Goal: Task Accomplishment & Management: Manage account settings

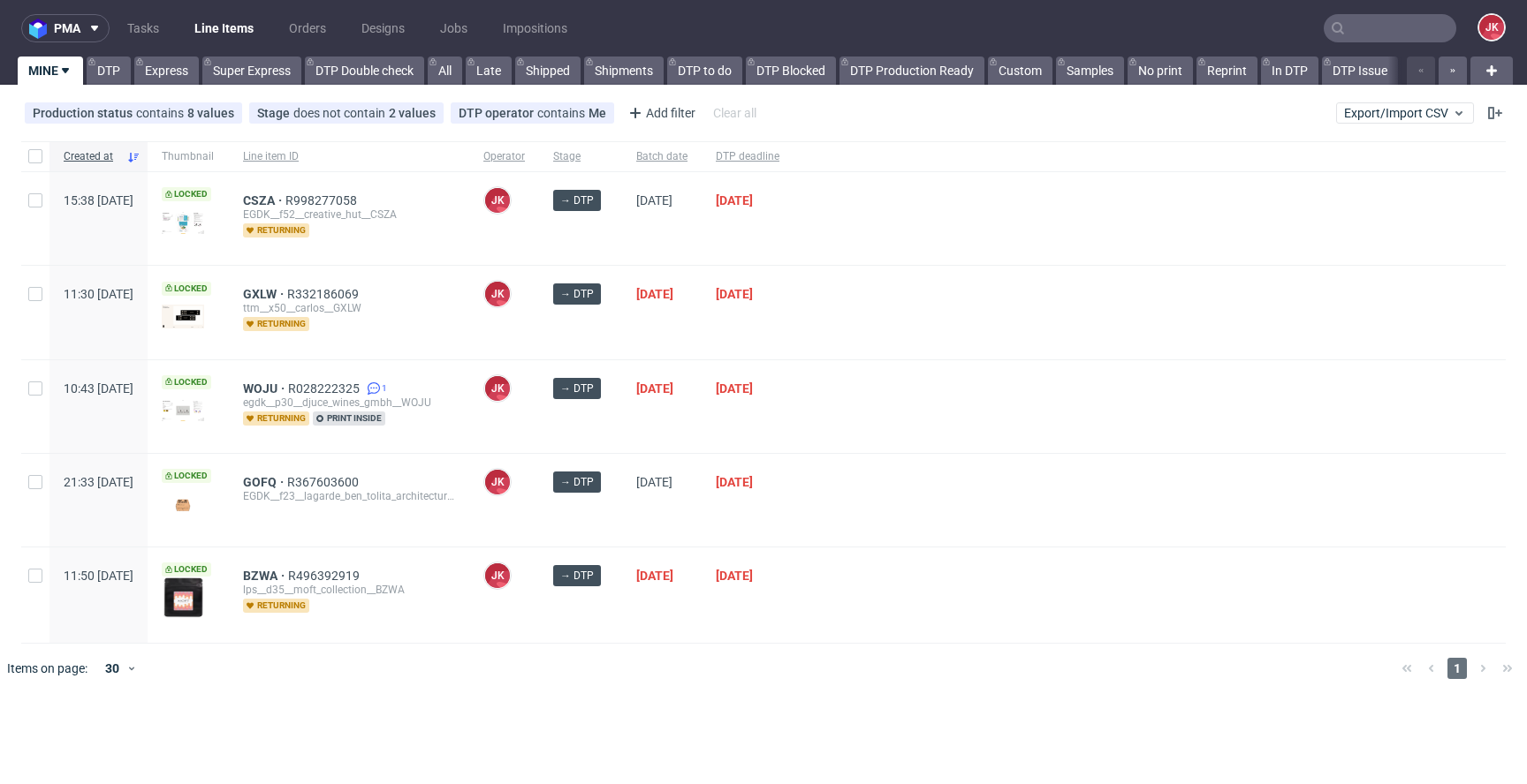
click at [539, 417] on div "JK Jan Kocik" at bounding box center [505, 407] width 70 height 93
click at [539, 404] on div "JK Jan Kocik" at bounding box center [505, 407] width 70 height 93
click at [946, 446] on div at bounding box center [1150, 407] width 712 height 93
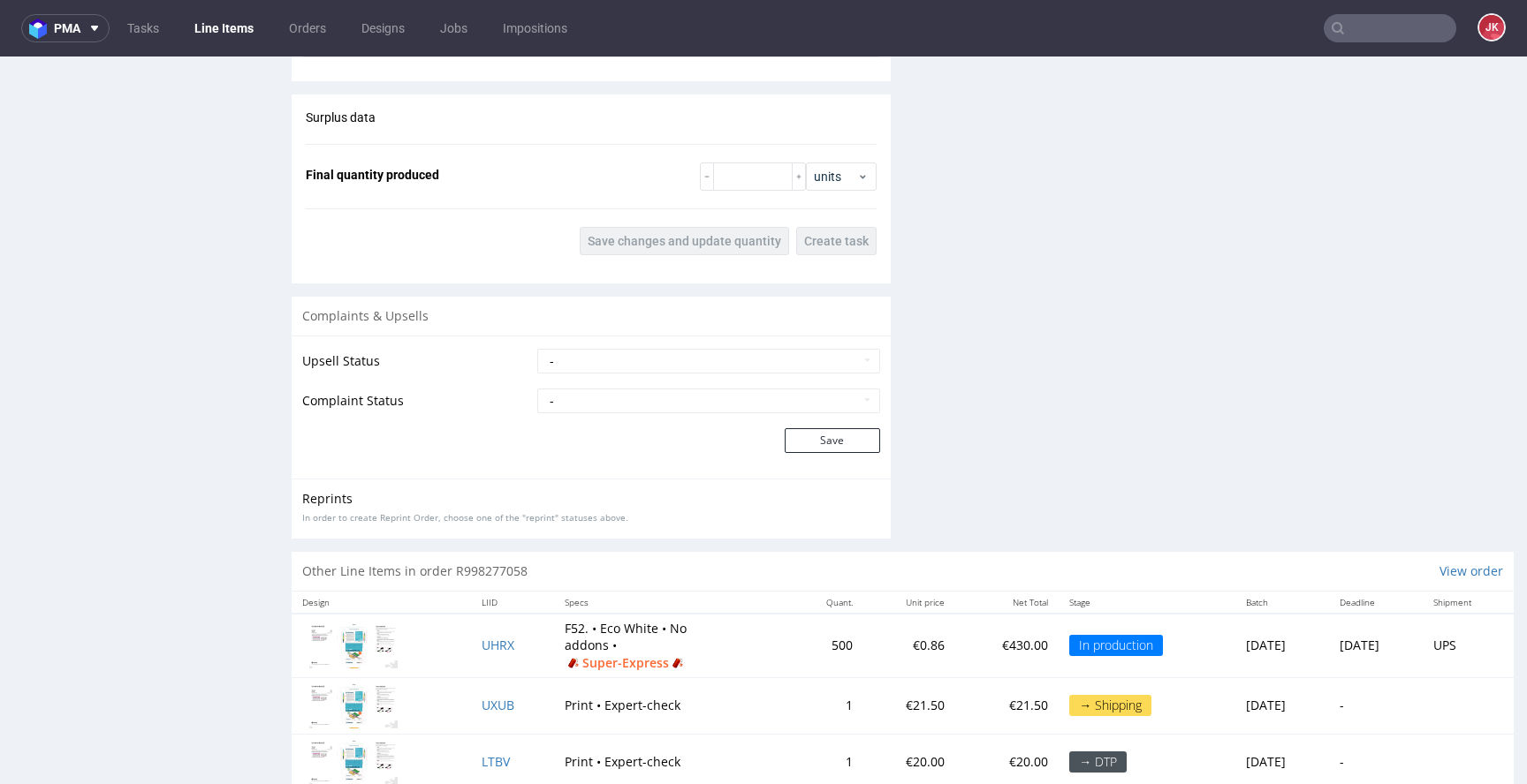
scroll to position [2128, 0]
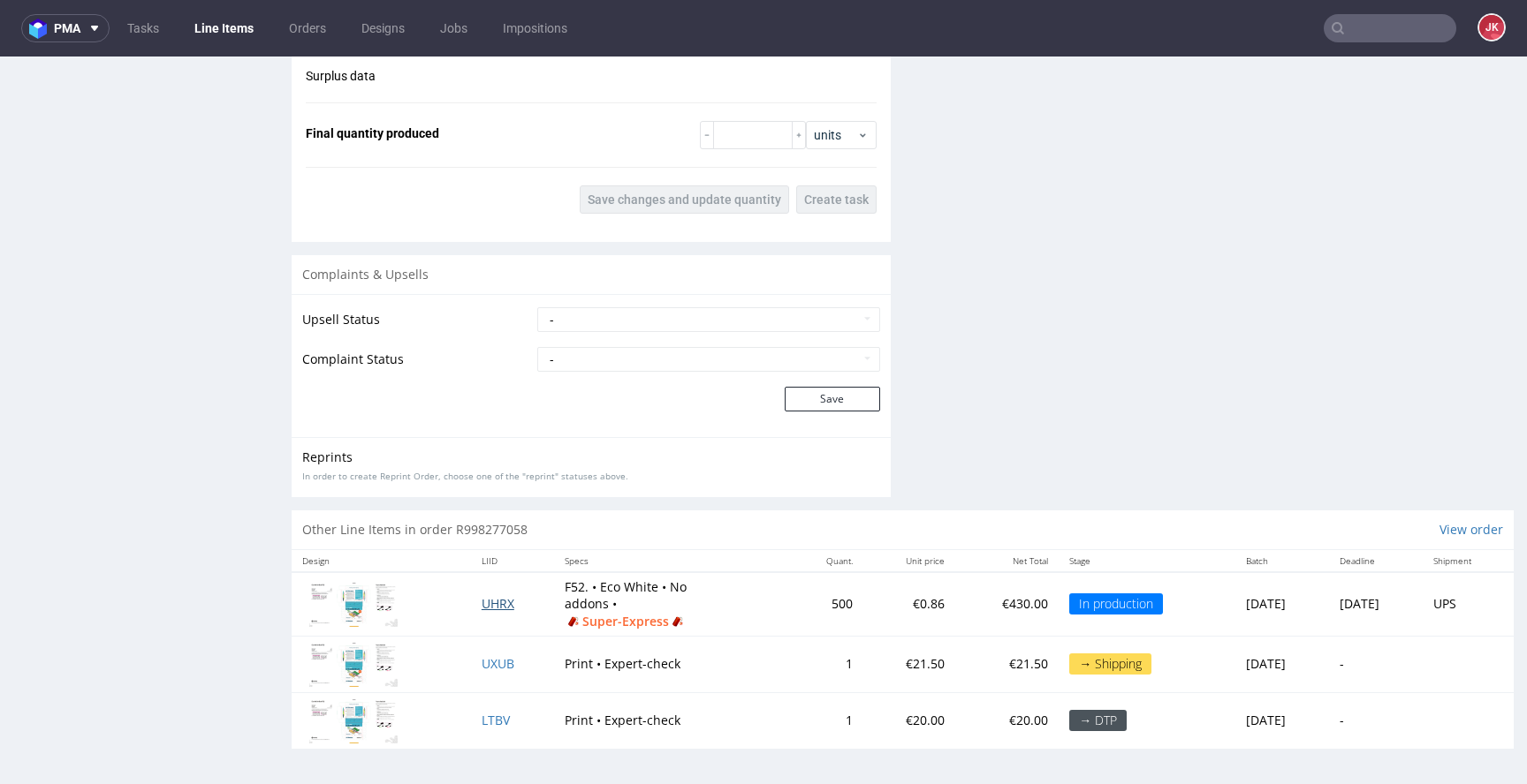
click at [482, 602] on span "UHRX" at bounding box center [498, 604] width 32 height 17
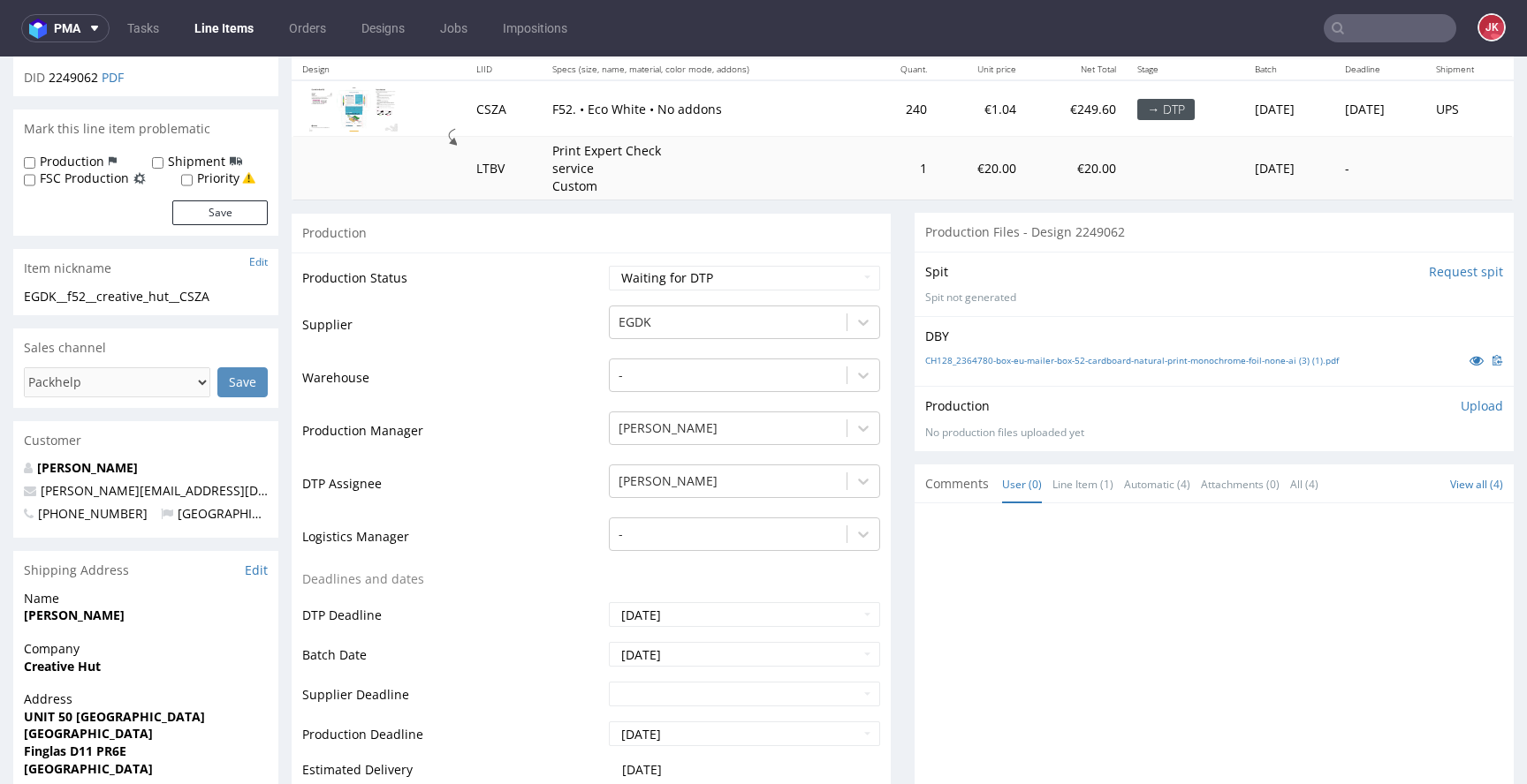
scroll to position [0, 0]
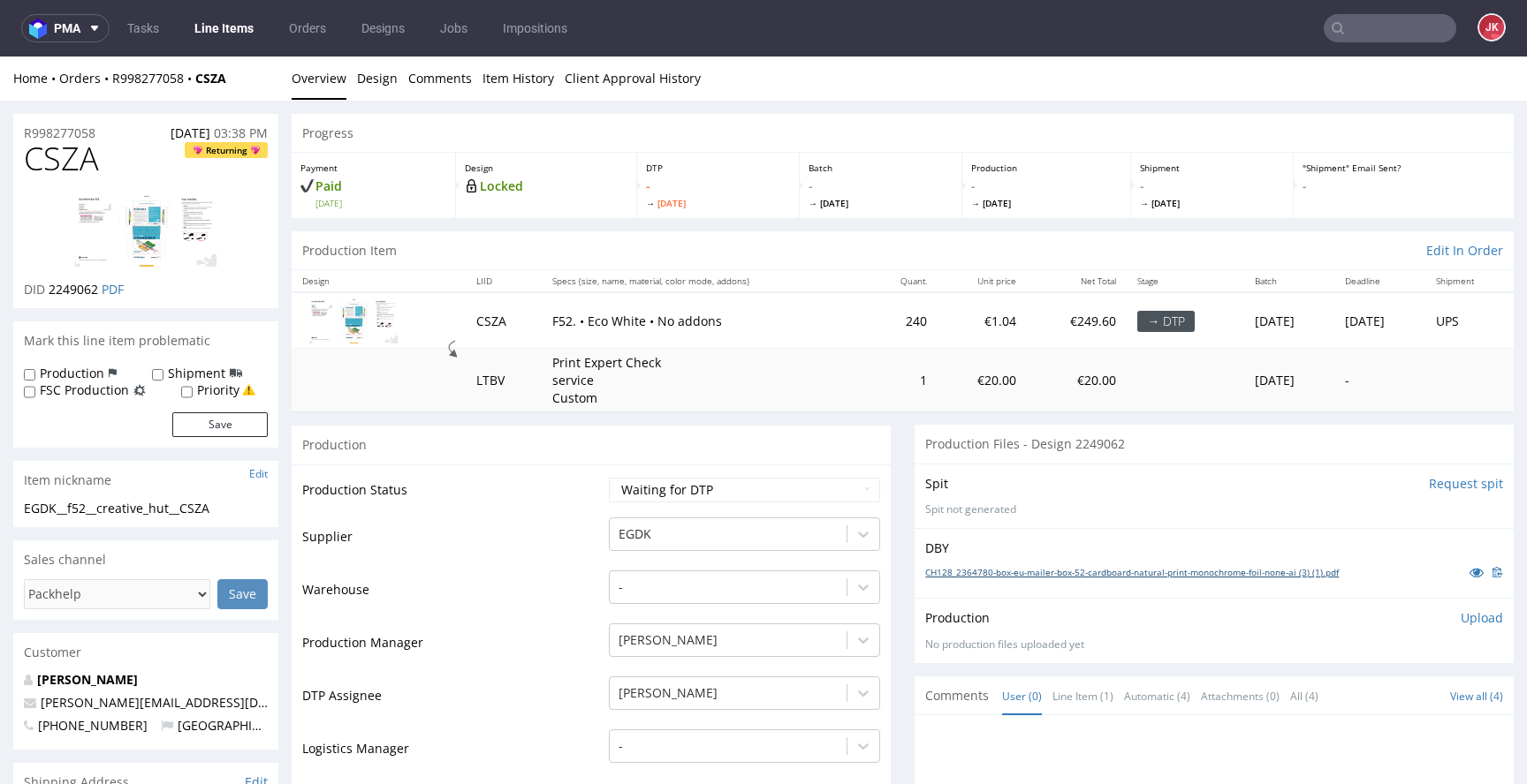
click at [981, 573] on link "CH128_2364780-box-eu-mailer-box-52-cardboard-natural-print-monochrome-foil-none…" at bounding box center [1131, 572] width 414 height 12
click at [639, 486] on select "Waiting for Artwork Waiting for Diecut Waiting for Mockup Waiting for DTP Waiti…" at bounding box center [745, 490] width 271 height 25
select select "dtp_in_process"
click at [609, 478] on select "Waiting for Artwork Waiting for Diecut Waiting for Mockup Waiting for DTP Waiti…" at bounding box center [745, 490] width 271 height 25
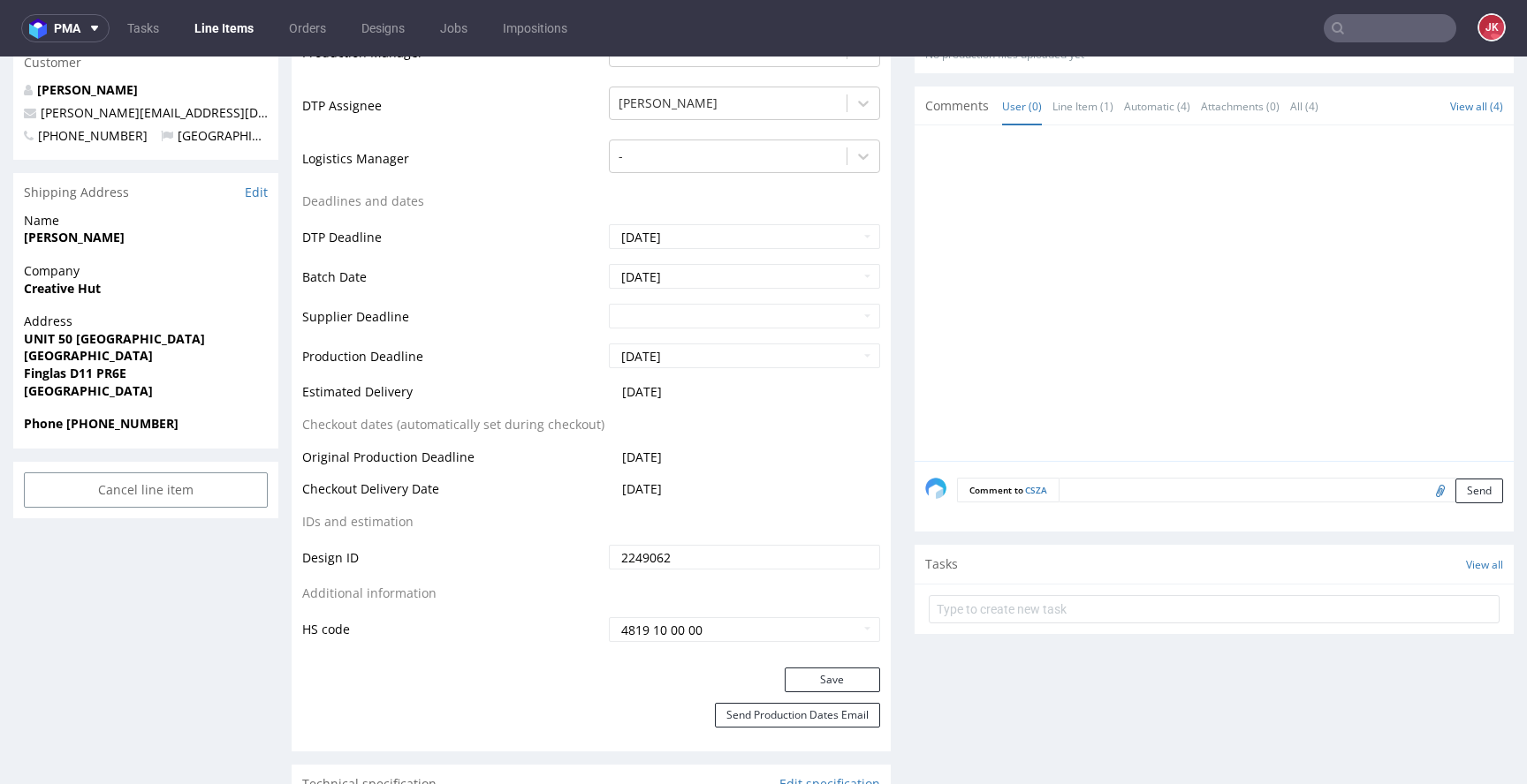
scroll to position [783, 0]
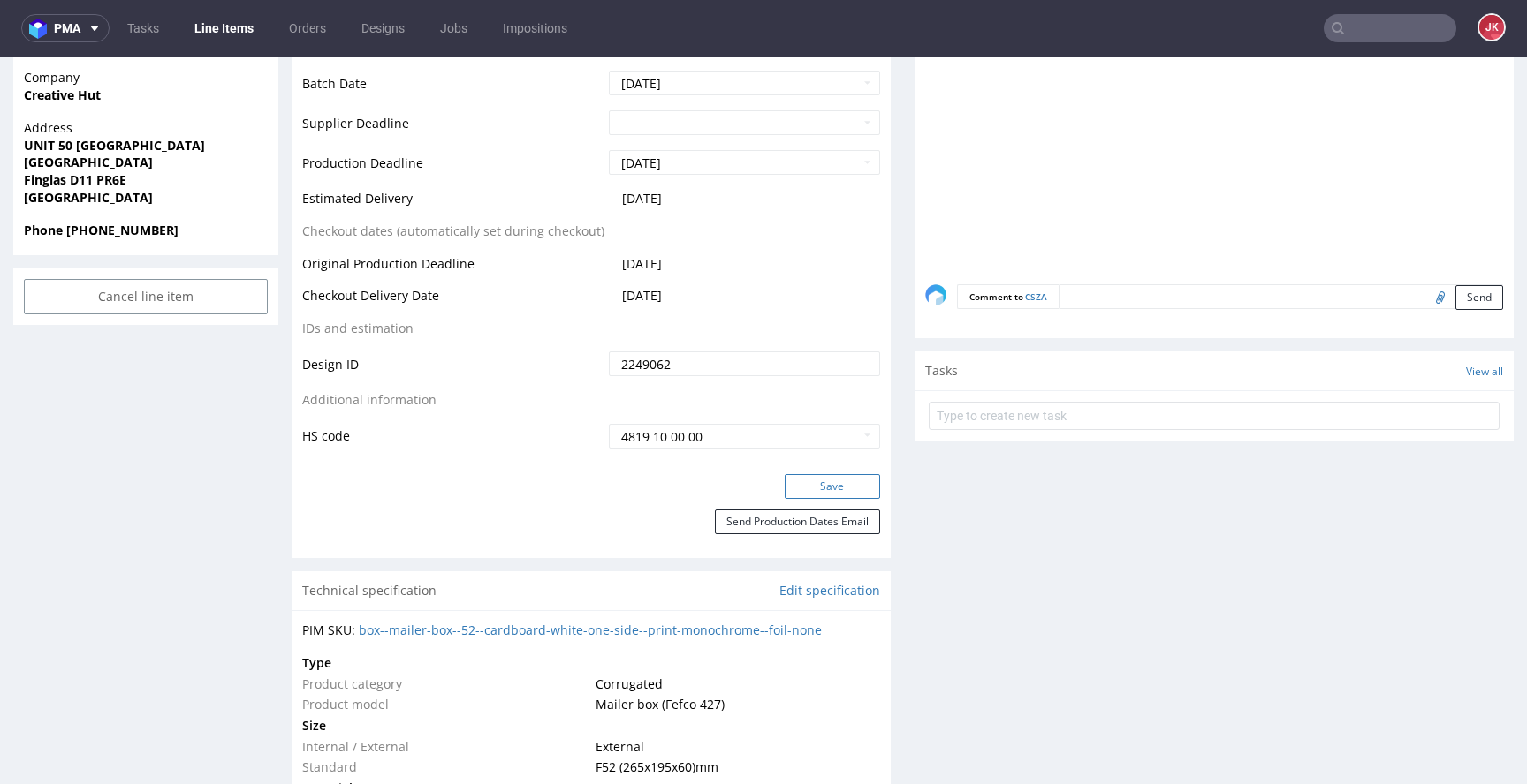
click at [817, 487] on button "Save" at bounding box center [832, 486] width 96 height 25
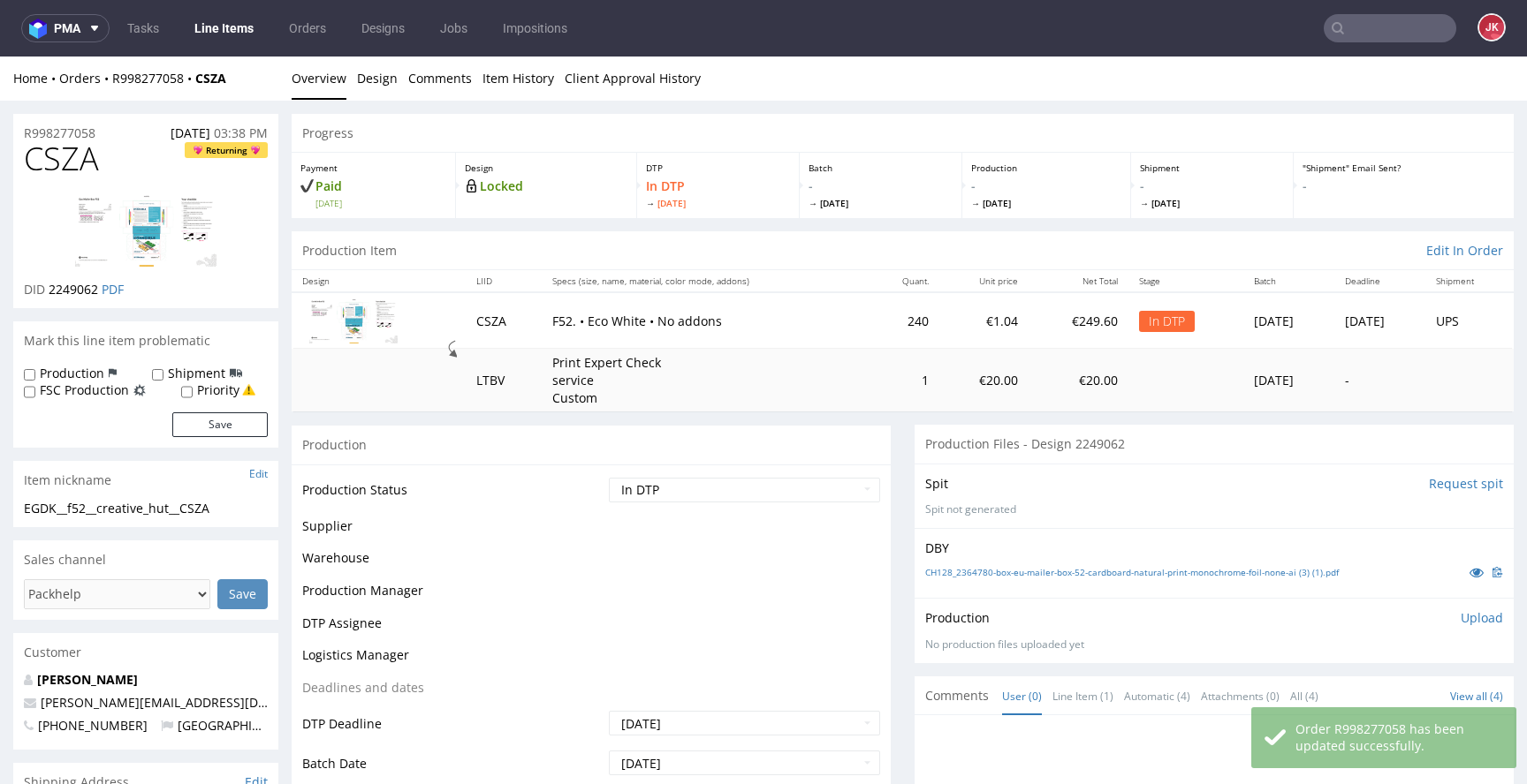
scroll to position [0, 0]
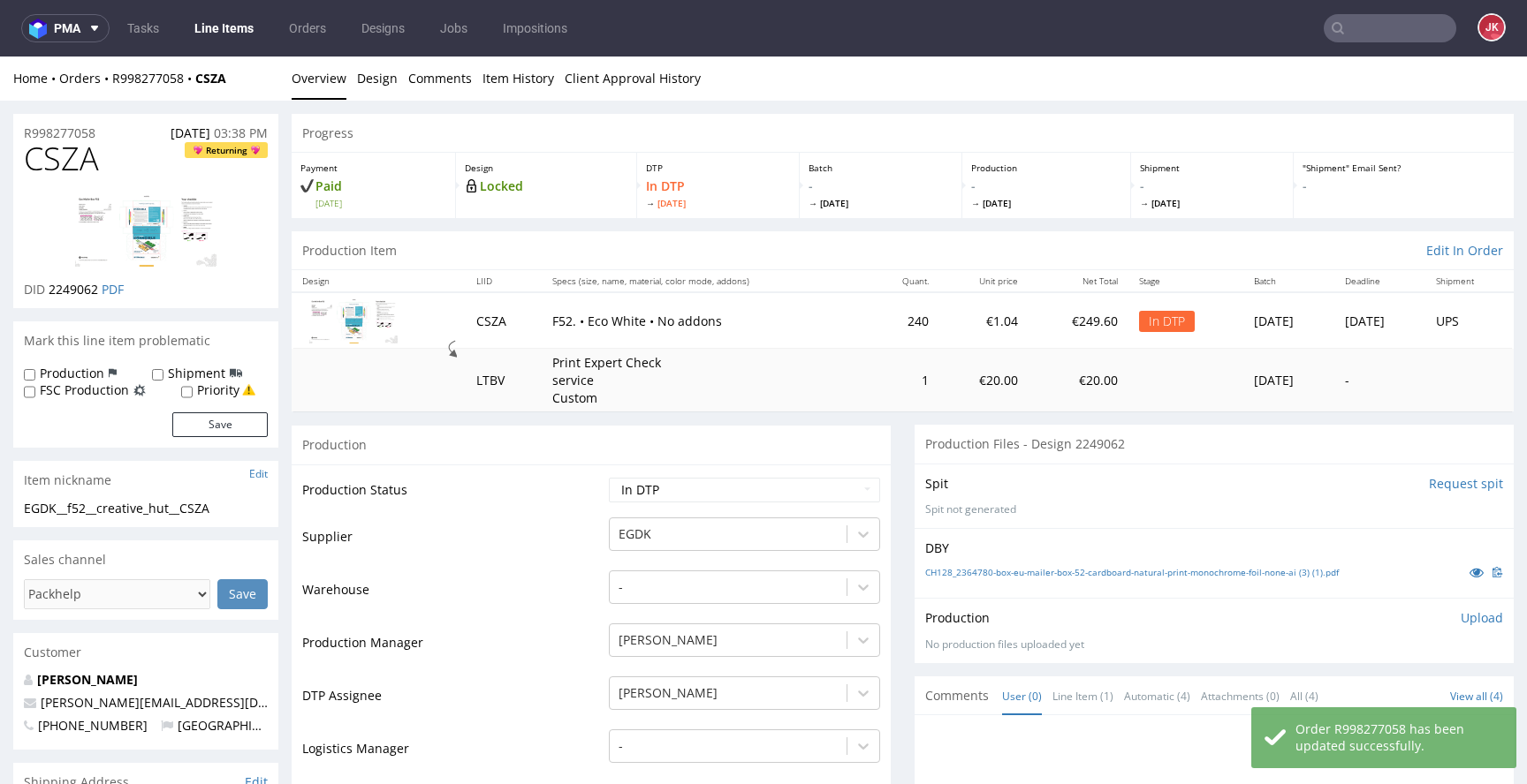
click at [60, 161] on span "CSZA" at bounding box center [61, 158] width 75 height 35
copy span "CSZA"
click at [510, 559] on td "Supplier" at bounding box center [453, 542] width 303 height 53
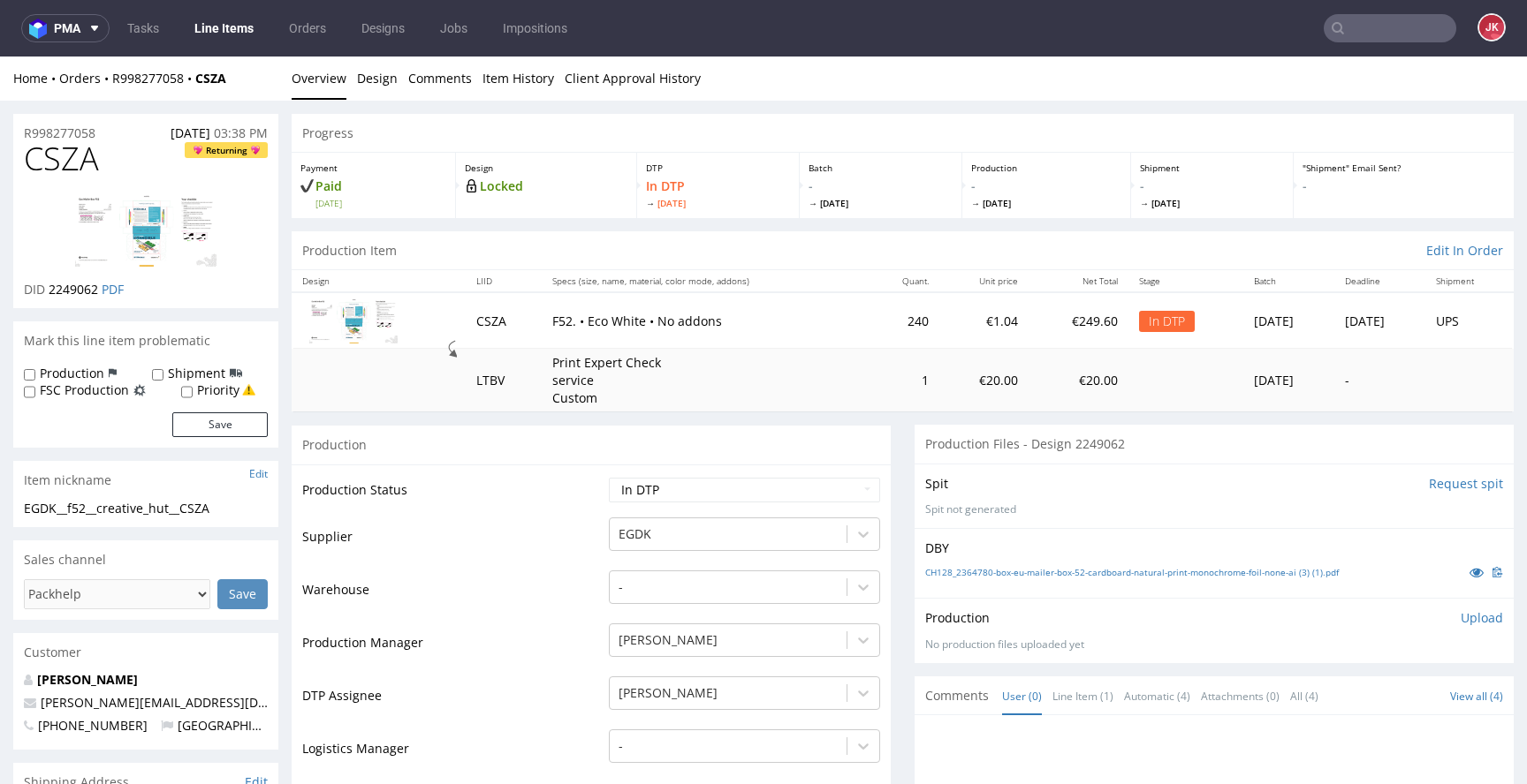
click at [465, 523] on td "Supplier" at bounding box center [453, 542] width 303 height 53
drag, startPoint x: 234, startPoint y: 505, endPoint x: 0, endPoint y: 514, distance: 234.2
copy div "EGDK__f52__creative_hut__CSZA"
click at [76, 289] on span "2249062" at bounding box center [73, 289] width 49 height 17
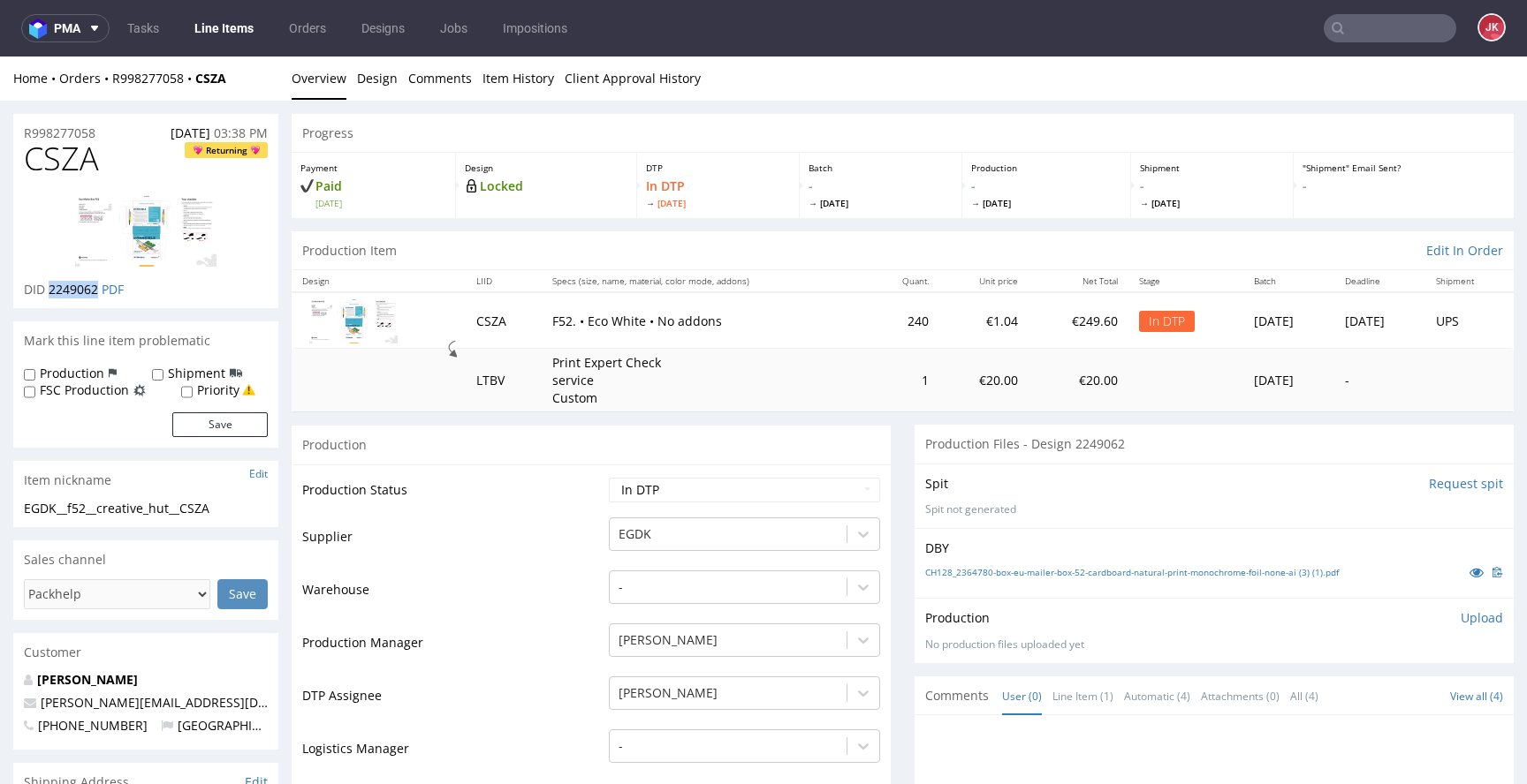
click at [76, 289] on span "2249062" at bounding box center [73, 289] width 49 height 17
copy span "2249062"
click at [1461, 617] on p "Upload" at bounding box center [1481, 618] width 43 height 18
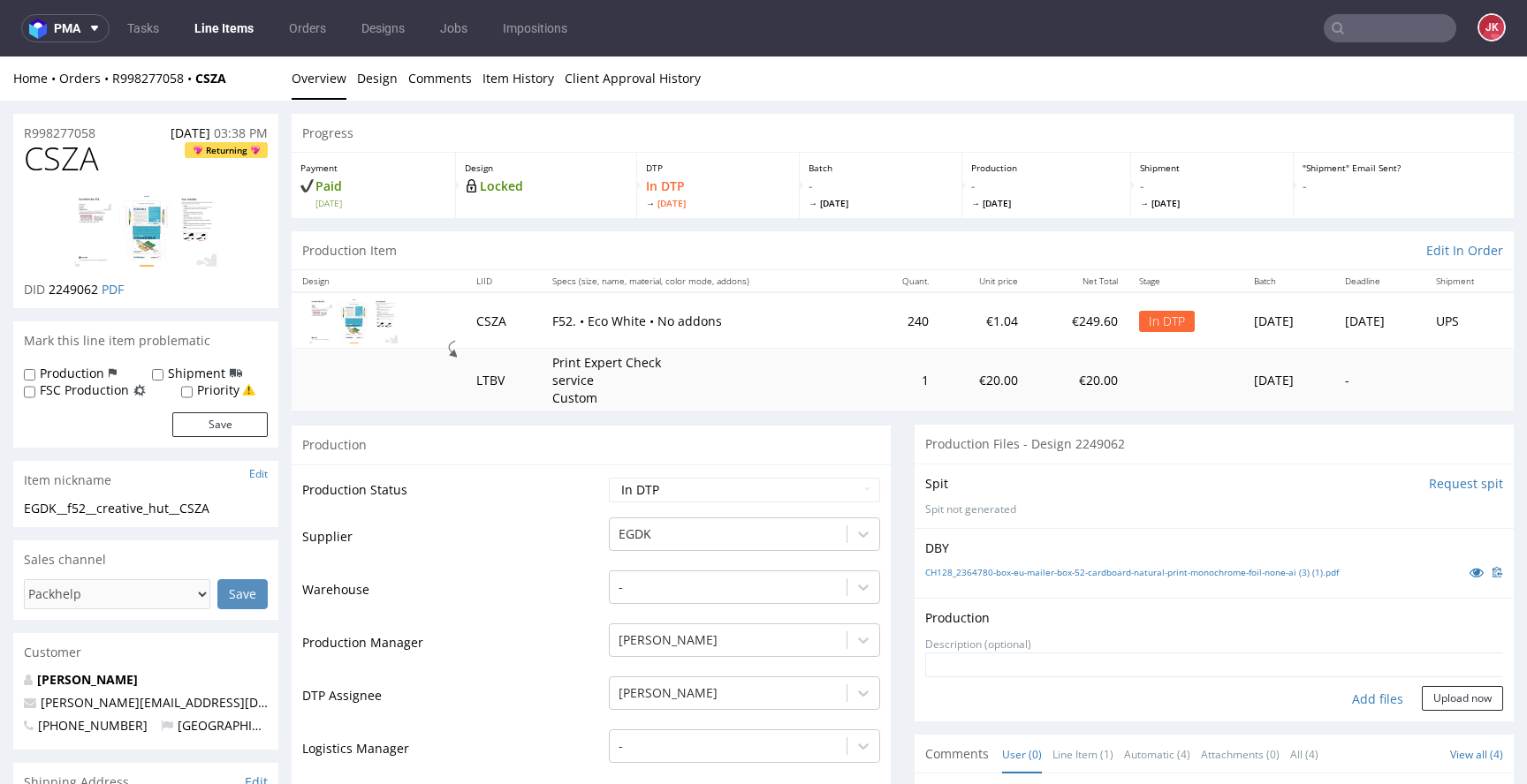
click at [1340, 691] on div "Add files" at bounding box center [1377, 700] width 88 height 27
type input "C:\fakepath\EGDK__f52__creative_hut__CSZA__d2249062__oR998277058__6__outside.pdf"
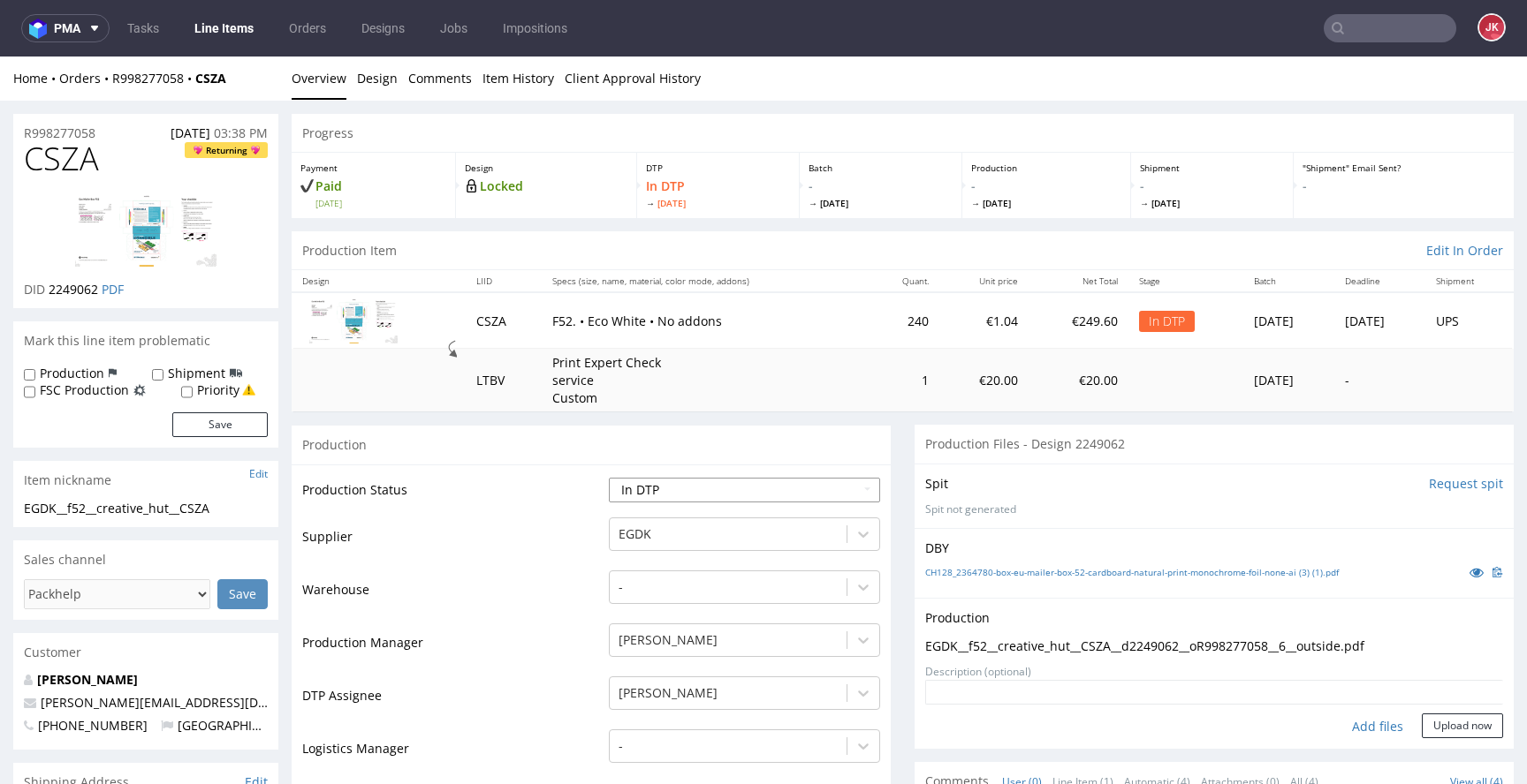
click at [725, 483] on select "Waiting for Artwork Waiting for Diecut Waiting for Mockup Waiting for DTP Waiti…" at bounding box center [745, 490] width 271 height 25
select select "dtp_ca_needed"
click at [609, 478] on select "Waiting for Artwork Waiting for Diecut Waiting for Mockup Waiting for DTP Waiti…" at bounding box center [745, 490] width 271 height 25
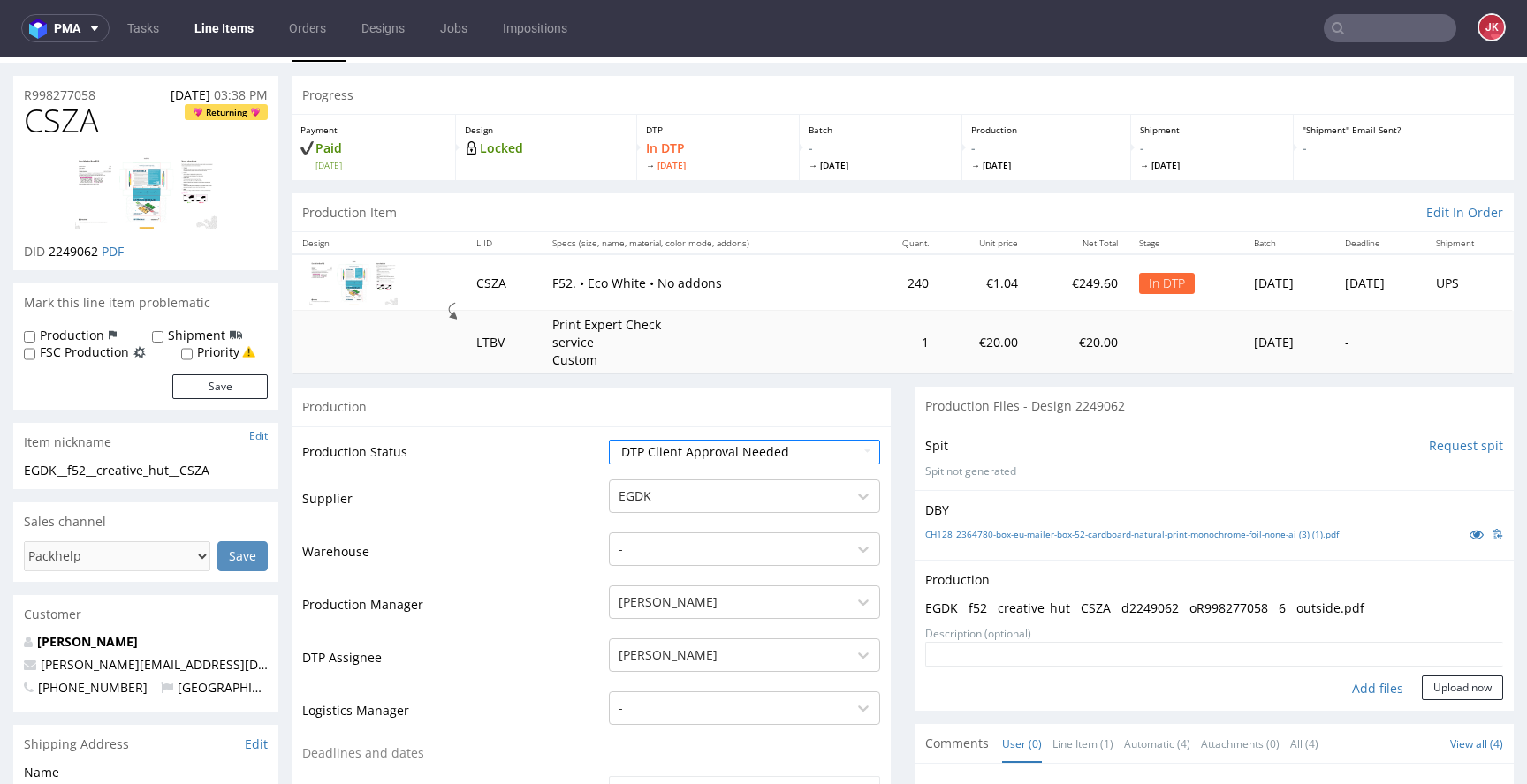
scroll to position [732, 0]
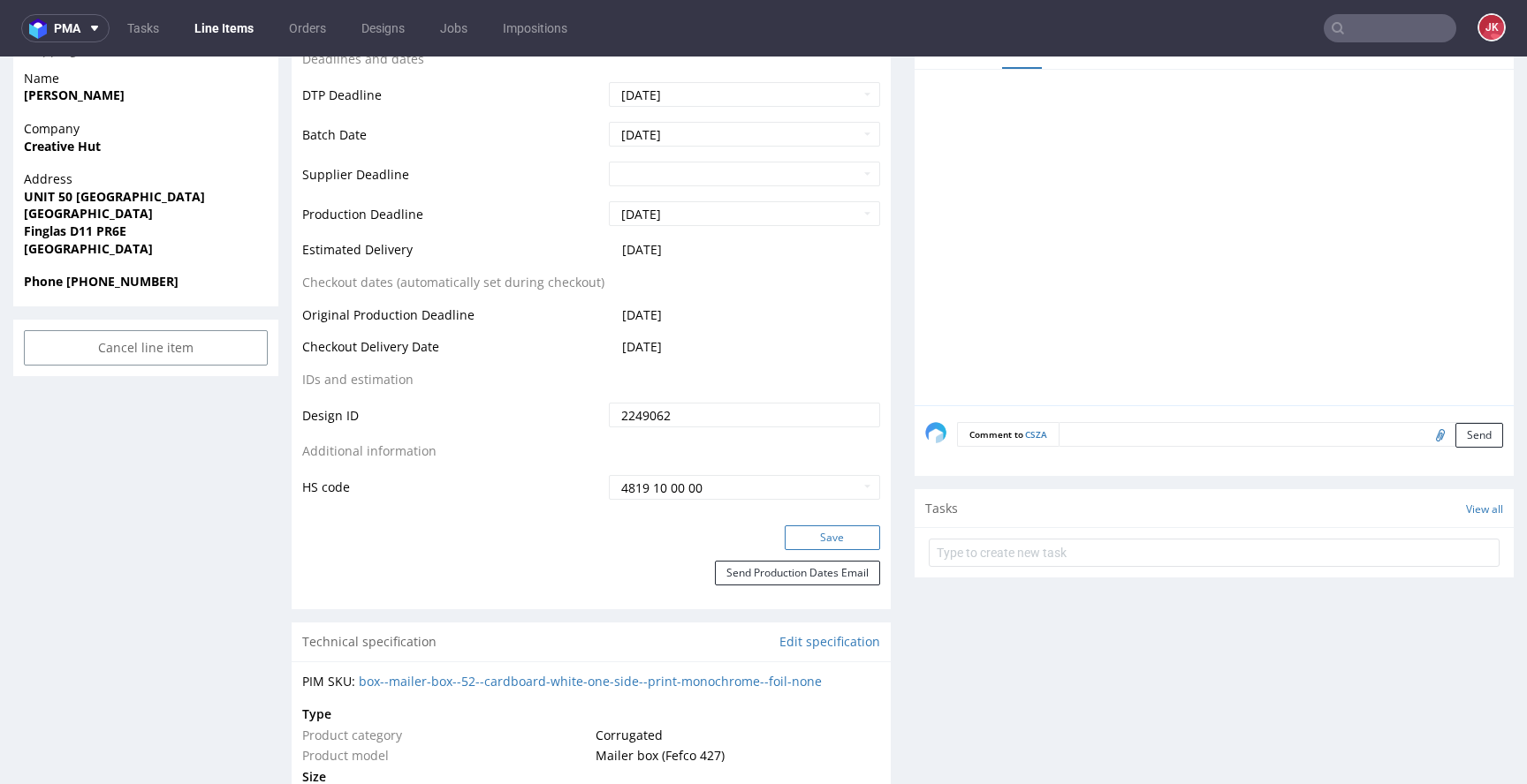
click at [852, 545] on button "Save" at bounding box center [832, 538] width 96 height 25
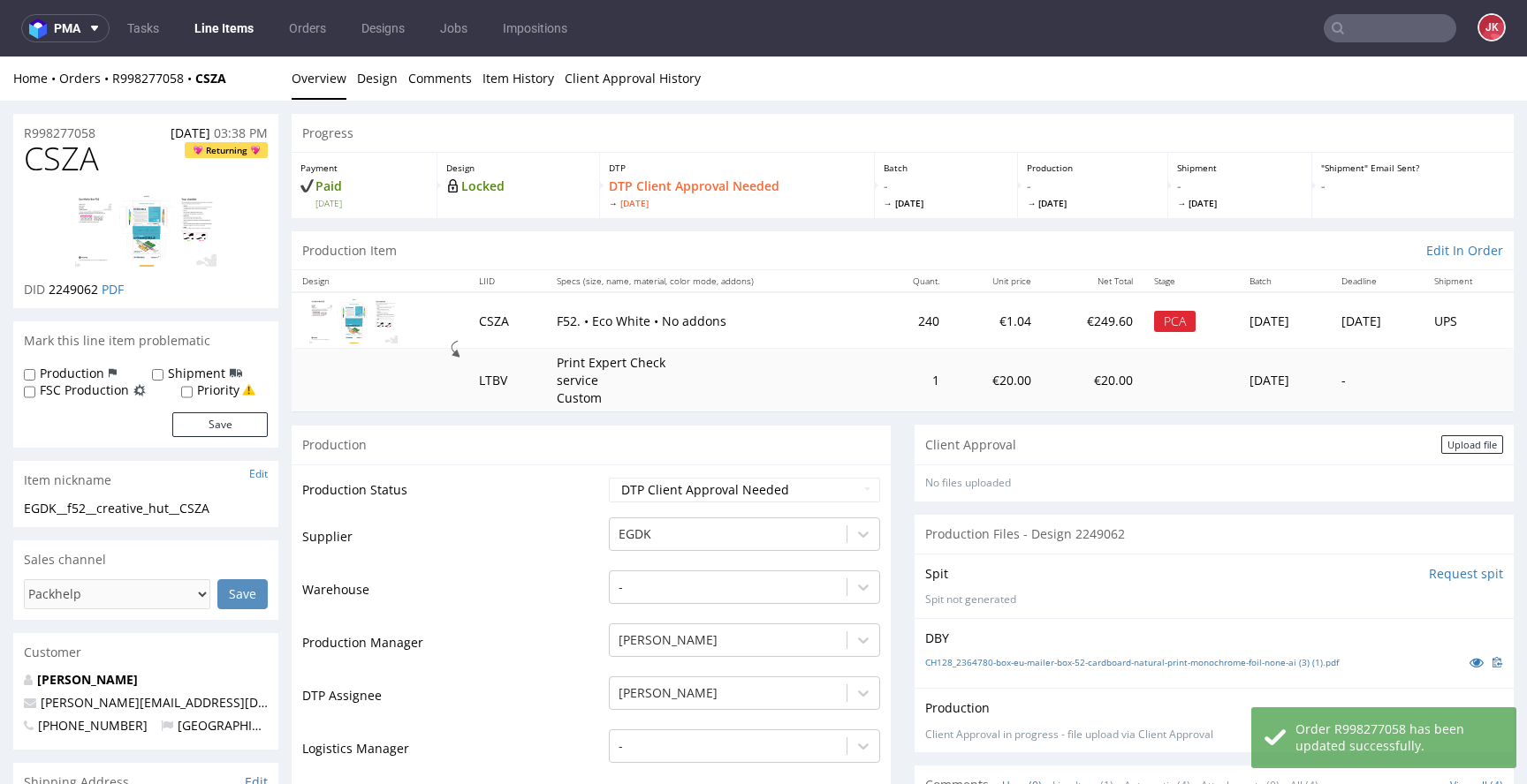
scroll to position [0, 0]
click at [1435, 454] on div "Client Approval Upload file" at bounding box center [1214, 445] width 599 height 40
click at [1457, 438] on div "Upload file" at bounding box center [1472, 445] width 62 height 19
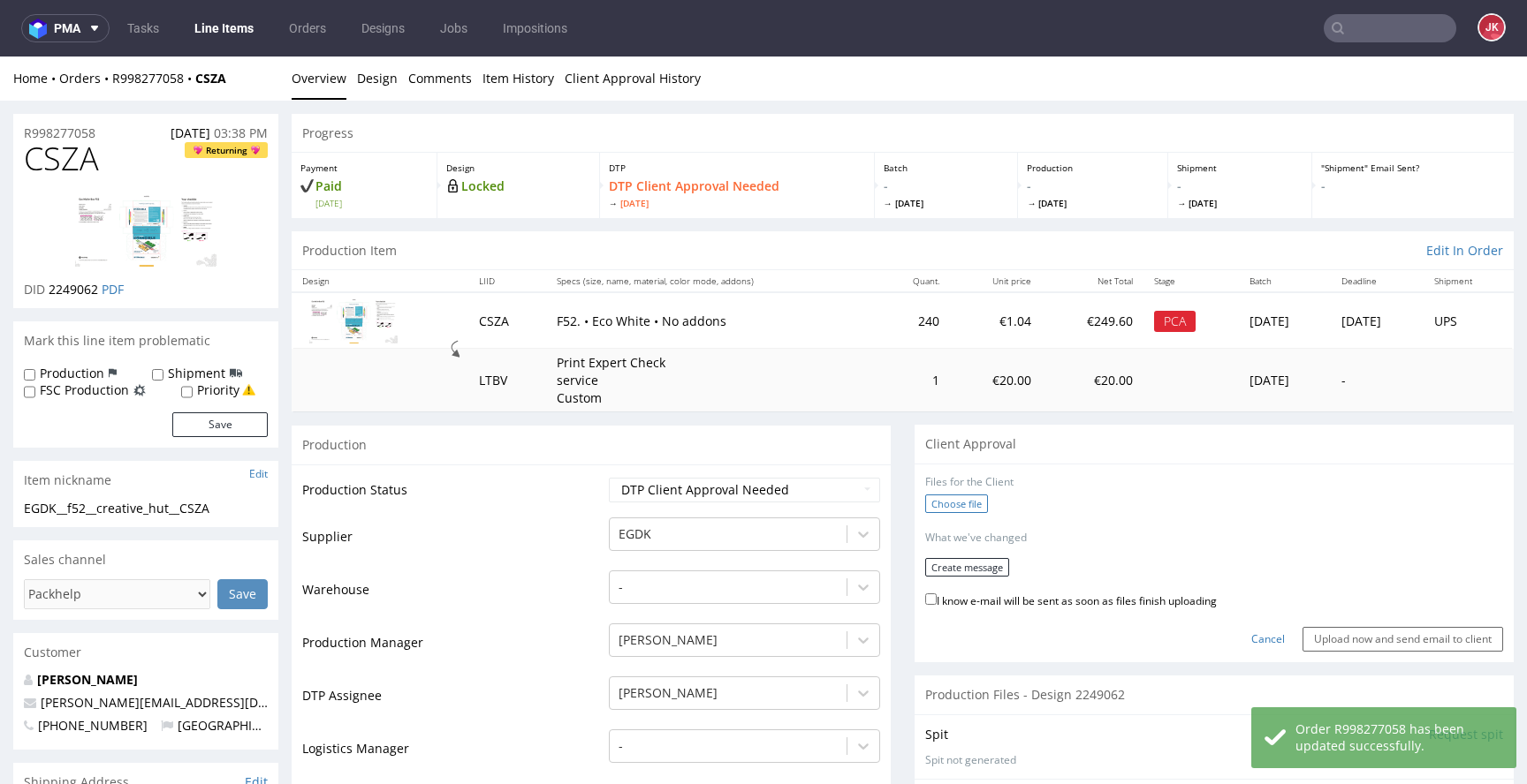
click at [940, 501] on label "Choose file" at bounding box center [956, 504] width 63 height 19
click at [0, 57] on input "Choose file" at bounding box center [0, 57] width 0 height 0
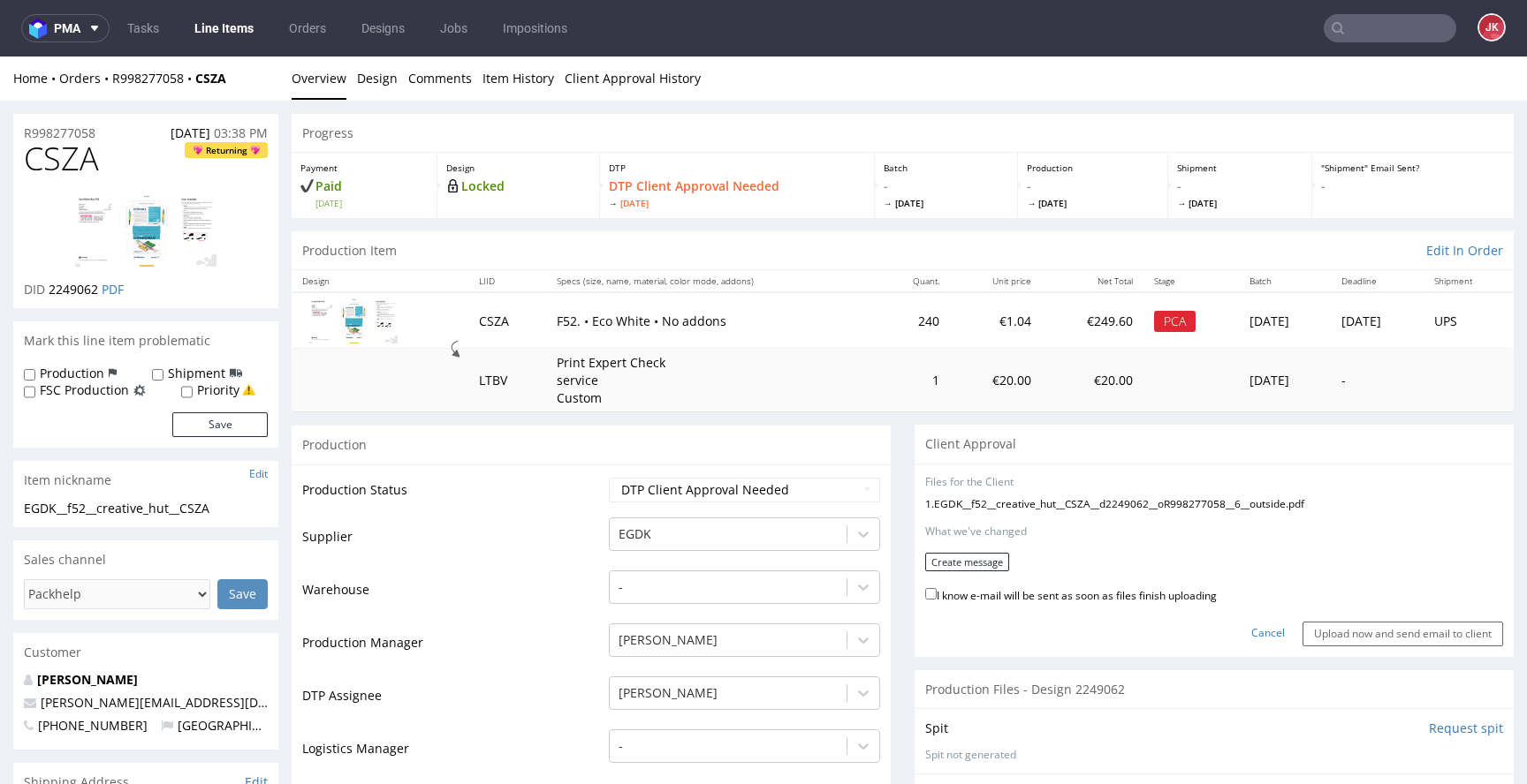
click at [1003, 561] on form "Files for the Client 1 . EGDK__f52__creative_hut__CSZA__d2249062__oR998277058__…" at bounding box center [1213, 560] width 578 height 172
click at [972, 562] on button "Create message" at bounding box center [966, 562] width 84 height 19
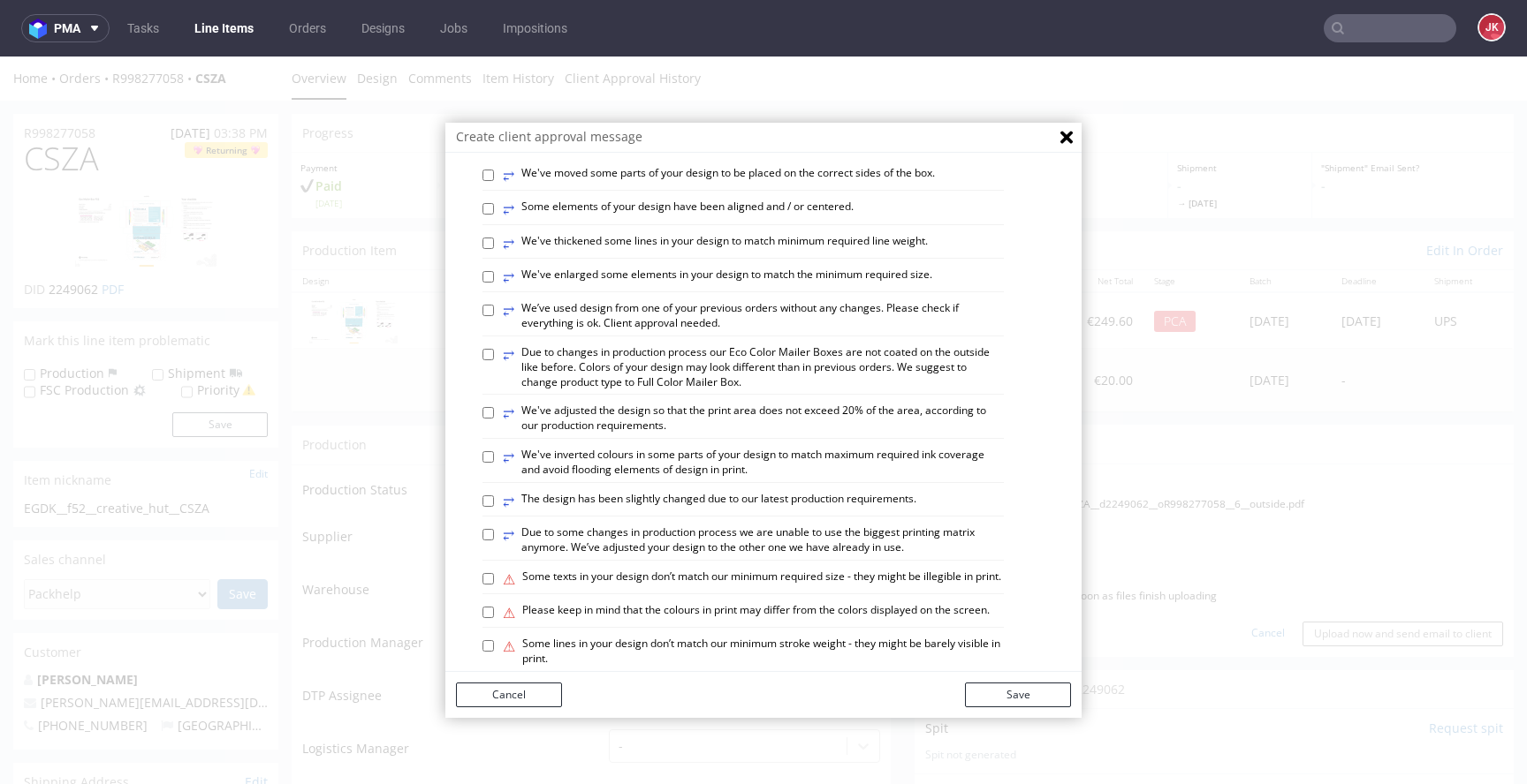
scroll to position [647, 0]
click at [677, 330] on label "⥂ We’ve used design from one of your previous orders without any changes. Pleas…" at bounding box center [753, 316] width 501 height 30
click at [494, 316] on input "⥂ We’ve used design from one of your previous orders without any changes. Pleas…" at bounding box center [488, 309] width 11 height 11
checkbox input "true"
click at [998, 692] on button "Save" at bounding box center [1018, 695] width 106 height 25
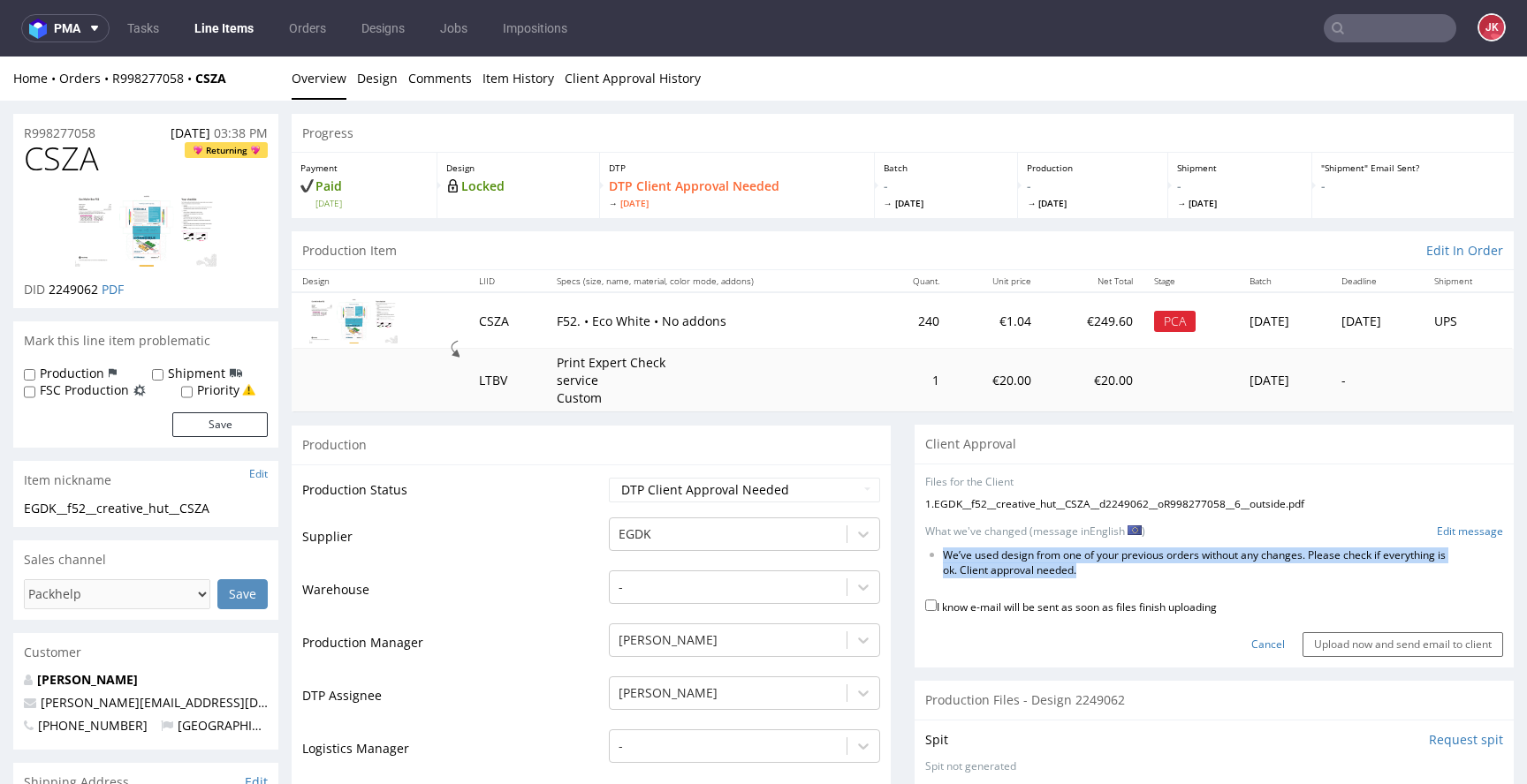
drag, startPoint x: 930, startPoint y: 556, endPoint x: 1150, endPoint y: 574, distance: 220.7
click at [1150, 574] on li "We’ve used design from one of your previous orders without any changes. Please …" at bounding box center [1194, 564] width 504 height 30
copy li "We’ve used design from one of your previous orders without any changes. Please …"
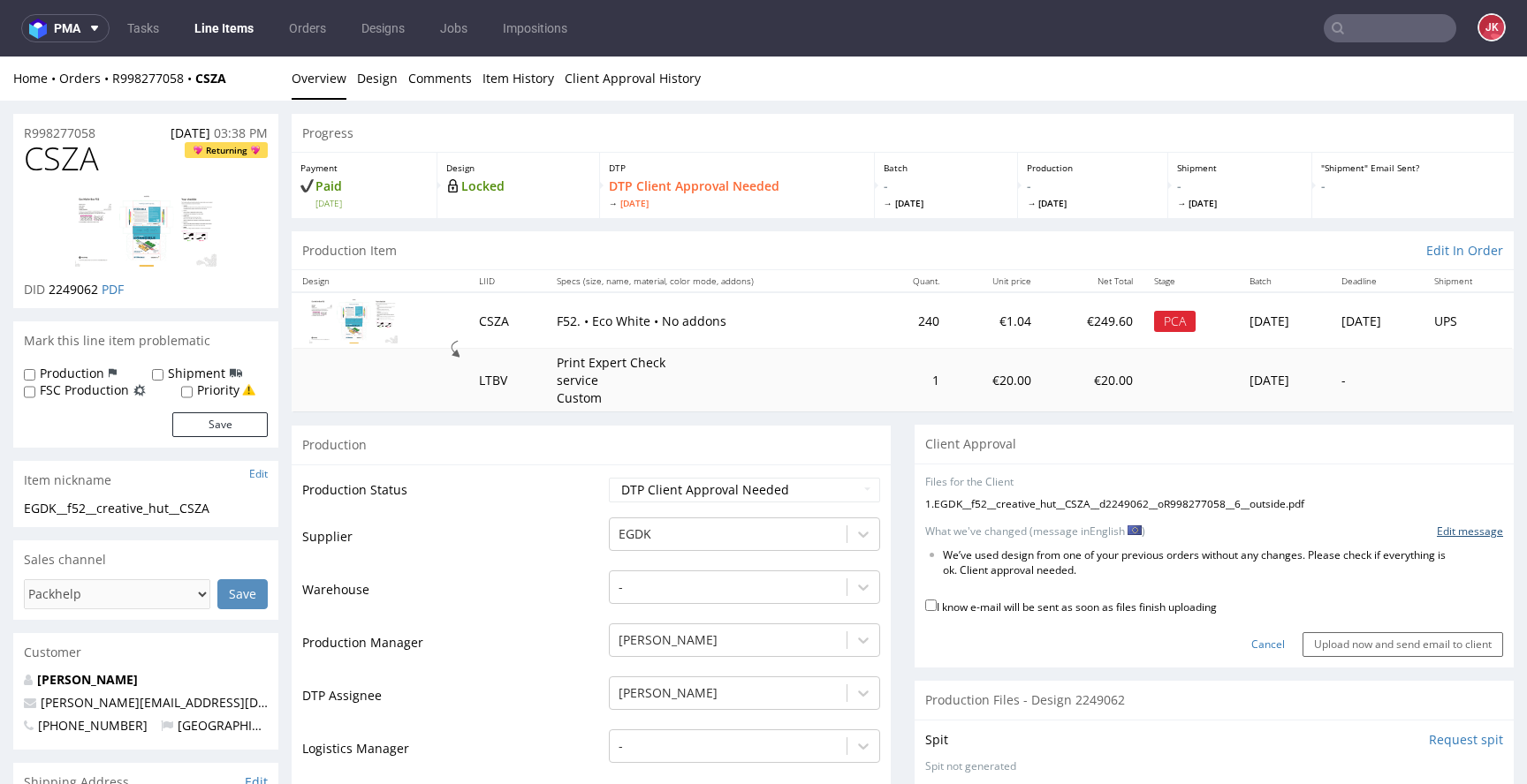
click at [1437, 531] on link "Edit message" at bounding box center [1470, 532] width 66 height 15
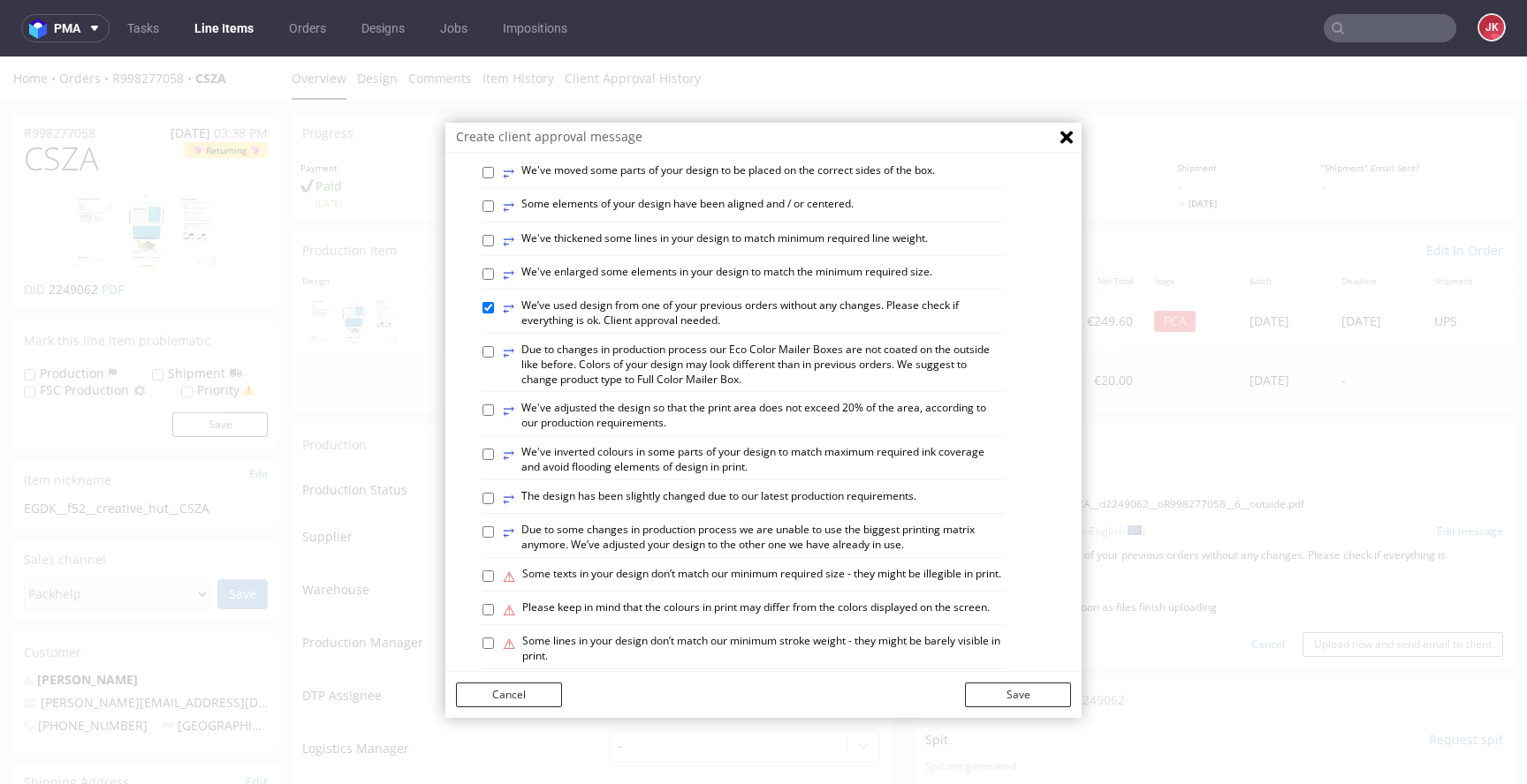
scroll to position [1011, 0]
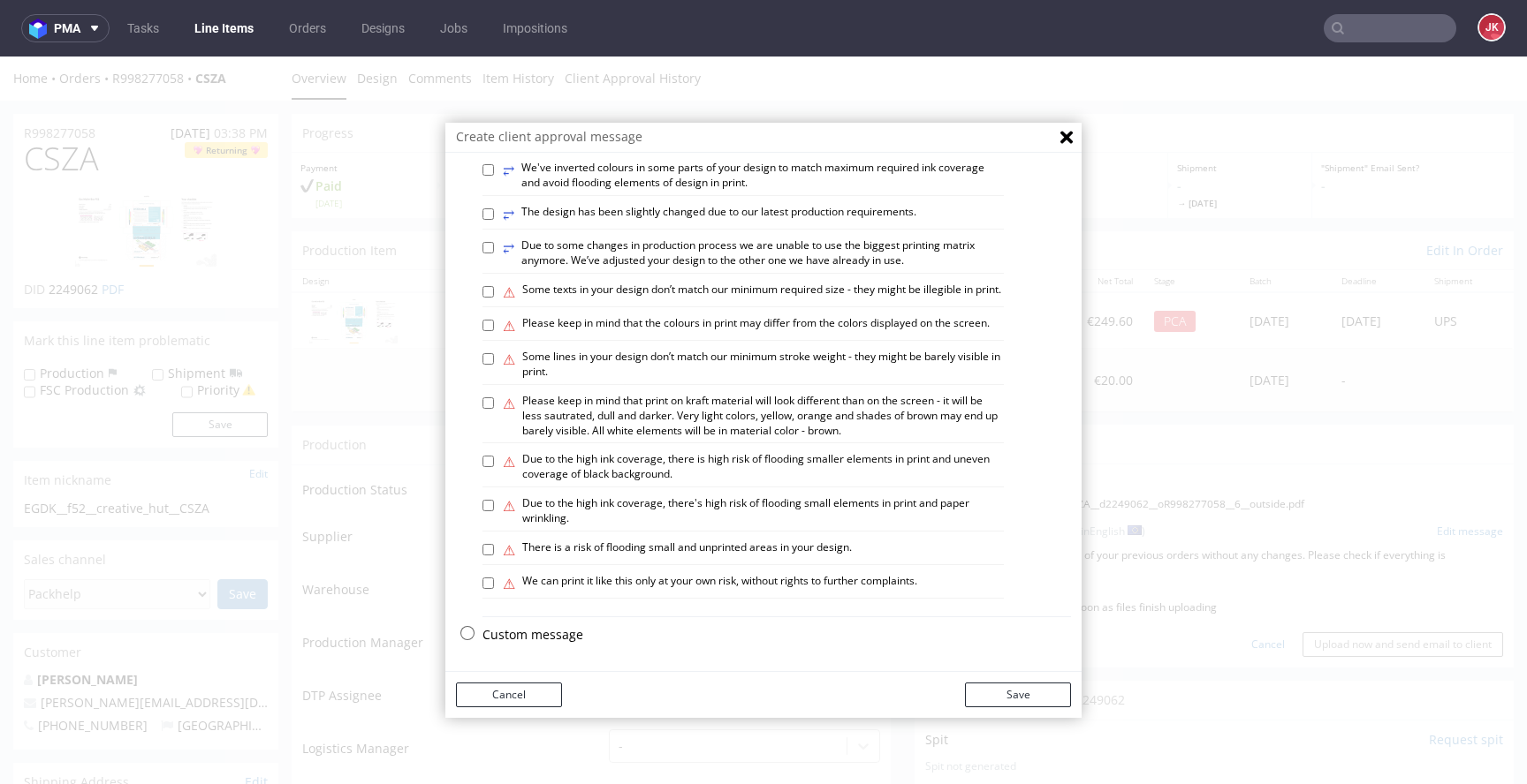
click at [541, 644] on p "Custom message" at bounding box center [777, 635] width 588 height 18
checkbox input "false"
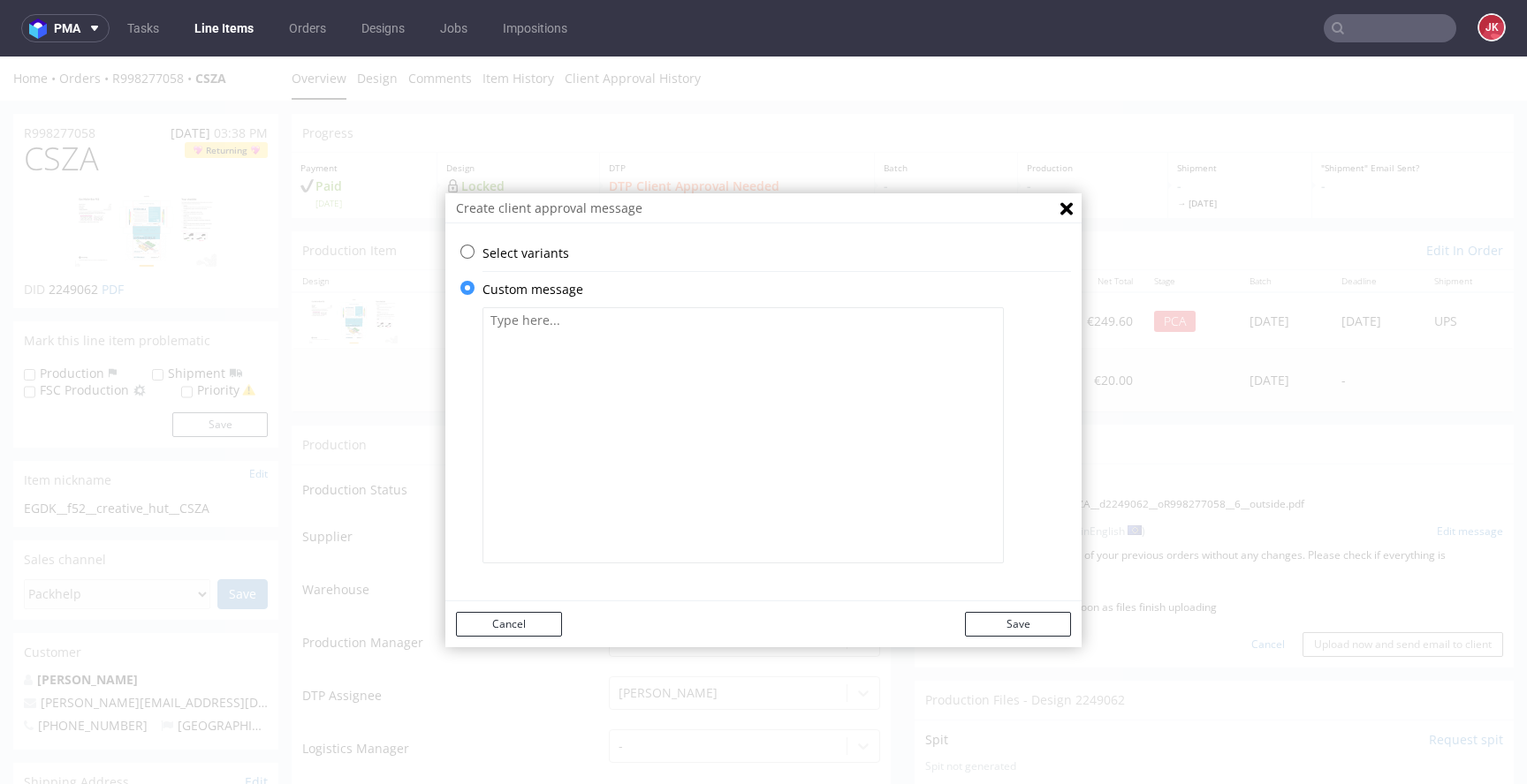
click at [678, 404] on textarea at bounding box center [744, 435] width 522 height 256
paste textarea "We’ve used design from one of your previous orders without any changes. Please …"
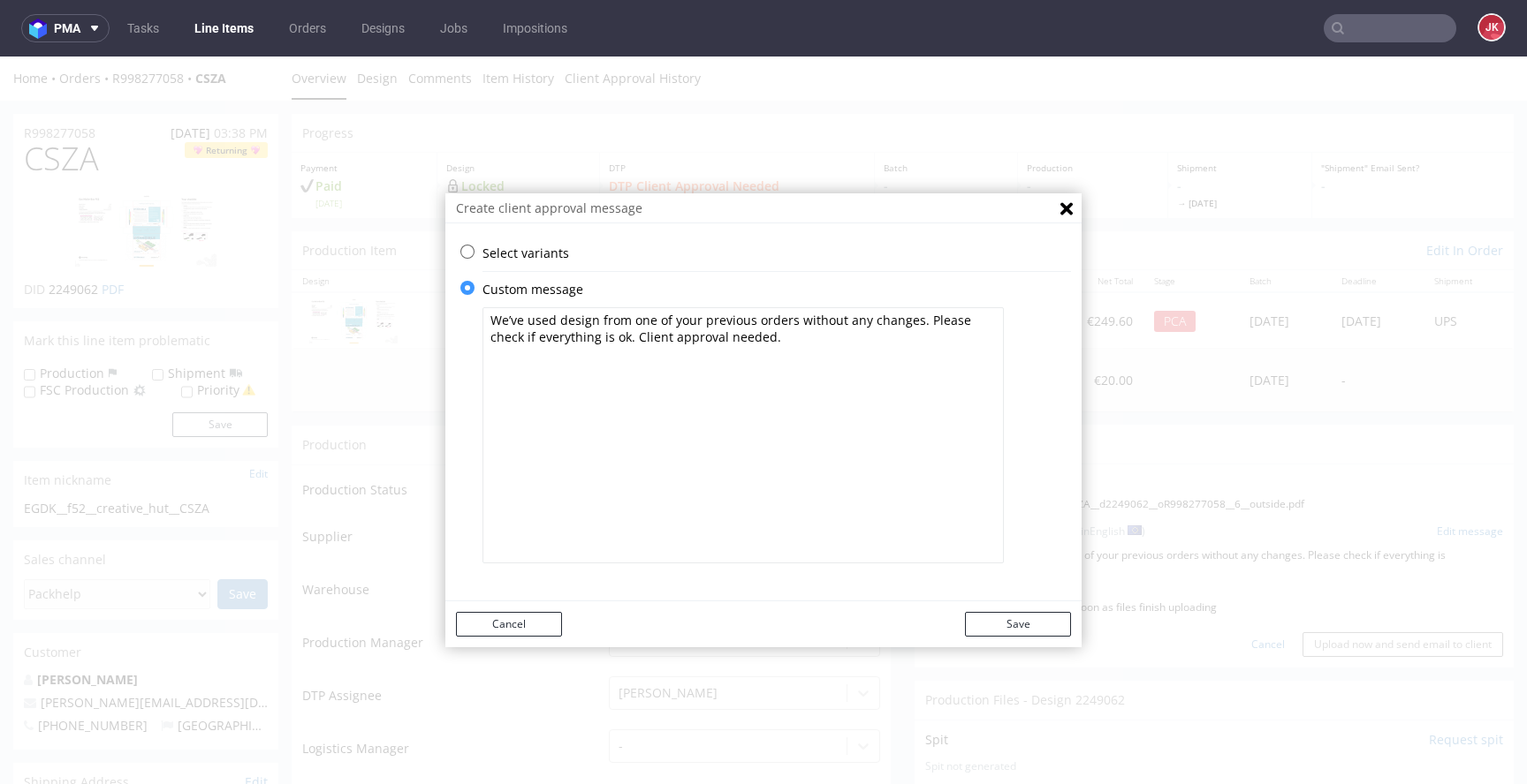
click at [911, 323] on textarea "We’ve used design from one of your previous orders without any changes. Please …" at bounding box center [744, 435] width 522 height 256
drag, startPoint x: 863, startPoint y: 333, endPoint x: 479, endPoint y: 342, distance: 384.1
click at [483, 342] on textarea "We’ve used design from one of your previous orders without any changes. Please …" at bounding box center [744, 435] width 522 height 256
click at [924, 325] on textarea "We’ve used design from one of your previous orders without any changes. Please …" at bounding box center [744, 435] width 522 height 256
type textarea "We’ve used design from one of your previous orders without any changes. With ou…"
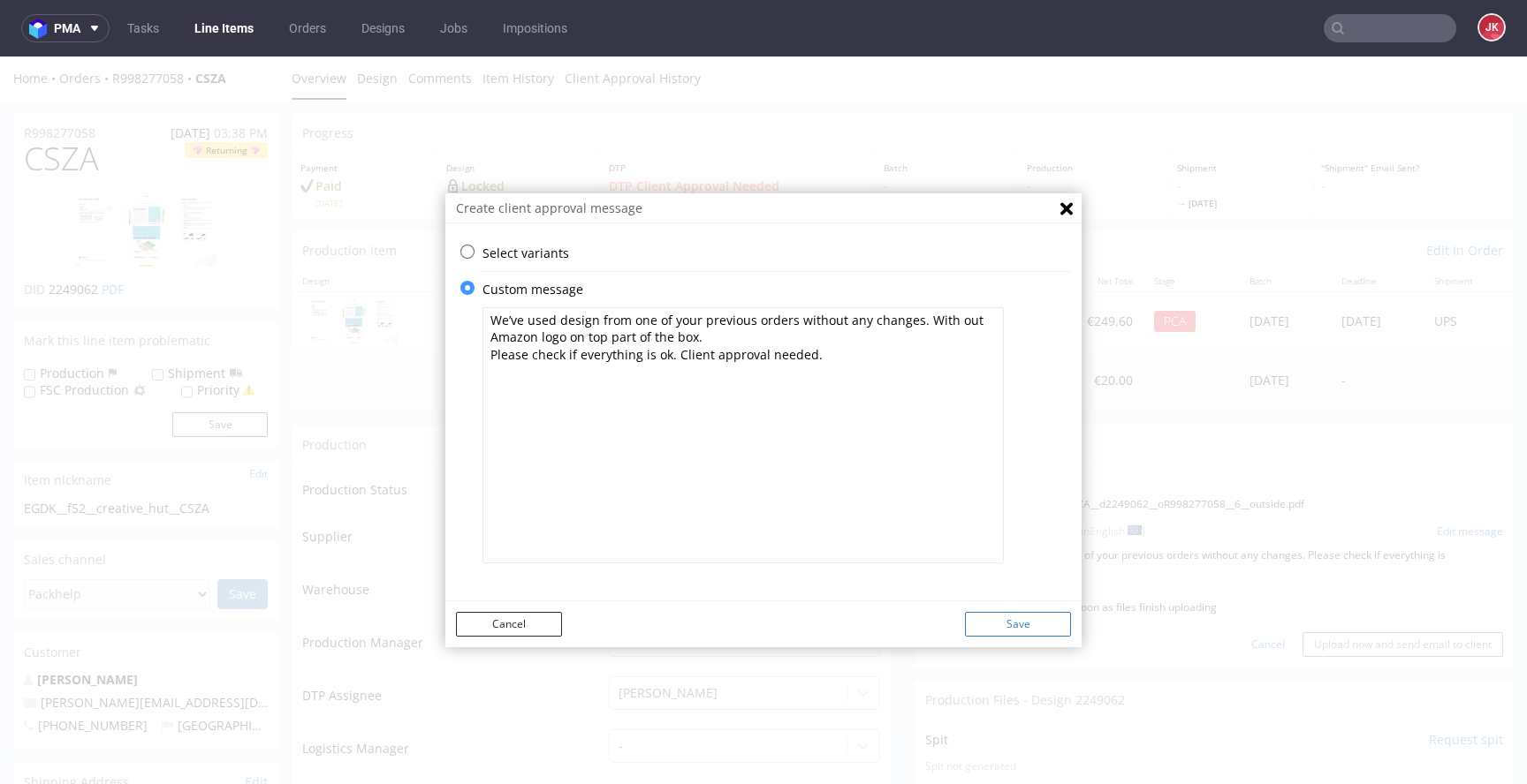
click at [1009, 618] on button "Save" at bounding box center [1018, 625] width 106 height 25
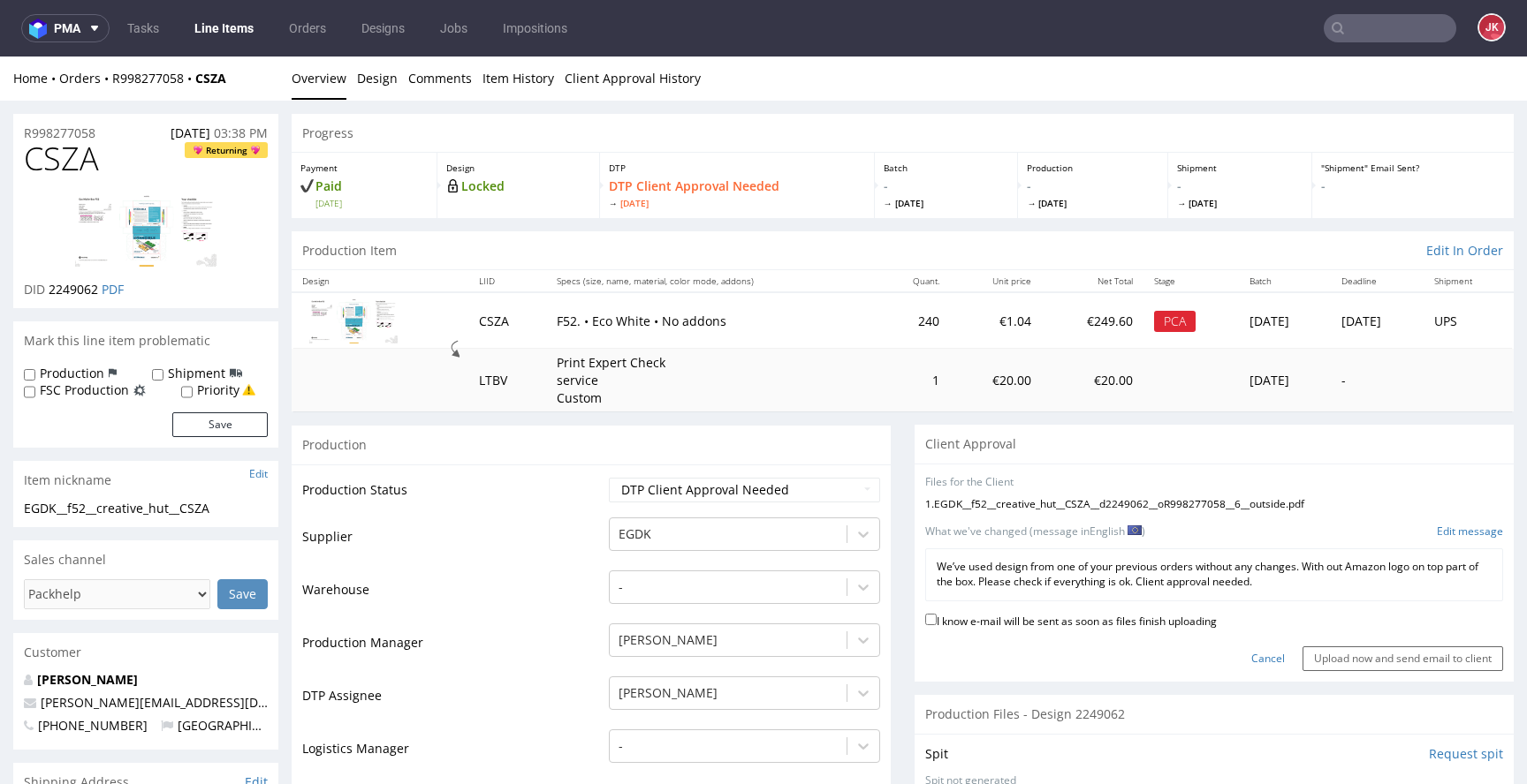
click at [997, 623] on label "I know e-mail will be sent as soon as files finish uploading" at bounding box center [1070, 620] width 291 height 19
click at [937, 623] on input "I know e-mail will be sent as soon as files finish uploading" at bounding box center [930, 619] width 11 height 11
checkbox input "true"
click at [1040, 571] on p "We’ve used design from one of your previous orders without any changes. With ou…" at bounding box center [1214, 575] width 555 height 30
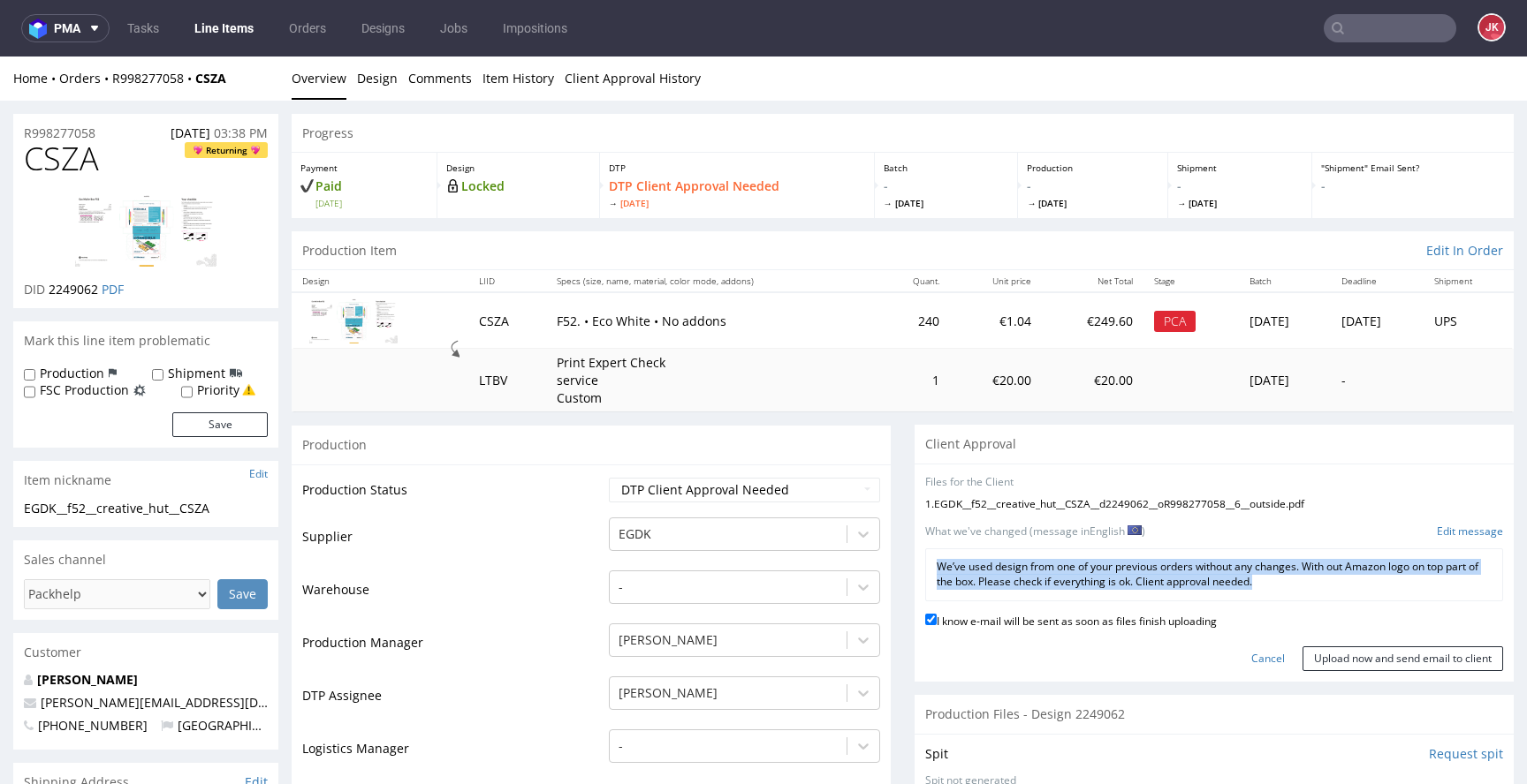
click at [1040, 571] on p "We’ve used design from one of your previous orders without any changes. With ou…" at bounding box center [1214, 575] width 555 height 30
copy div "We’ve used design from one of your previous orders without any changes. With ou…"
click at [1060, 585] on p "We’ve used design from one of your previous orders without any changes. With ou…" at bounding box center [1214, 575] width 555 height 30
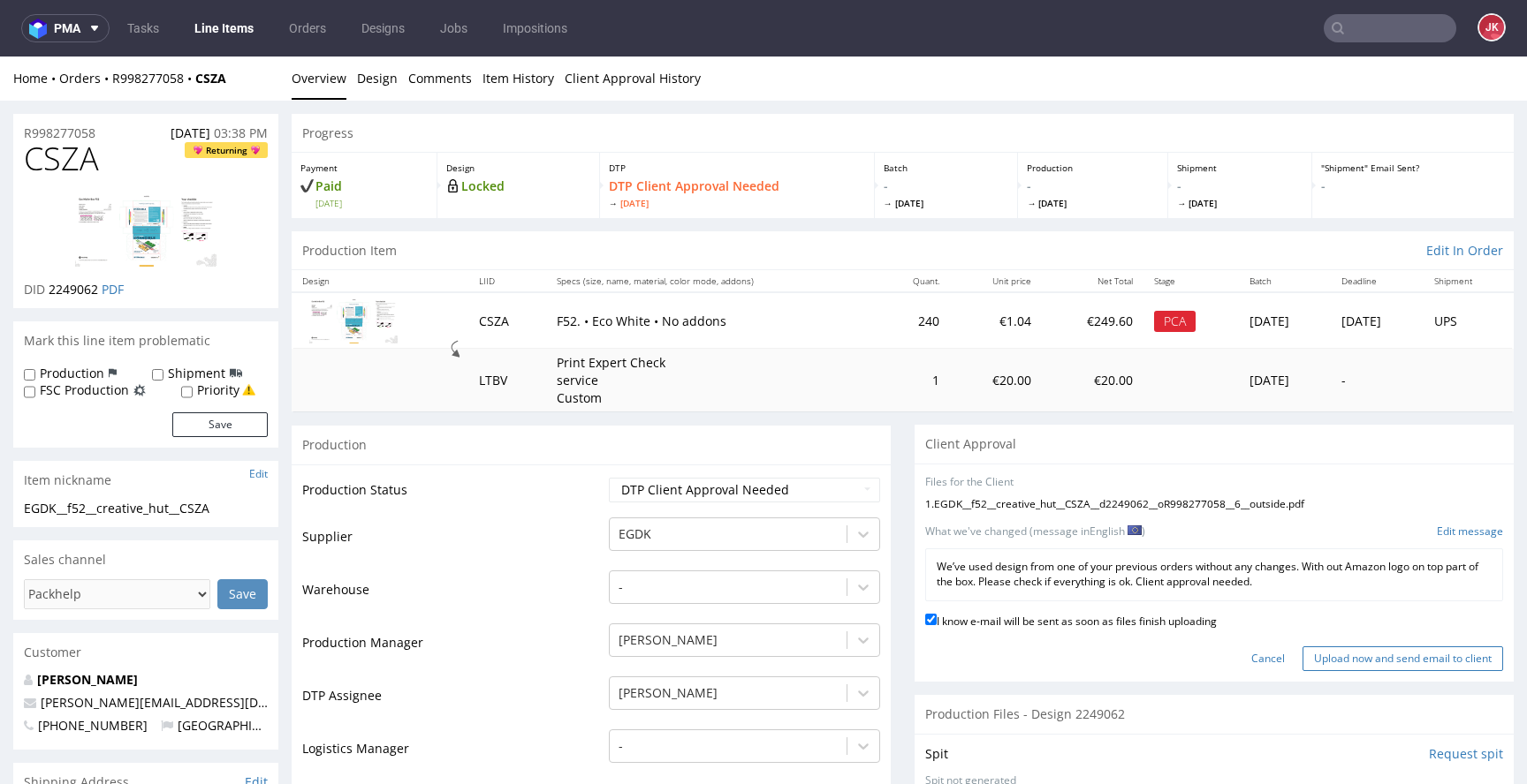
click at [1349, 658] on input "Upload now and send email to client" at bounding box center [1402, 659] width 200 height 25
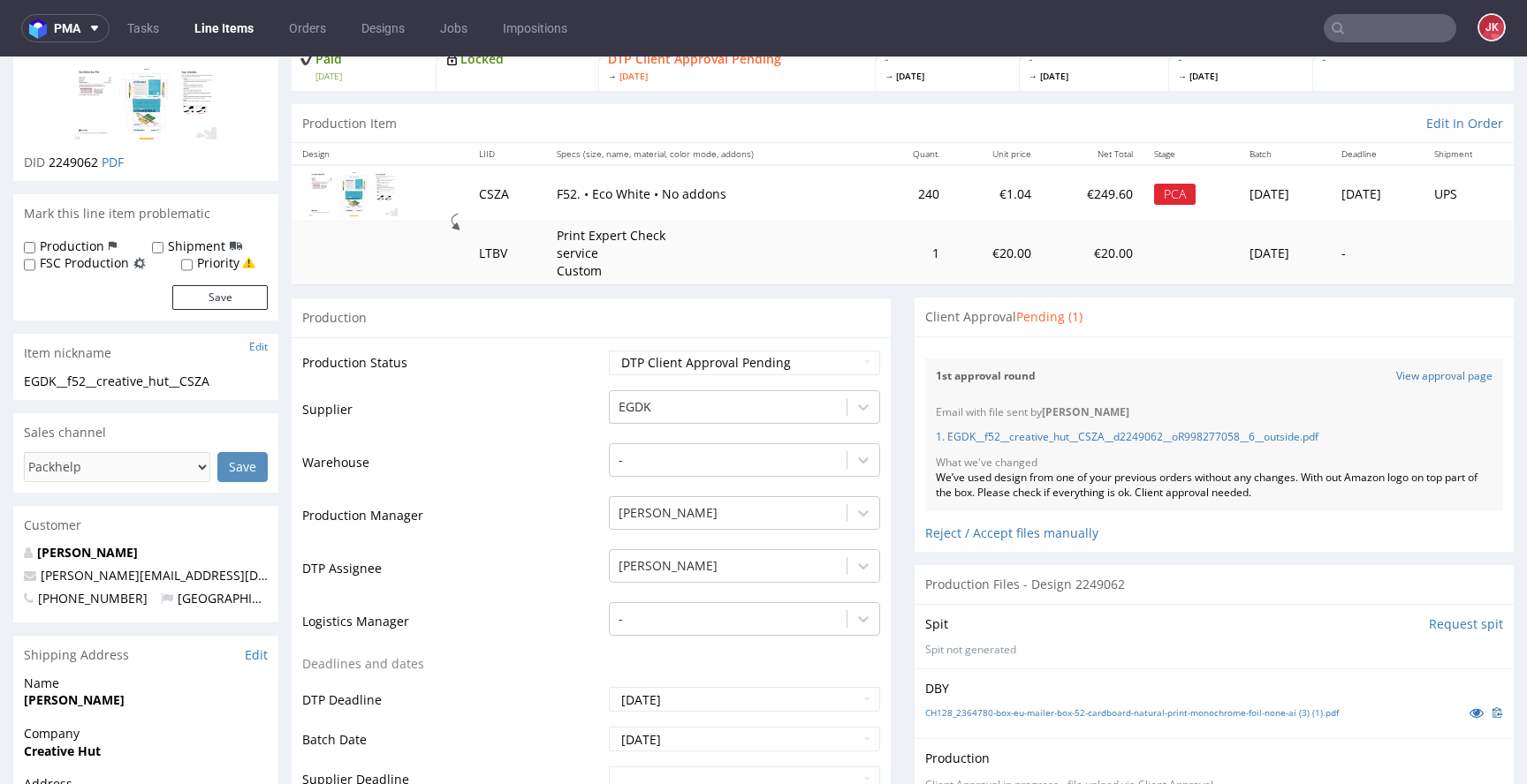
scroll to position [92, 0]
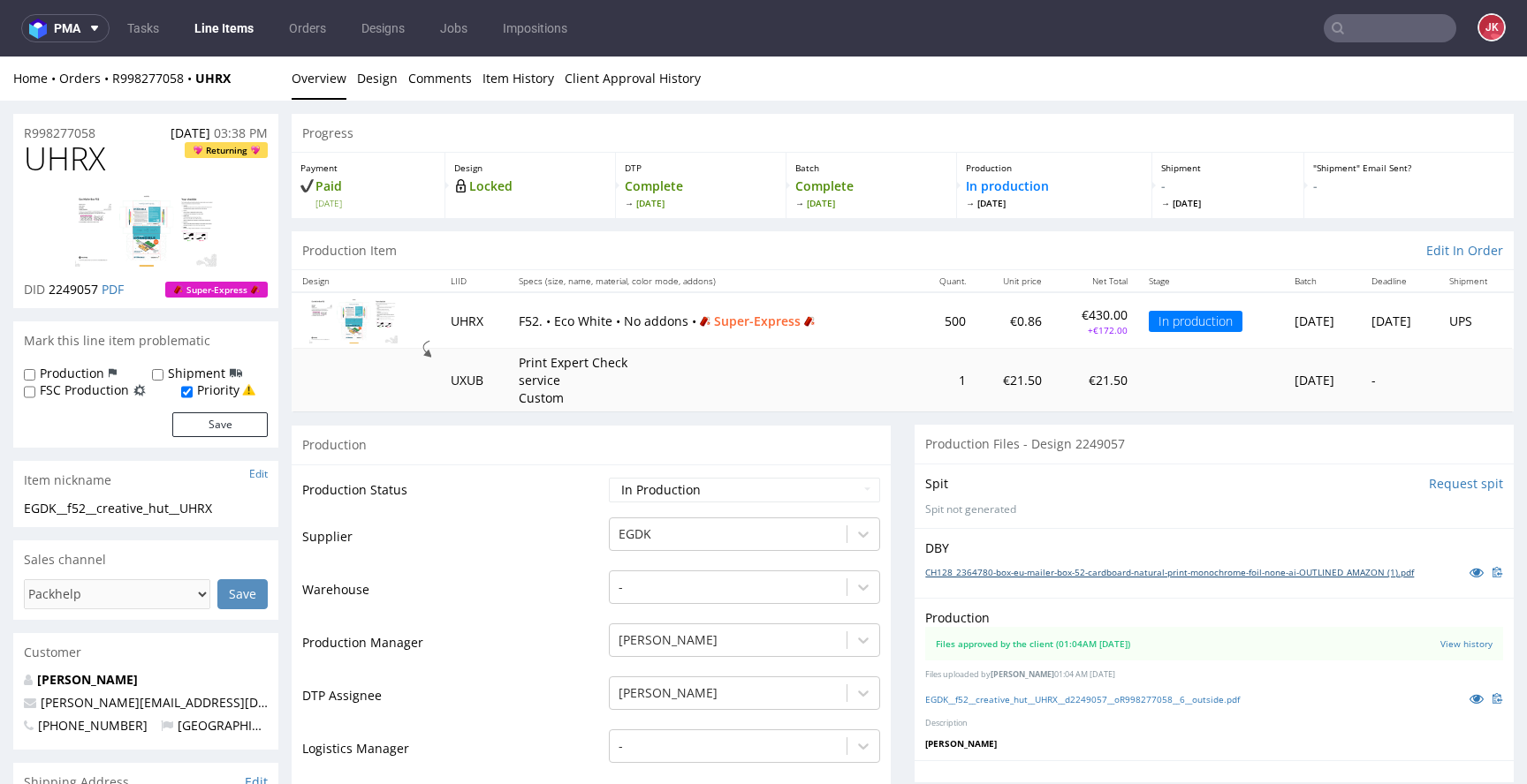
click at [1084, 574] on link "CH128_2364780-box-eu-mailer-box-52-cardboard-natural-print-monochrome-foil-none…" at bounding box center [1168, 572] width 488 height 12
click at [967, 701] on link "EGDK__f52__creative_hut__UHRX__d2249057__oR998277058__6__outside.pdf" at bounding box center [1082, 699] width 315 height 12
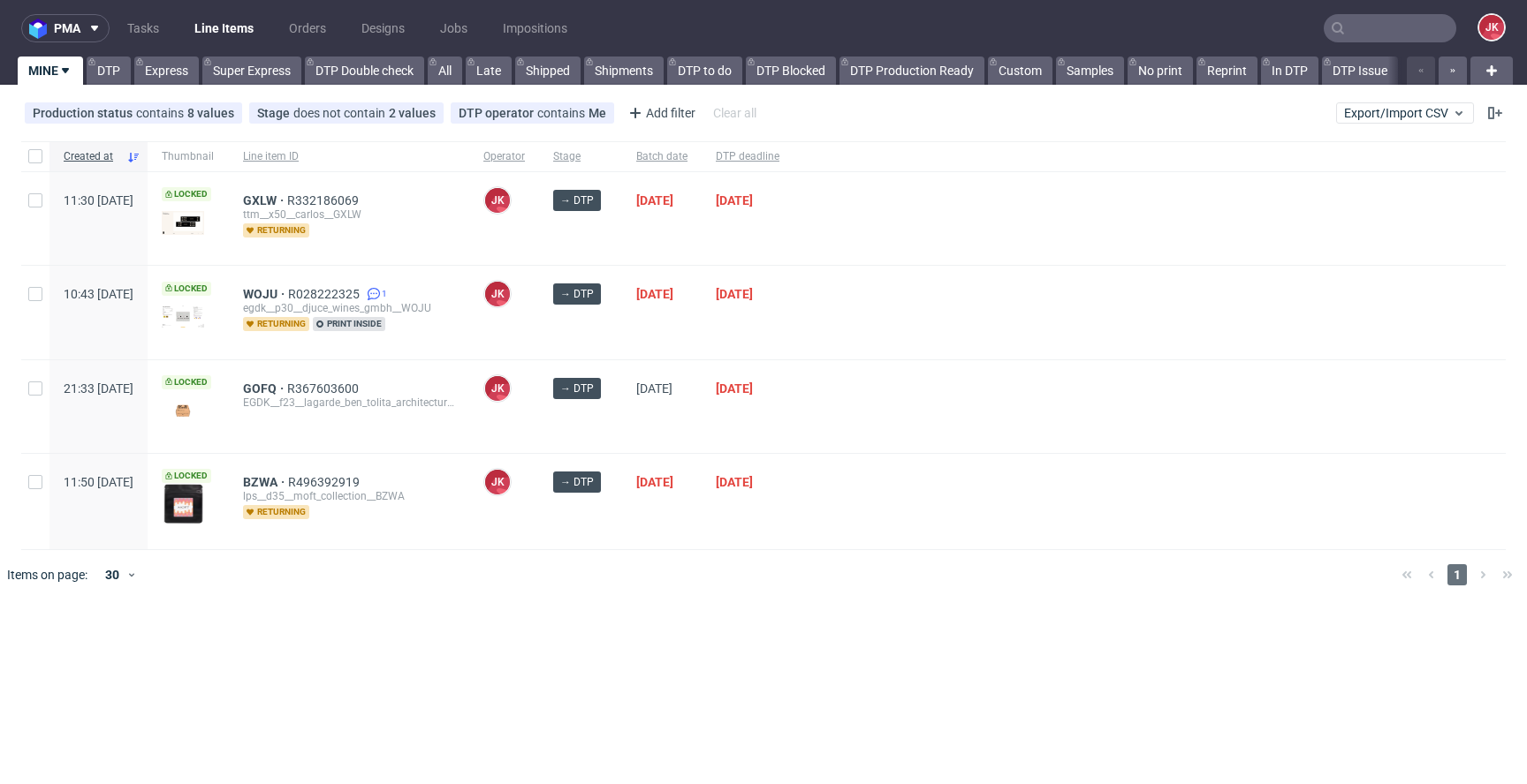
click at [776, 454] on div "[DATE]" at bounding box center [747, 501] width 92 height 96
click at [622, 432] on div "→ DTP" at bounding box center [580, 407] width 83 height 93
click at [469, 366] on div "GOFQ R367603600 EGDK__f23__lagarde_ben_tolita_architecture__GOFQ" at bounding box center [348, 407] width 240 height 93
click at [469, 345] on div "WOJU R028222325 1 egdk__p30__djuce_wines_gmbh__WOJU returning print inside" at bounding box center [348, 312] width 240 height 93
click at [916, 352] on div at bounding box center [1150, 312] width 712 height 93
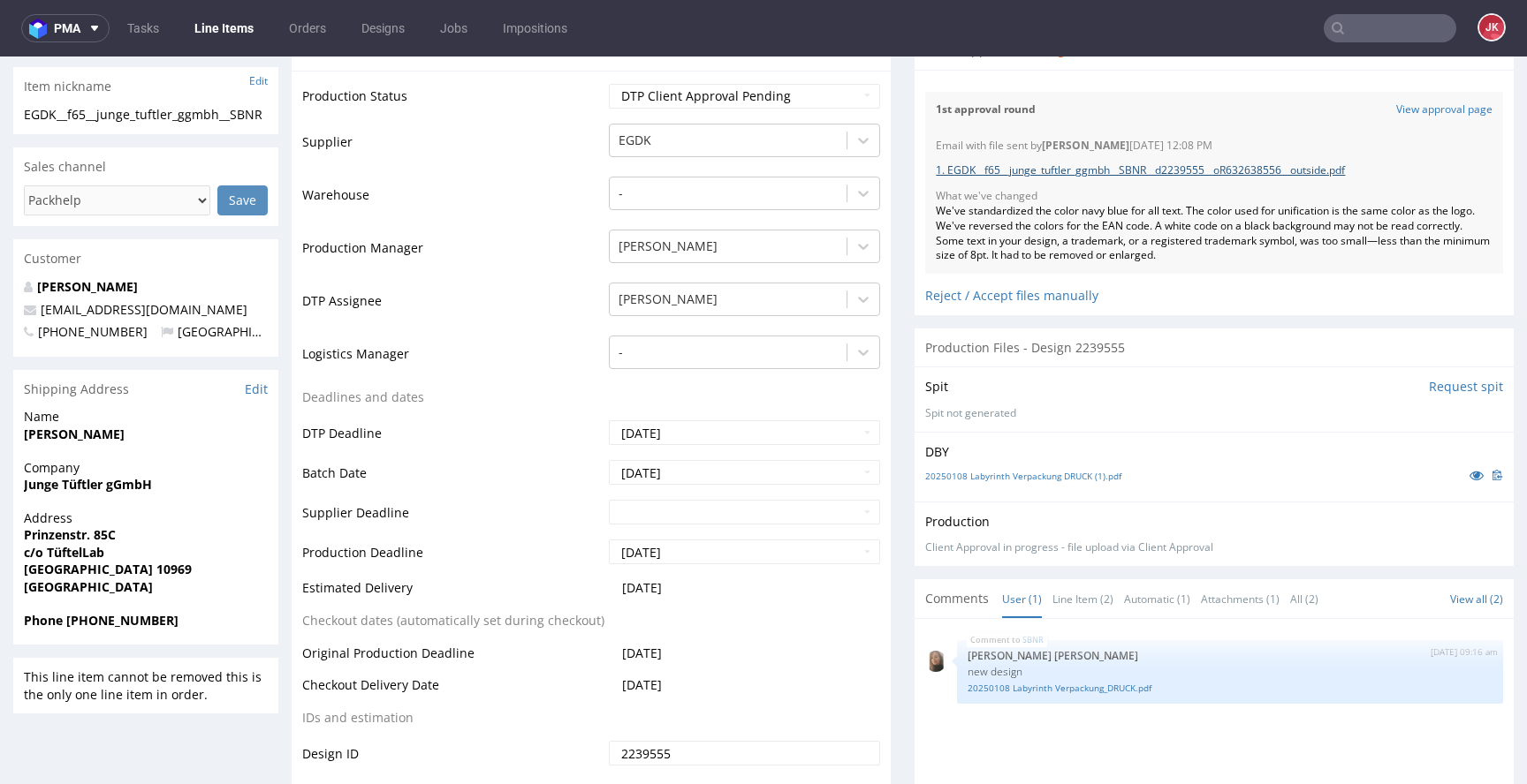
scroll to position [402, 0]
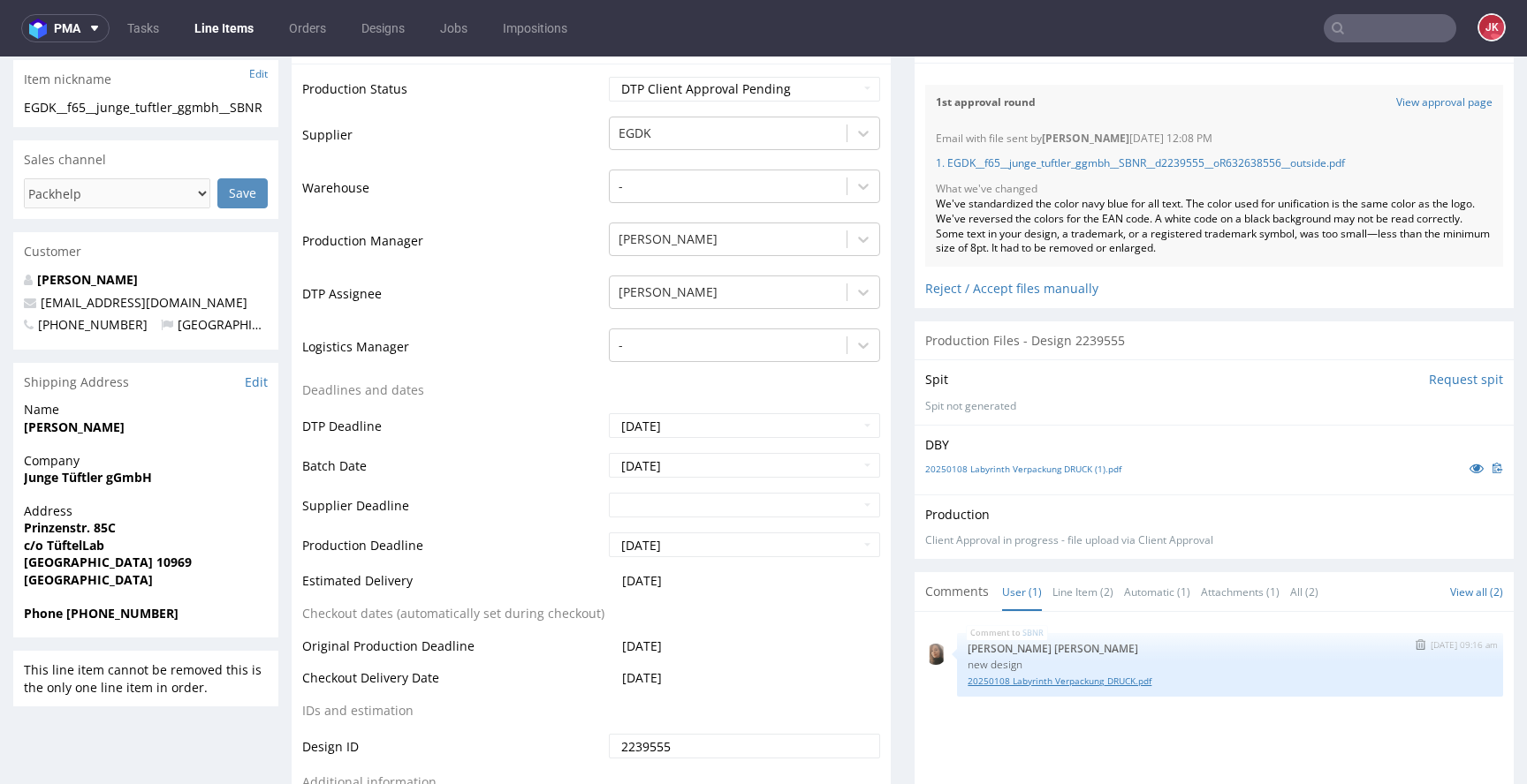
click at [1018, 679] on link "20250108 Labyrinth Verpackung_DRUCK.pdf" at bounding box center [1229, 682] width 524 height 13
click at [1058, 596] on link "Line Item (2)" at bounding box center [1083, 593] width 61 height 38
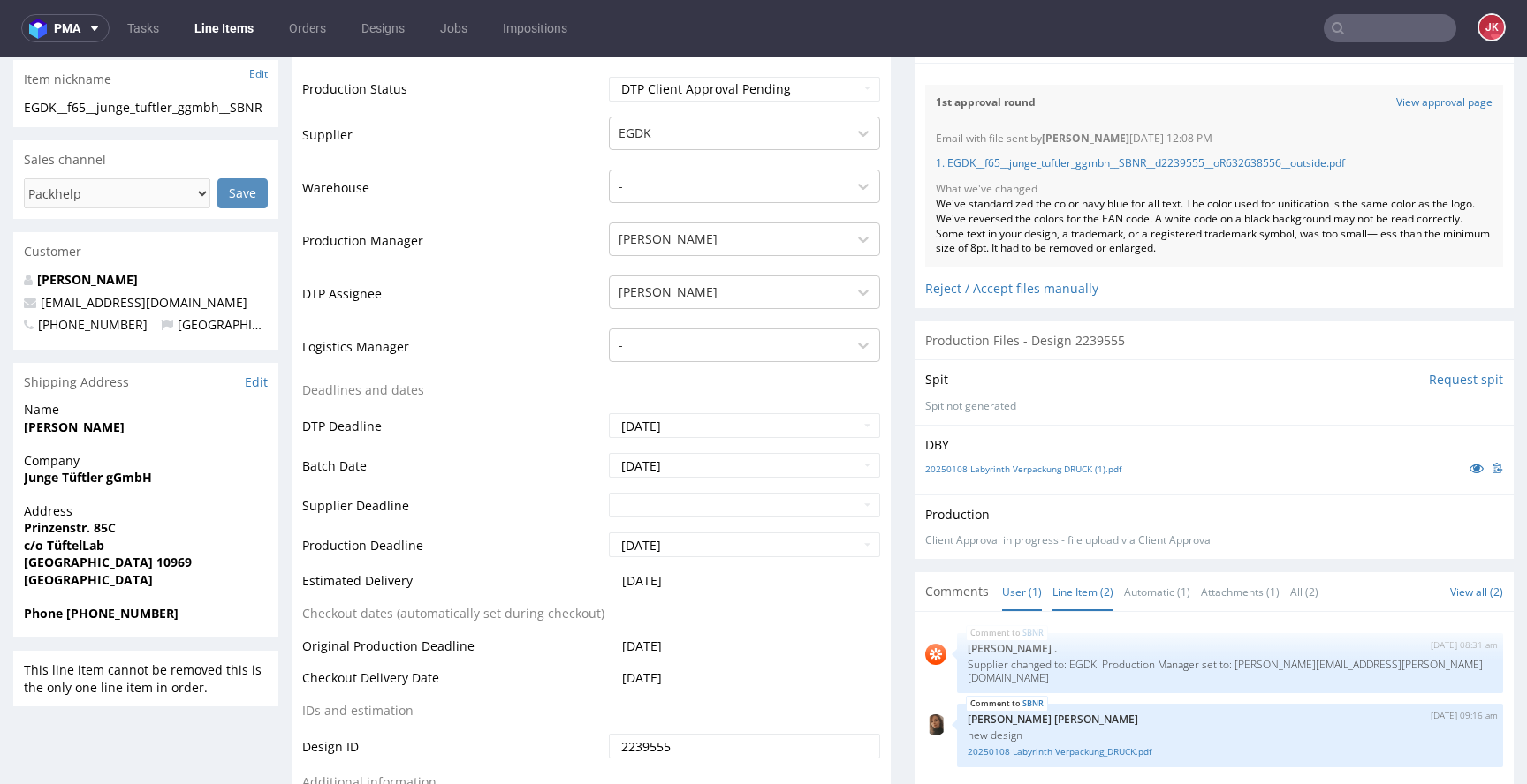
click at [1003, 586] on link "User (1)" at bounding box center [1021, 593] width 40 height 38
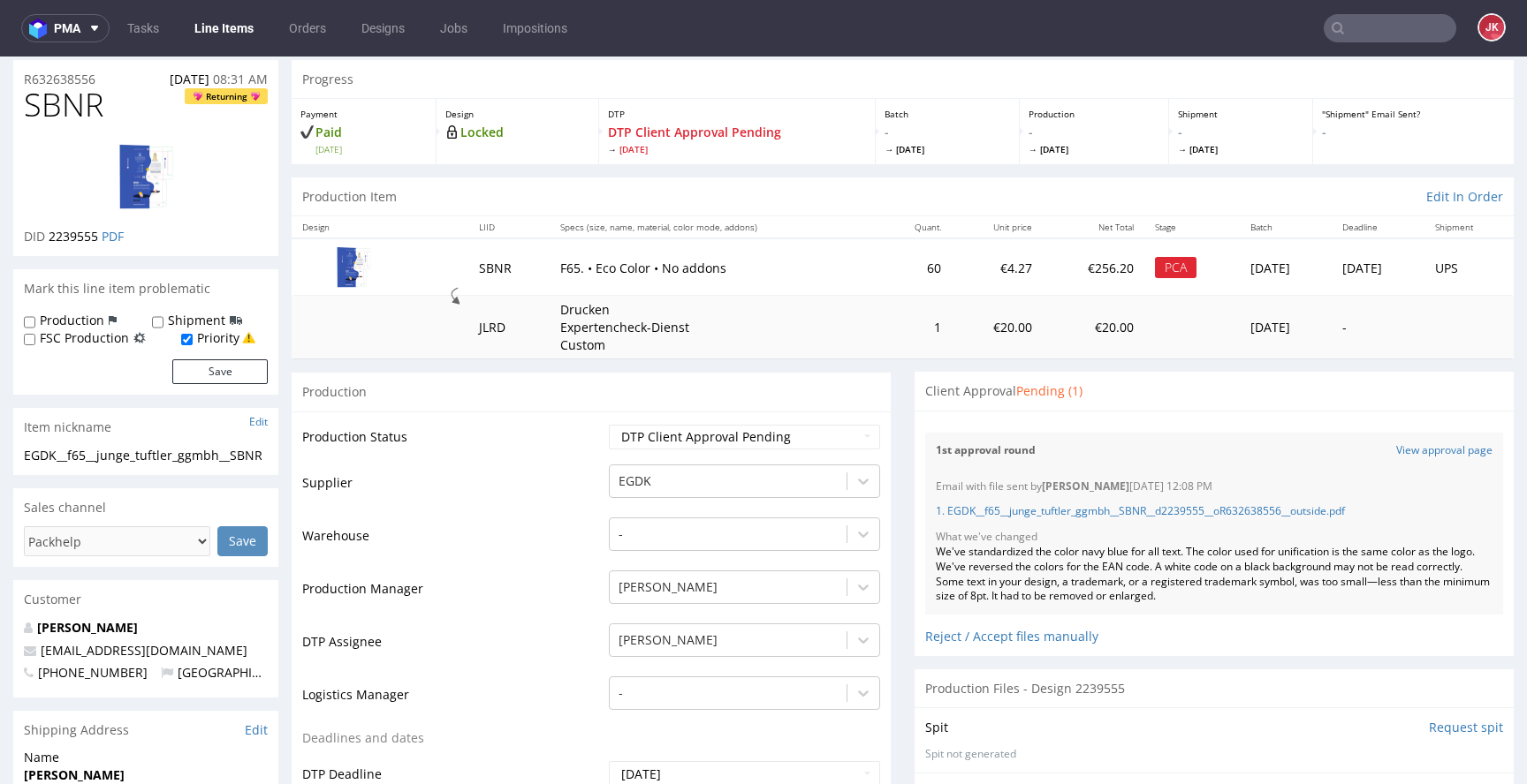
scroll to position [4, 0]
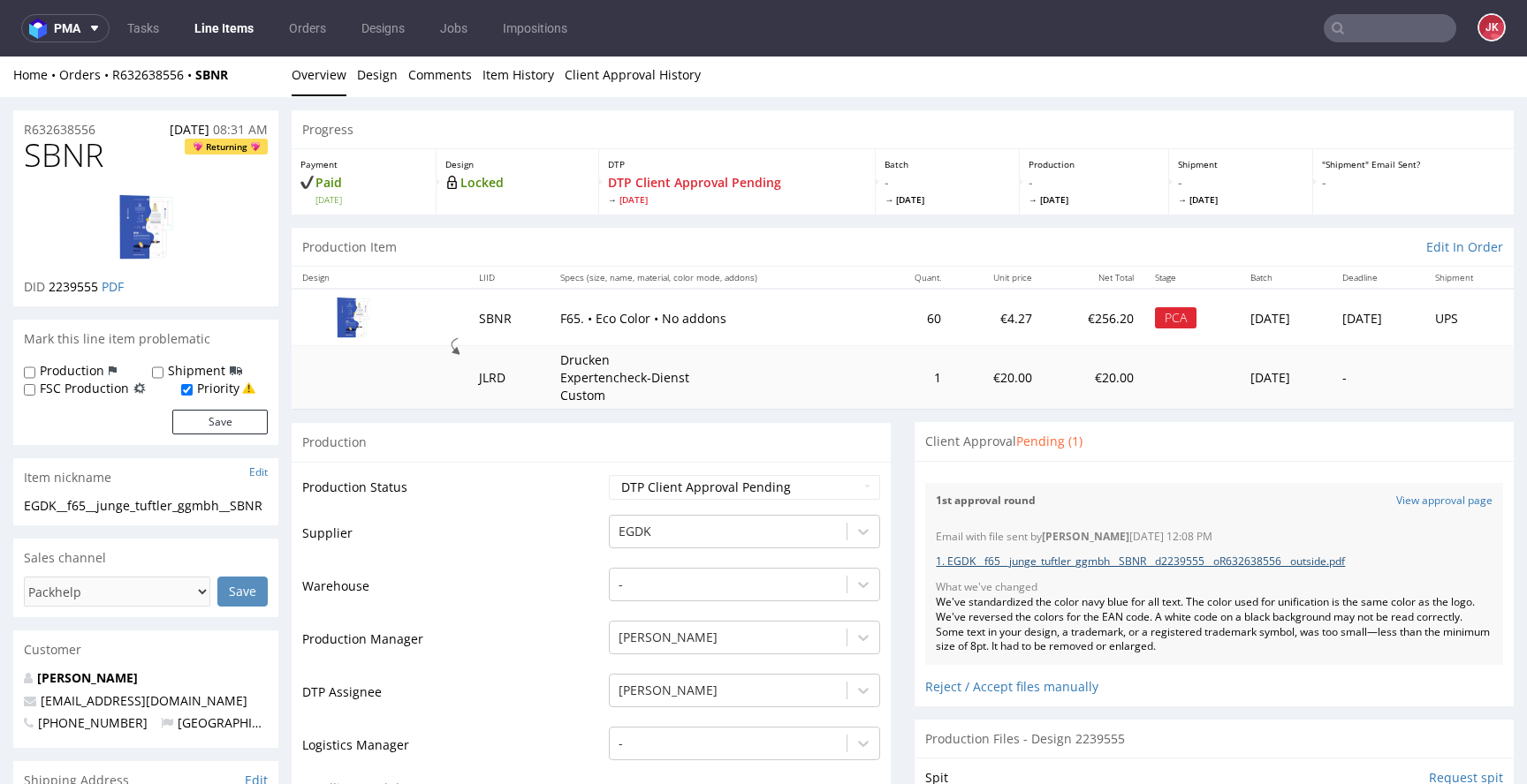
click at [1054, 568] on link "1. EGDK__f65__junge_tuftler_ggmbh__SBNR__d2239555__oR632638556__outside.pdf" at bounding box center [1140, 561] width 409 height 15
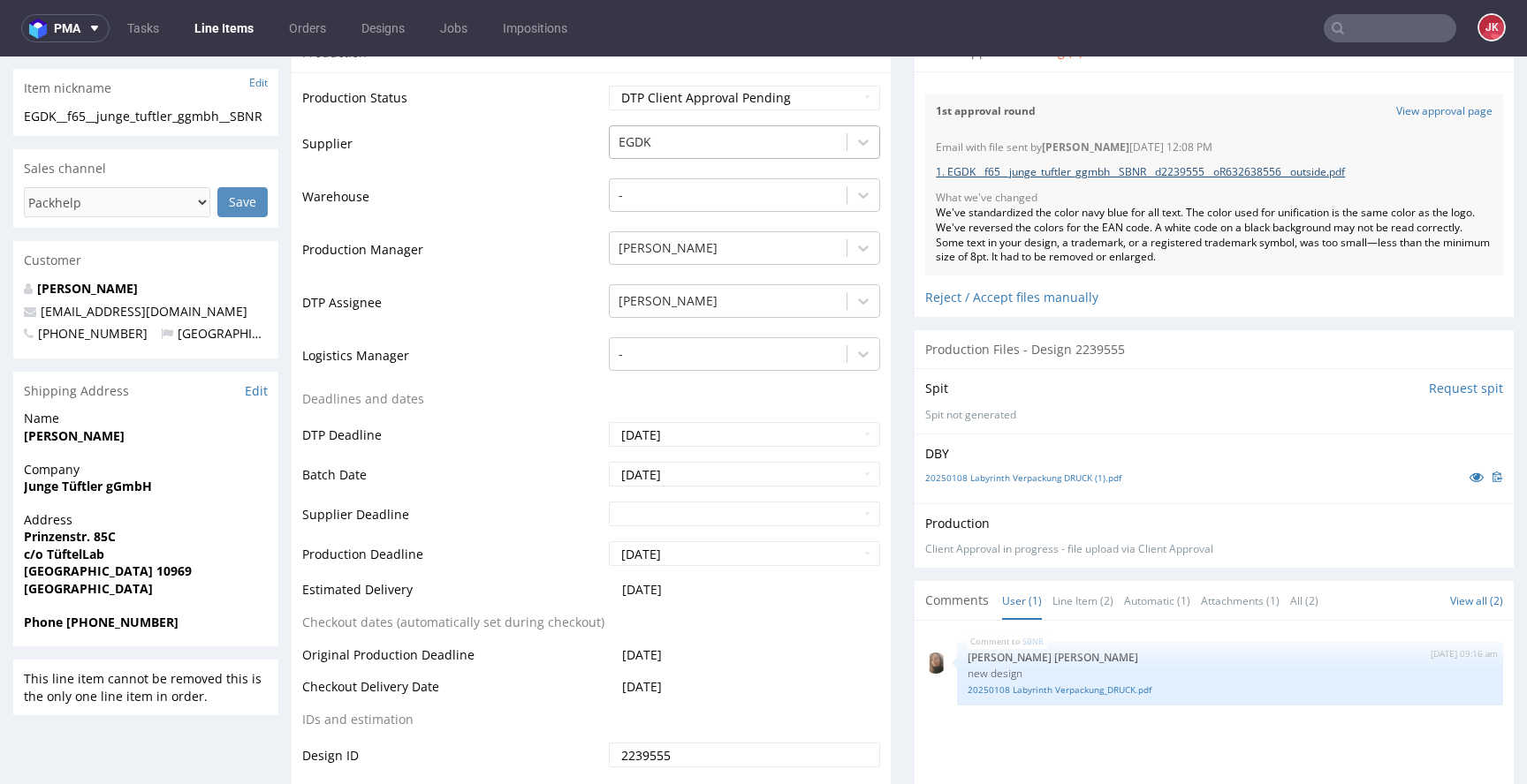
scroll to position [425, 0]
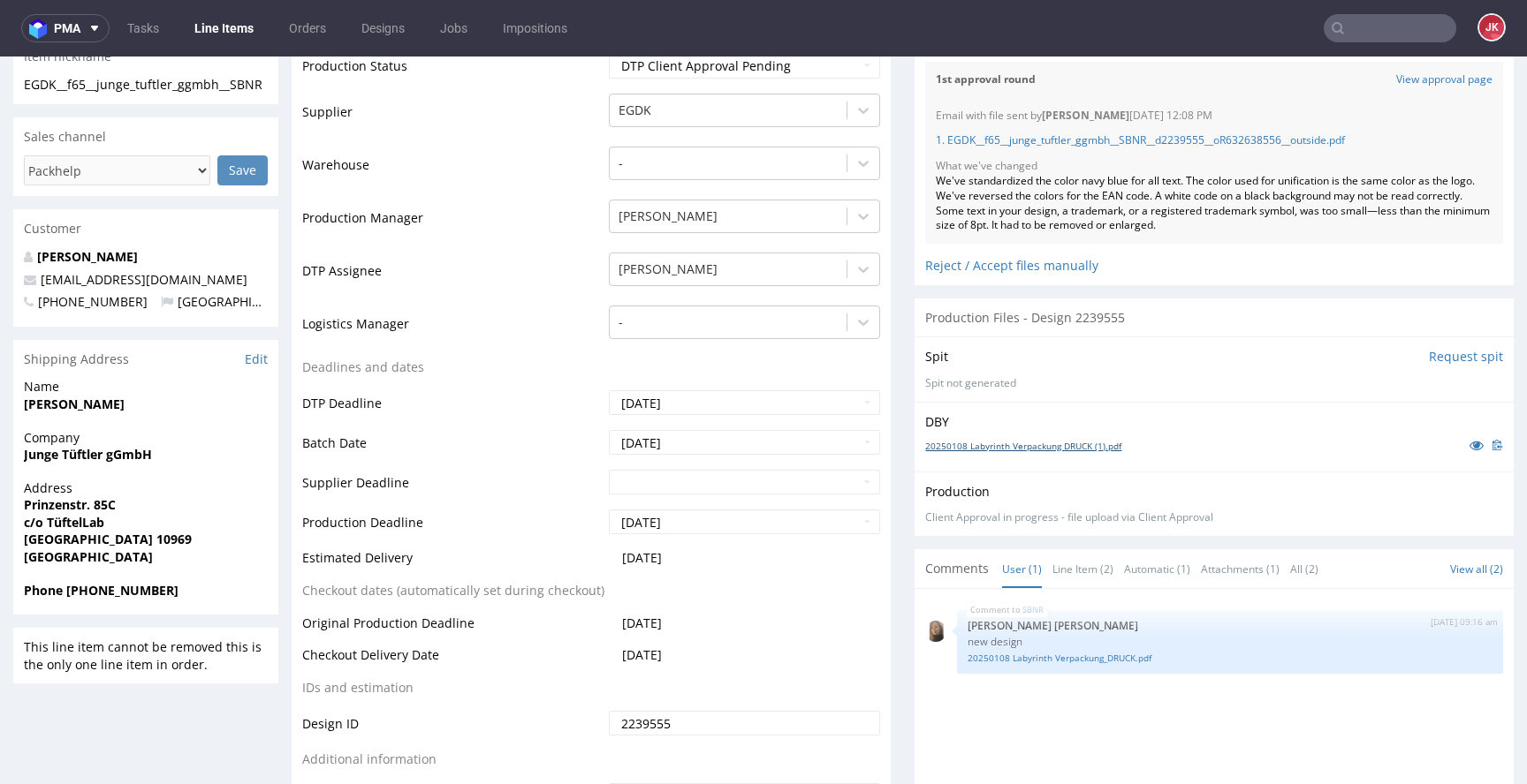
click at [1070, 446] on link "20250108 Labyrinth Verpackung DRUCK (1).pdf" at bounding box center [1022, 446] width 196 height 12
click at [571, 449] on td "Batch Date" at bounding box center [453, 448] width 303 height 40
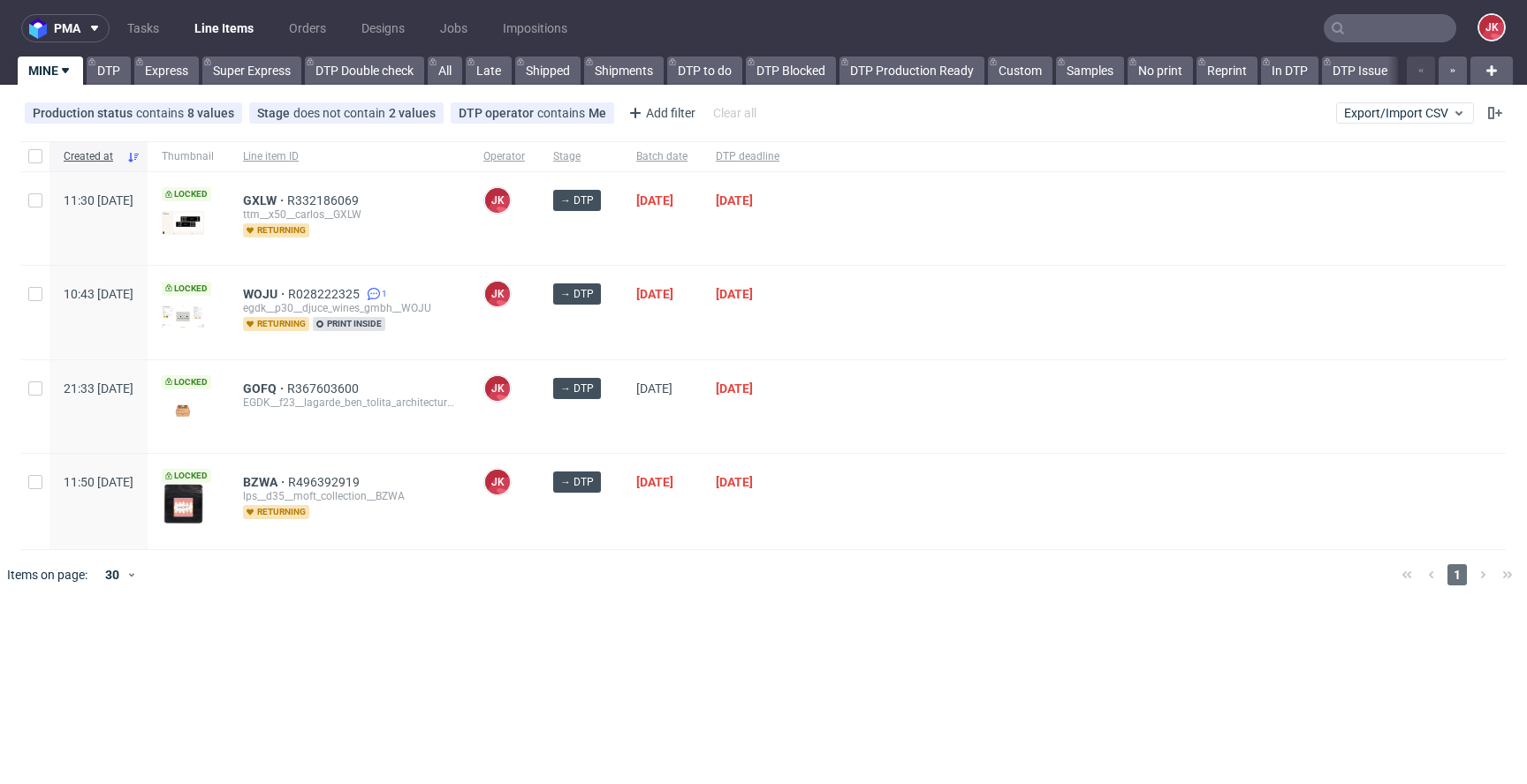
click at [894, 356] on div at bounding box center [1150, 312] width 712 height 93
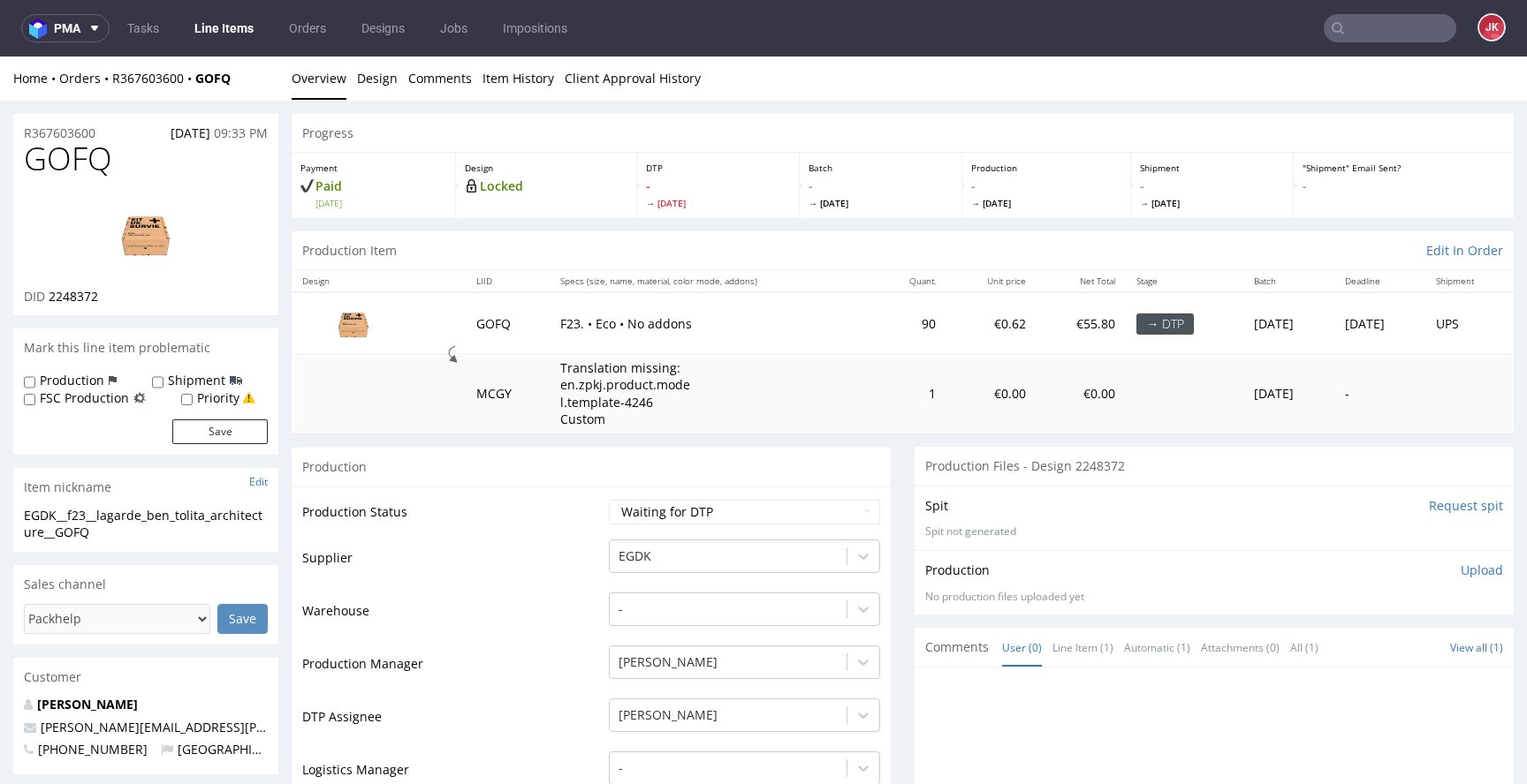
click at [51, 155] on span "GOFQ" at bounding box center [67, 158] width 88 height 35
copy span "GOFQ"
click at [1144, 537] on p "Spit not generated" at bounding box center [1213, 532] width 578 height 15
click at [1440, 501] on input "Request spit" at bounding box center [1465, 506] width 74 height 18
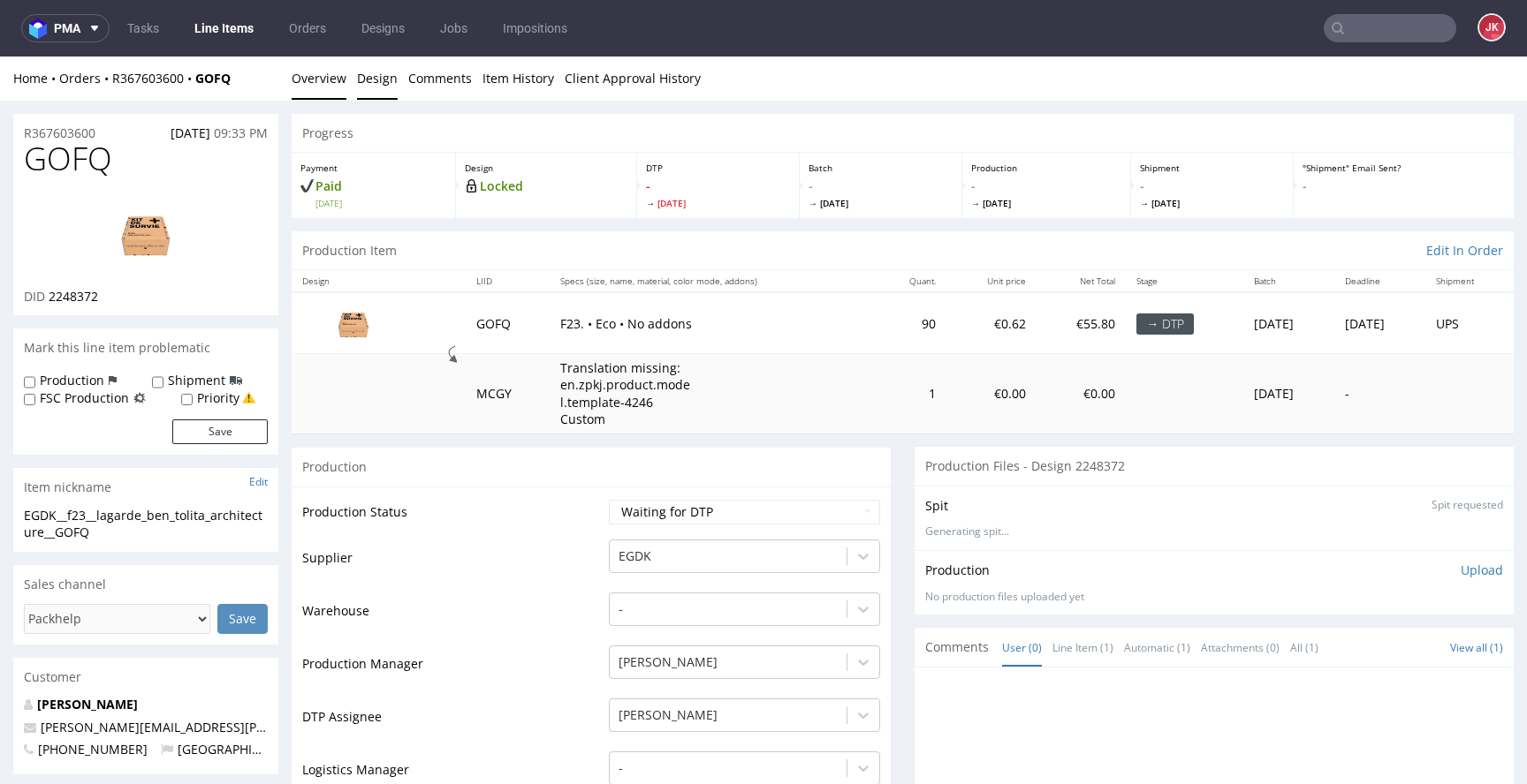
click at [377, 79] on link "Design" at bounding box center [377, 79] width 41 height 44
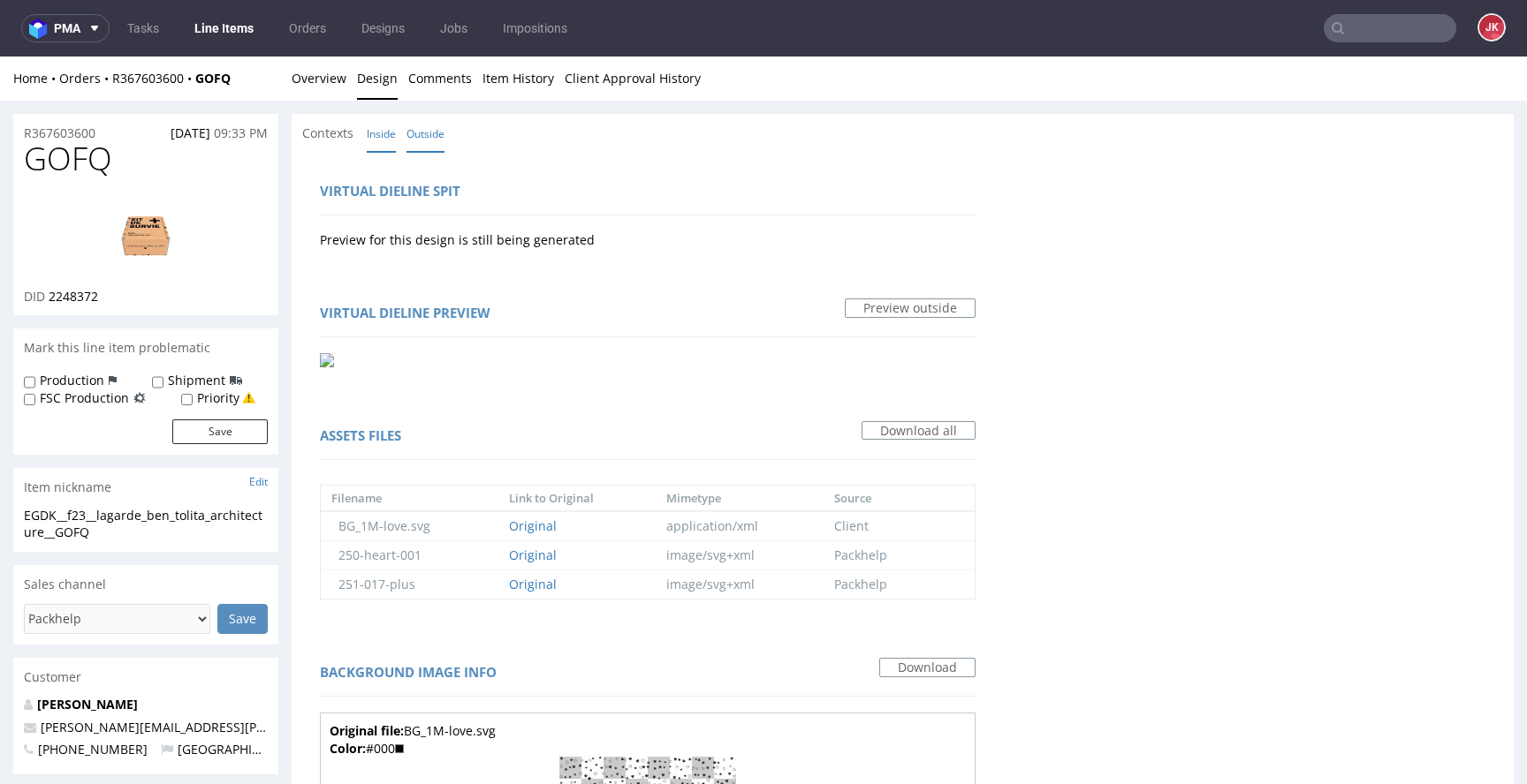
click at [384, 138] on link "Inside" at bounding box center [381, 134] width 29 height 38
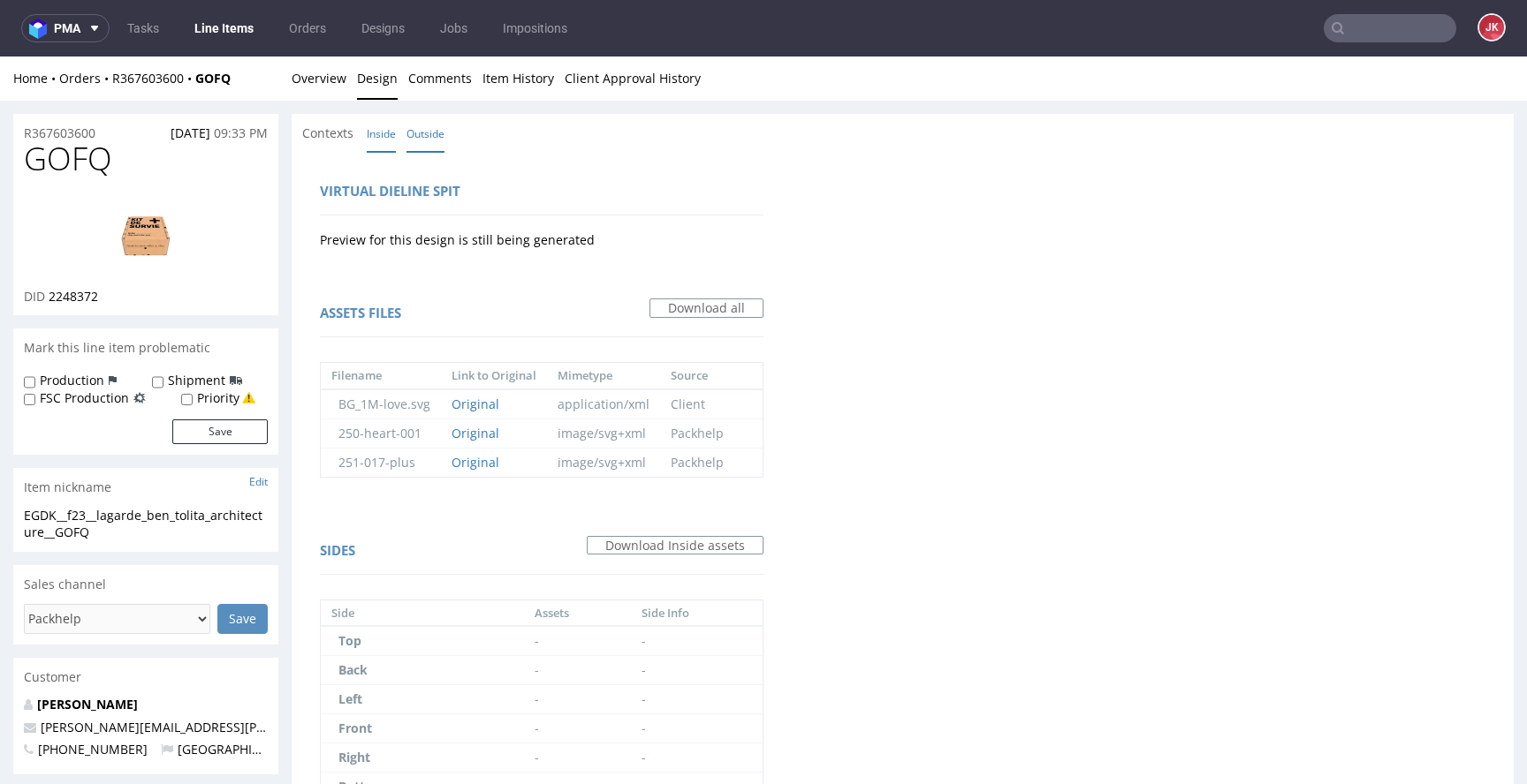
click at [443, 125] on link "Outside" at bounding box center [426, 134] width 38 height 38
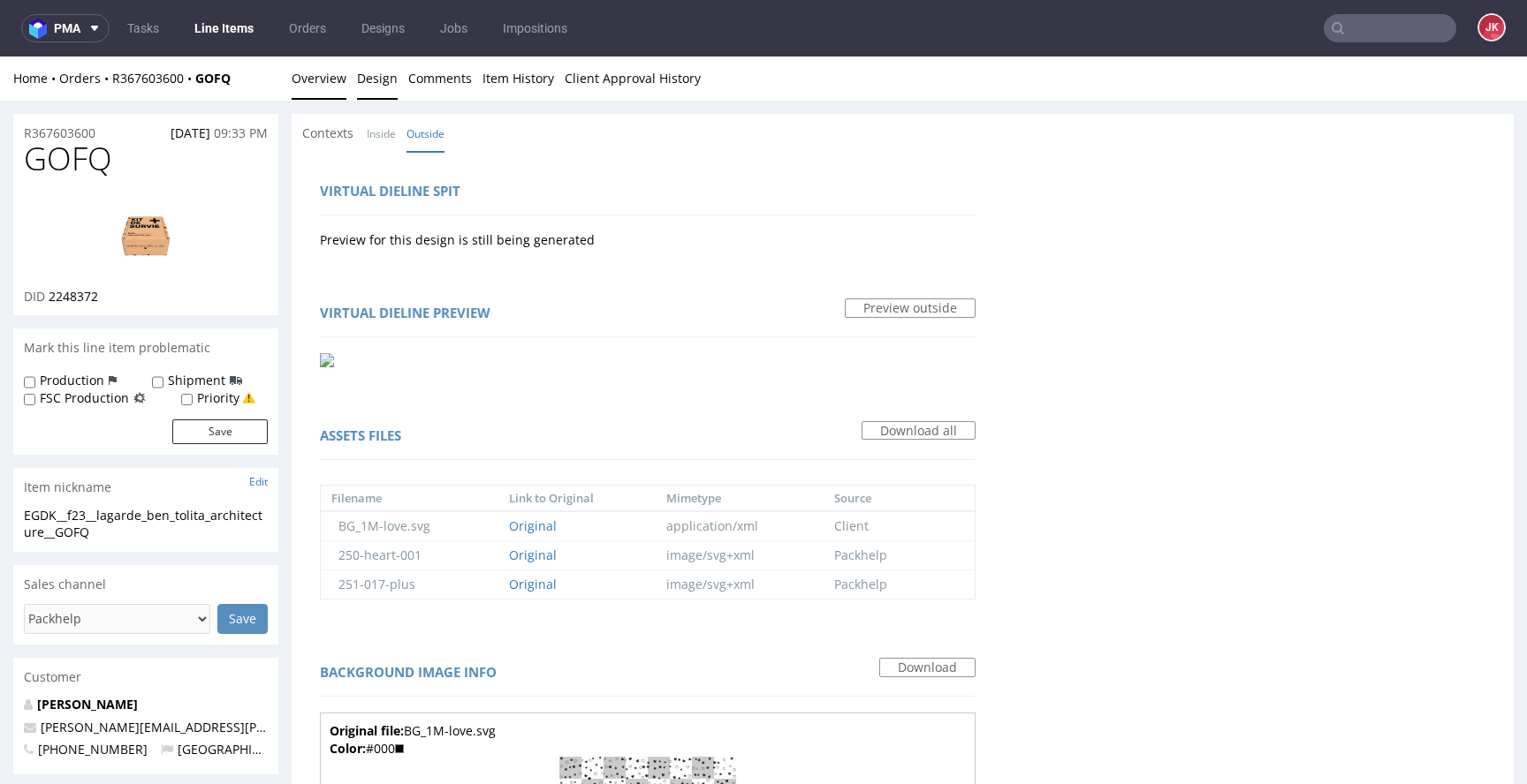
click at [317, 75] on link "Overview" at bounding box center [319, 79] width 55 height 44
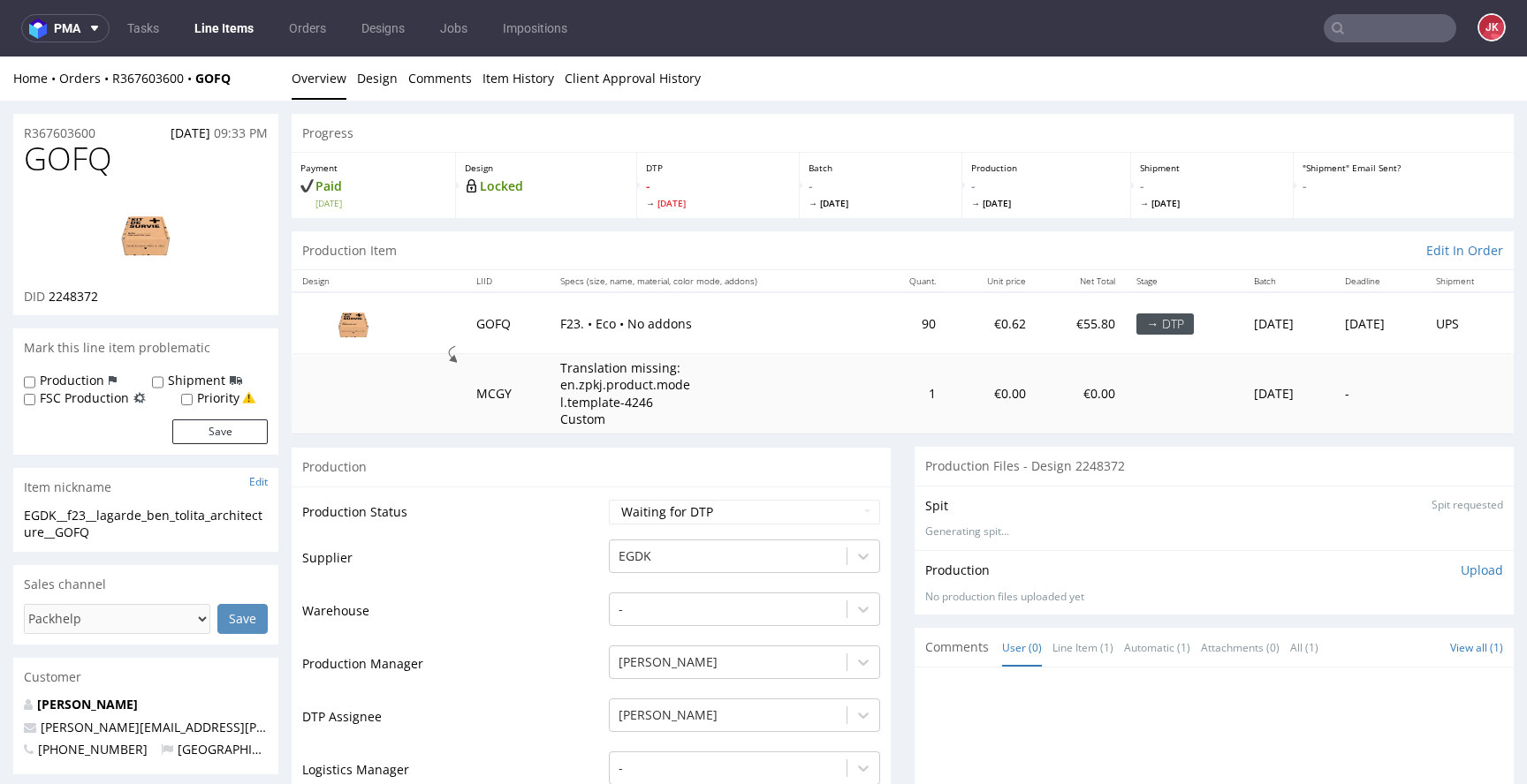
click at [64, 160] on span "GOFQ" at bounding box center [67, 158] width 88 height 35
copy span "GOFQ"
click at [83, 298] on span "2248372" at bounding box center [73, 297] width 49 height 17
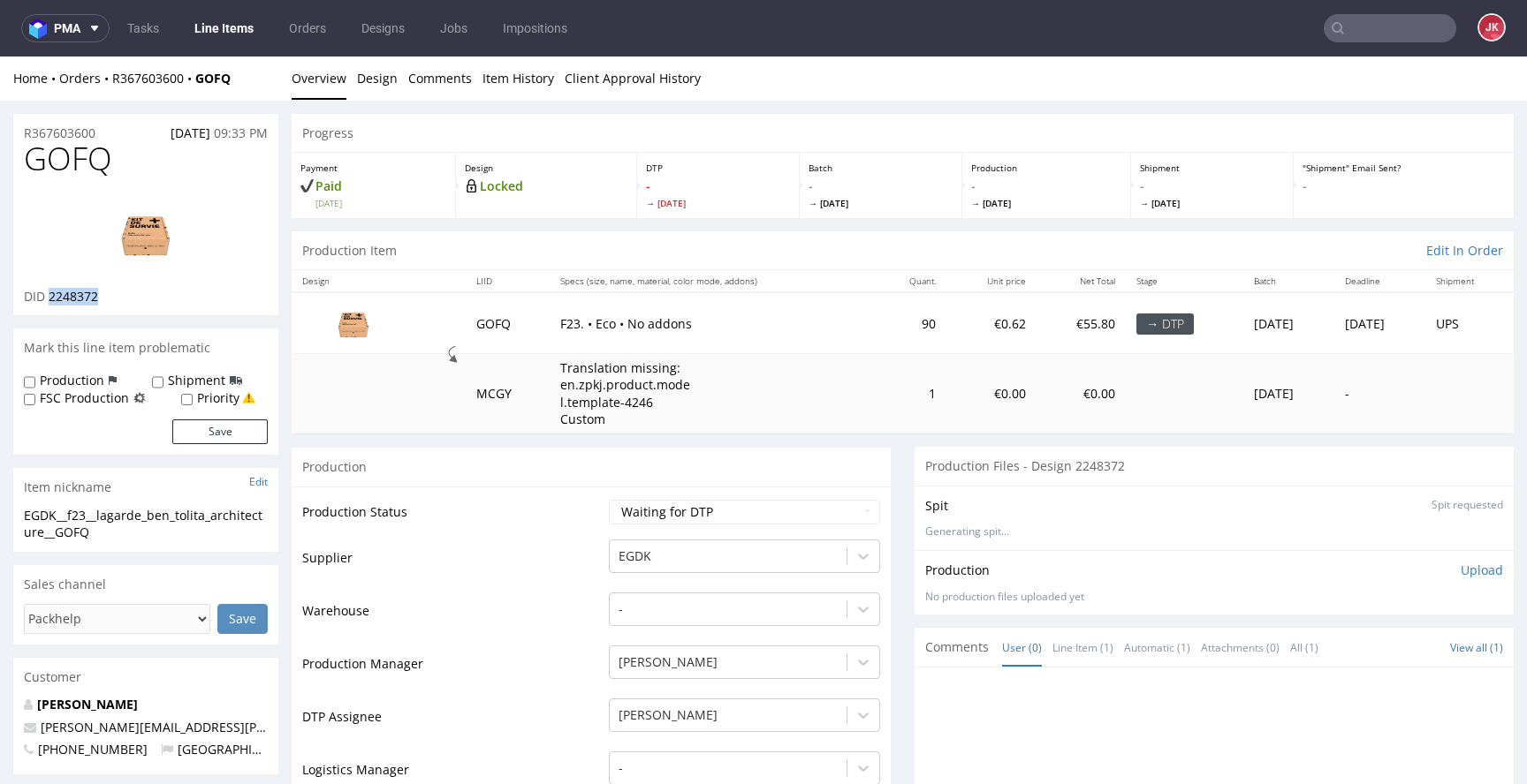
copy span "2248372"
drag, startPoint x: 570, startPoint y: 511, endPoint x: 634, endPoint y: 510, distance: 64.0
click at [574, 511] on td "Production Status" at bounding box center [453, 518] width 303 height 40
click at [682, 510] on select "Waiting for Artwork Waiting for Diecut Waiting for Mockup Waiting for DTP Waiti…" at bounding box center [745, 512] width 271 height 25
select select "dtp_in_process"
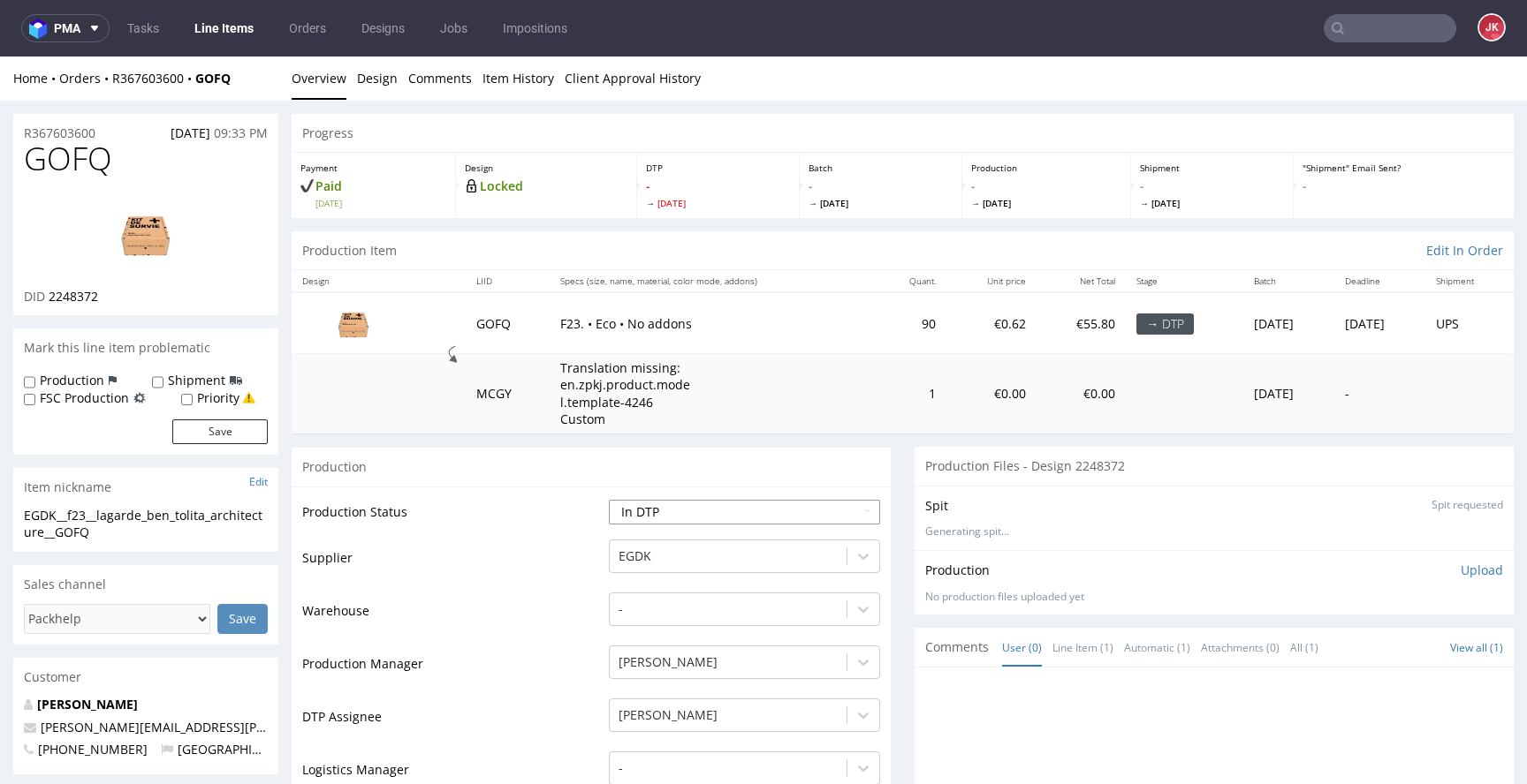
click at [609, 500] on select "Waiting for Artwork Waiting for Diecut Waiting for Mockup Waiting for DTP Waiti…" at bounding box center [745, 512] width 271 height 25
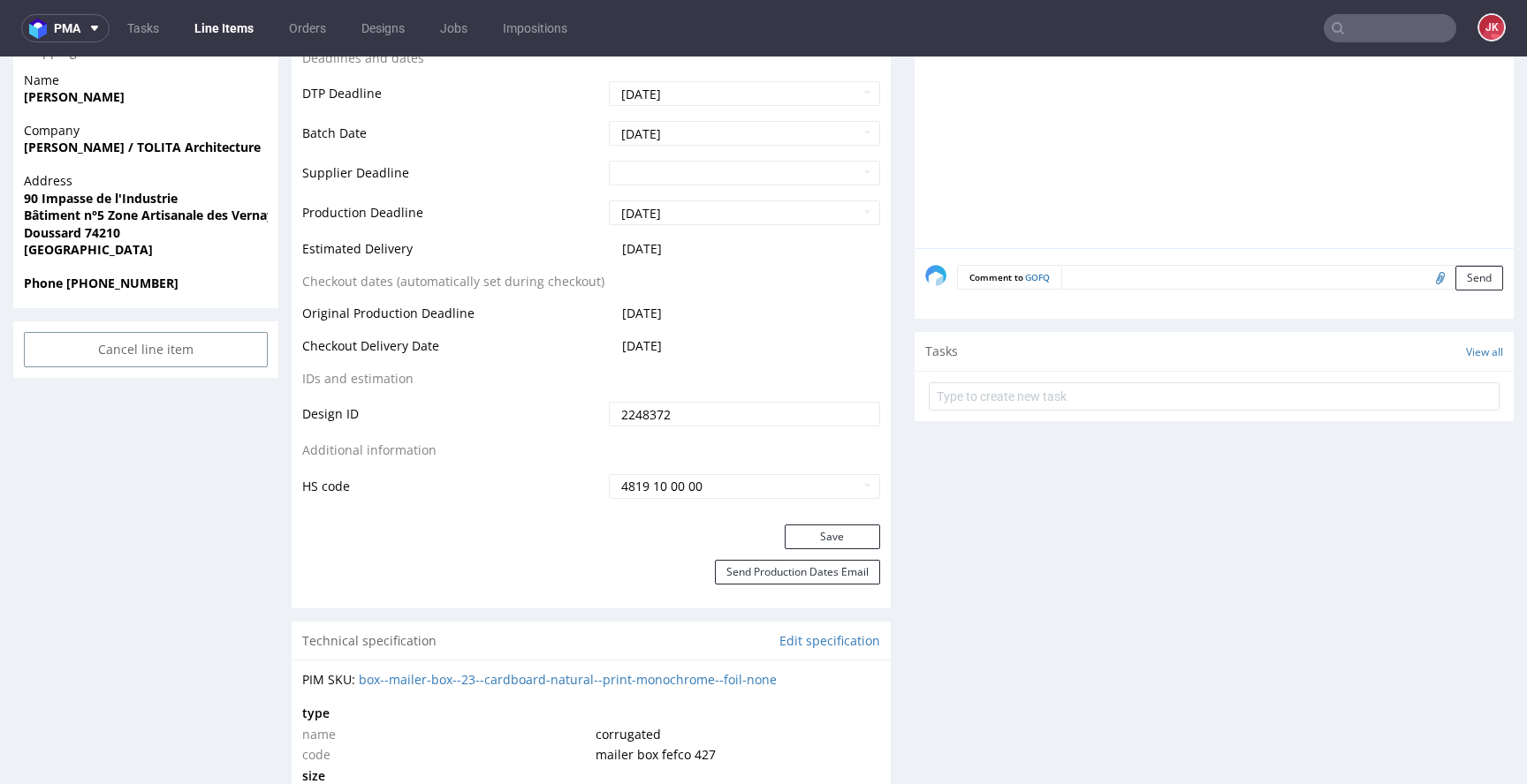
scroll to position [756, 0]
click at [810, 534] on button "Save" at bounding box center [832, 536] width 96 height 25
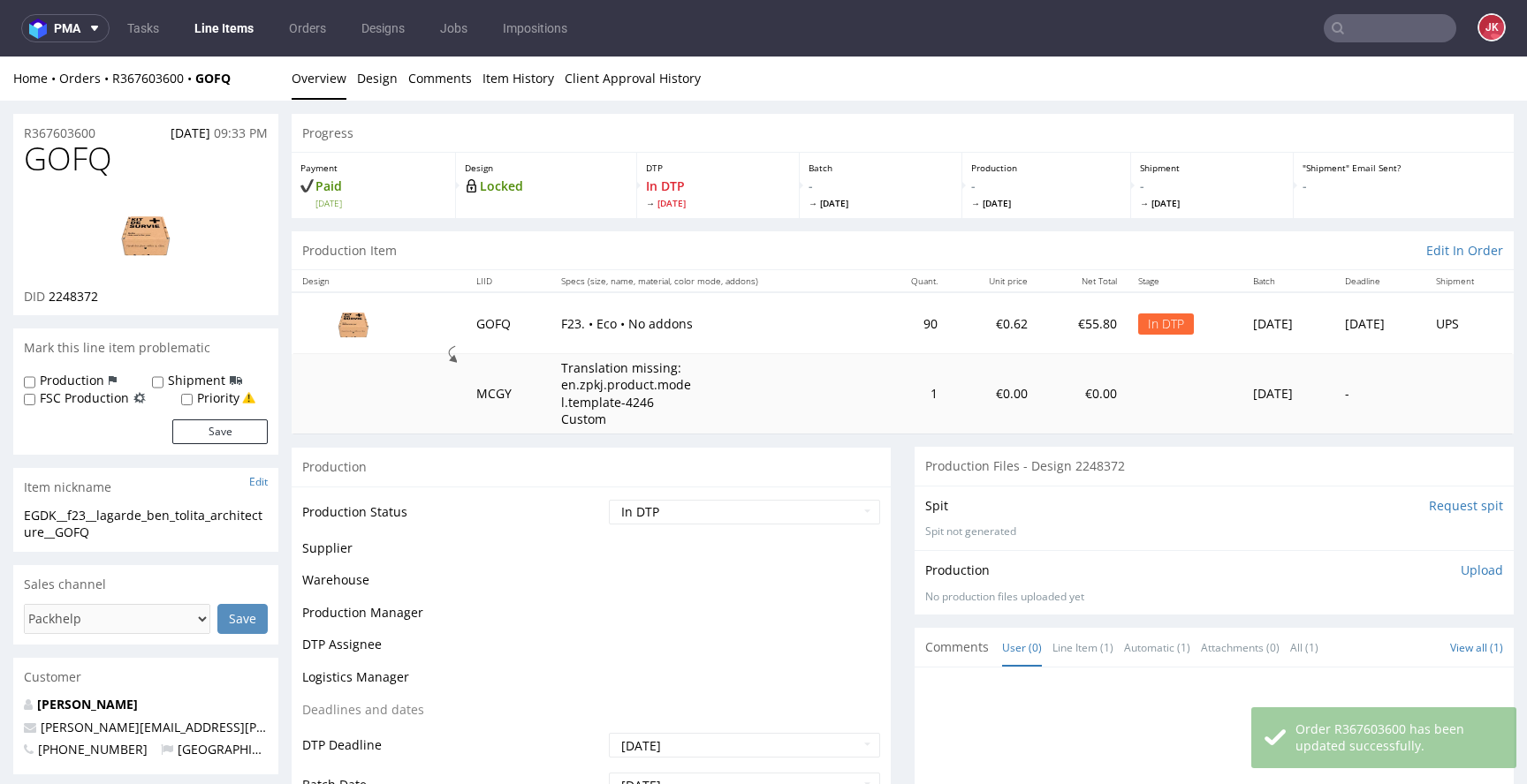
scroll to position [0, 0]
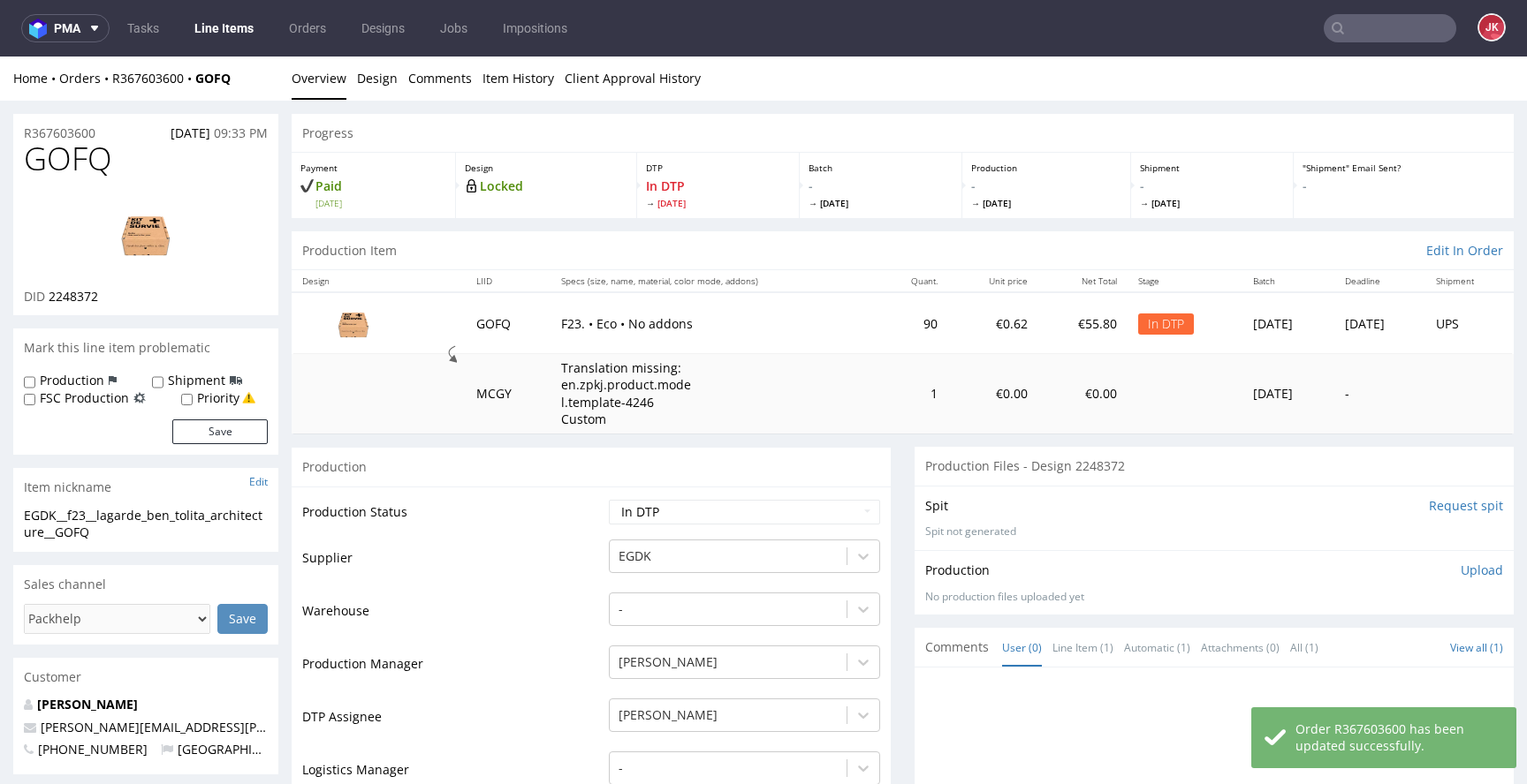
click at [65, 172] on span "GOFQ" at bounding box center [67, 158] width 88 height 35
copy span "GOFQ"
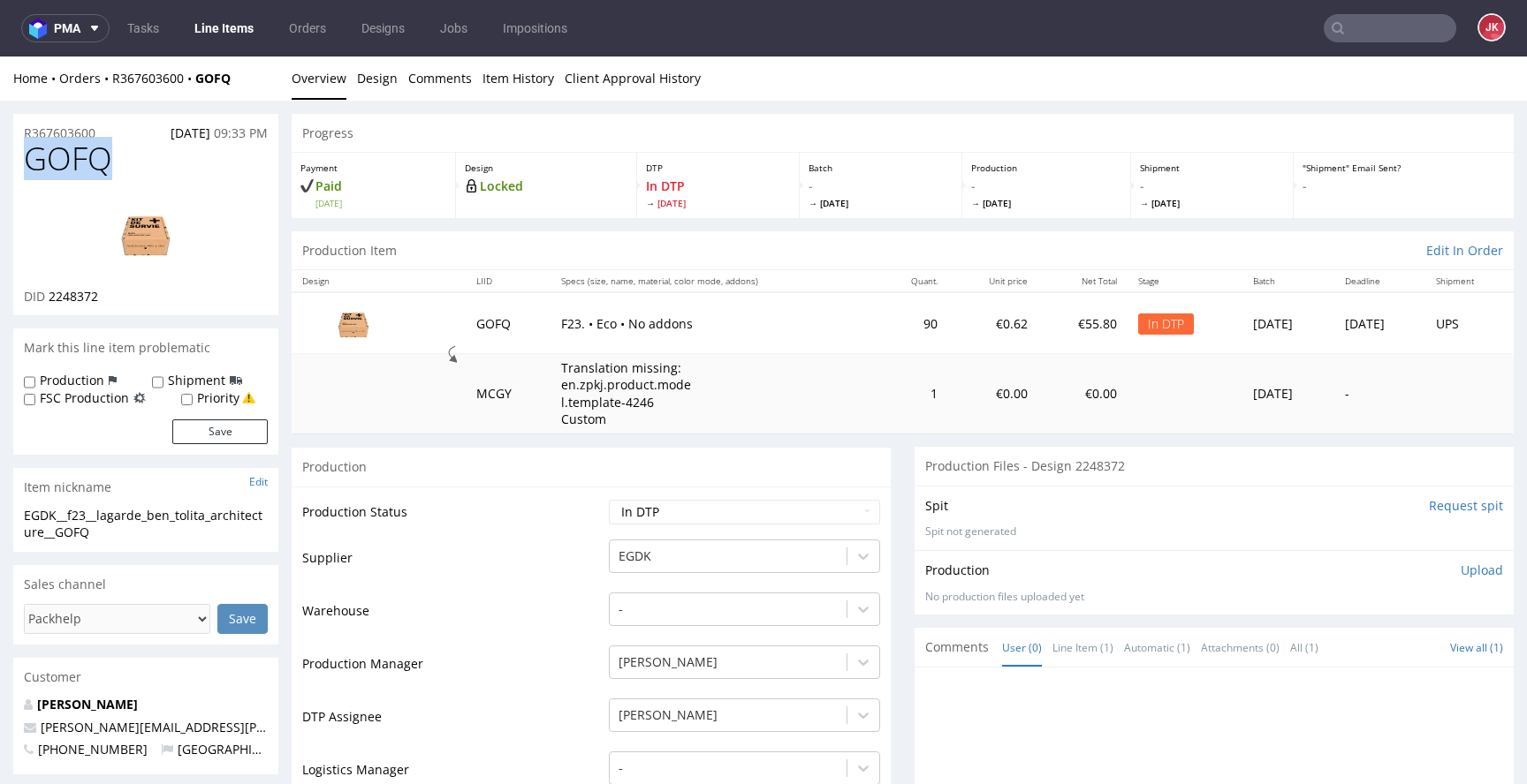
click at [149, 235] on img at bounding box center [145, 234] width 141 height 80
click at [514, 550] on td "Supplier" at bounding box center [453, 564] width 303 height 53
click at [373, 82] on link "Design" at bounding box center [377, 79] width 41 height 44
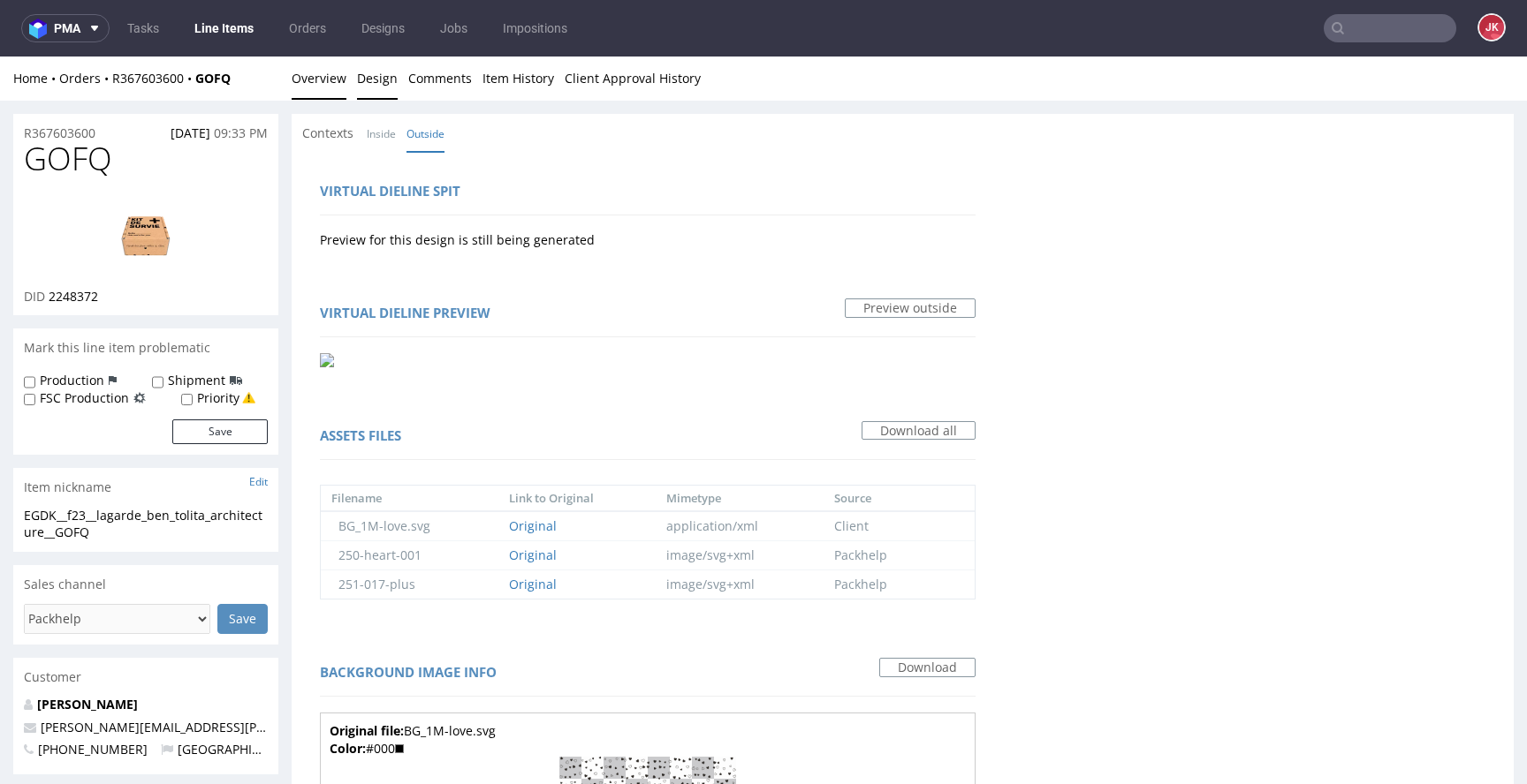
click at [316, 80] on link "Overview" at bounding box center [319, 79] width 55 height 44
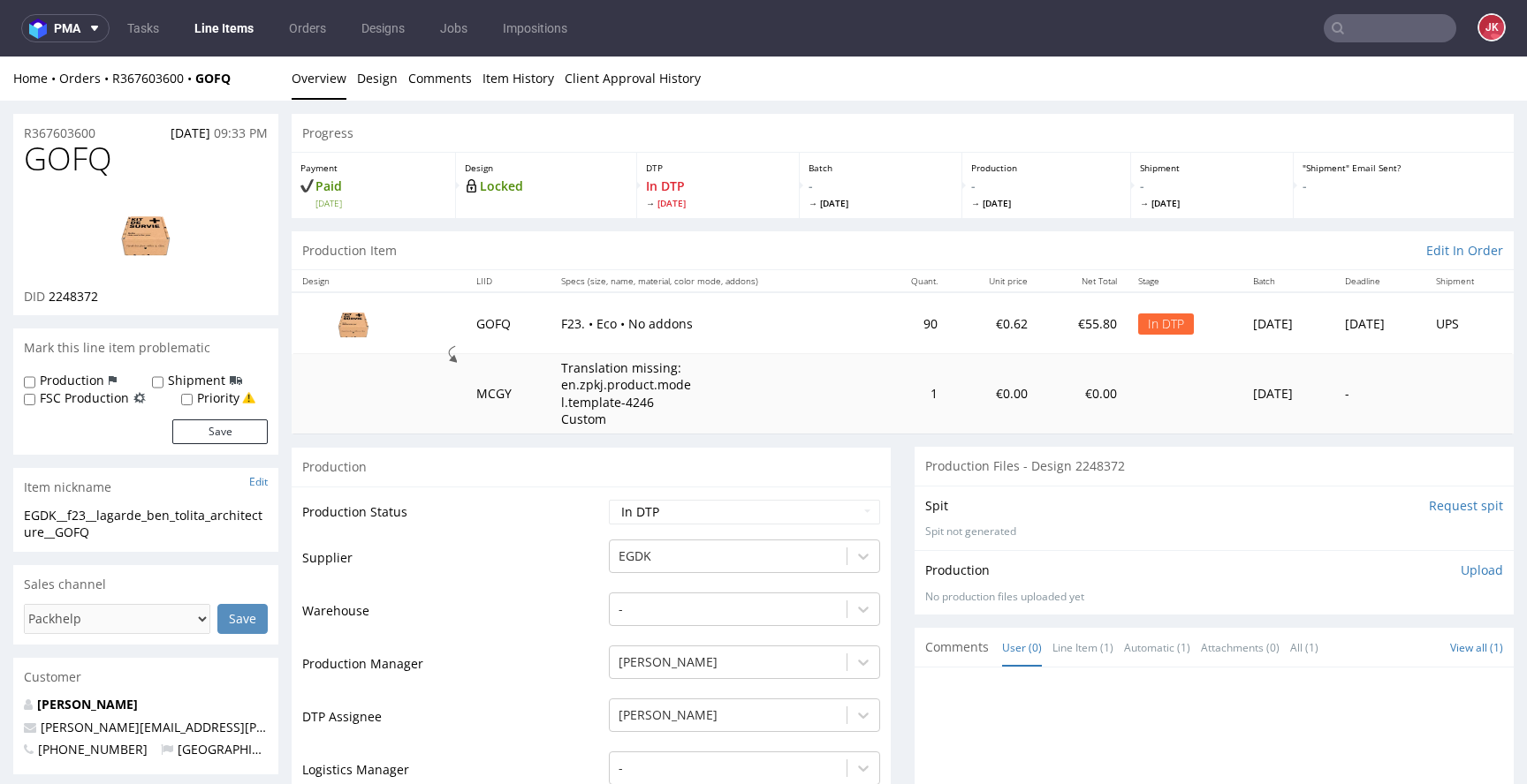
click at [555, 556] on td "Supplier" at bounding box center [453, 564] width 303 height 53
drag, startPoint x: 131, startPoint y: 528, endPoint x: 4, endPoint y: 511, distance: 128.1
copy div "EGDK__f23__lagarde_ben_tolita_architecture__GOFQ"
drag, startPoint x: 50, startPoint y: 137, endPoint x: 1, endPoint y: 138, distance: 49.0
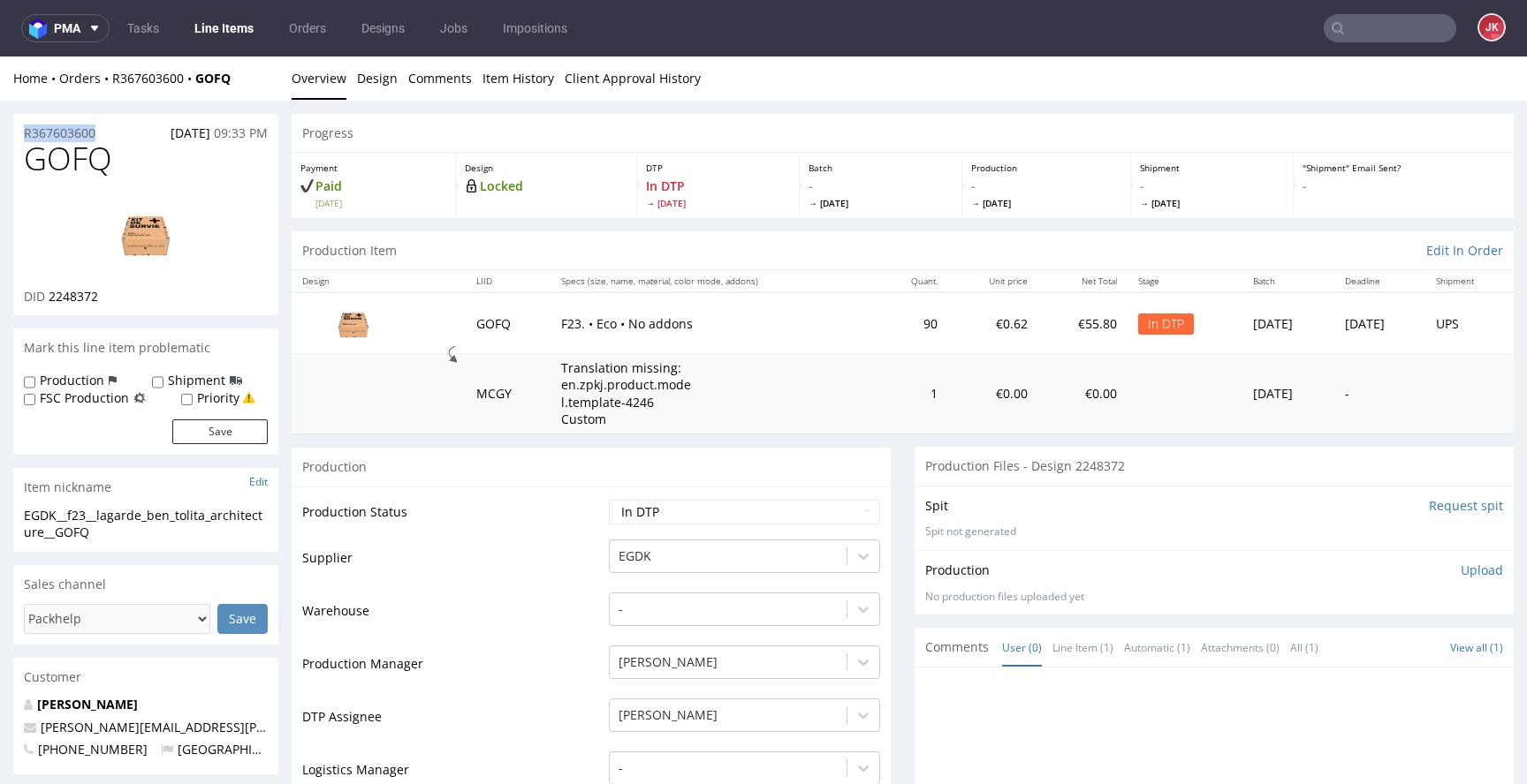
copy p "R367603600"
click at [1461, 572] on p "Upload" at bounding box center [1481, 571] width 43 height 18
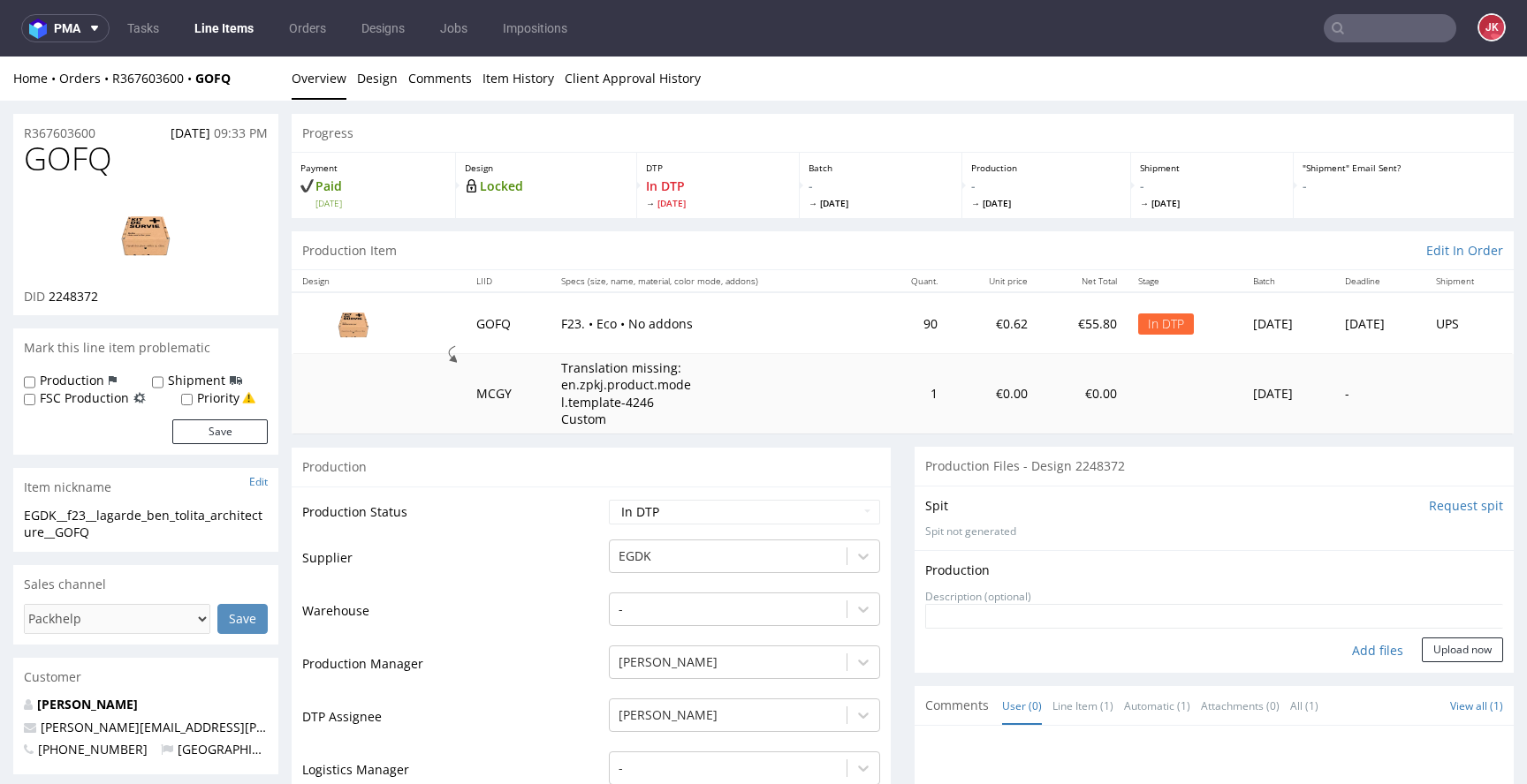
click at [1356, 654] on div "Add files" at bounding box center [1377, 651] width 88 height 27
click at [1348, 656] on div "Add files" at bounding box center [1377, 651] width 88 height 27
type input "C:\fakepath\EGDK__f23__lagarde_ben_tolita_architecture__GOFQ__d2248372__oR36760…"
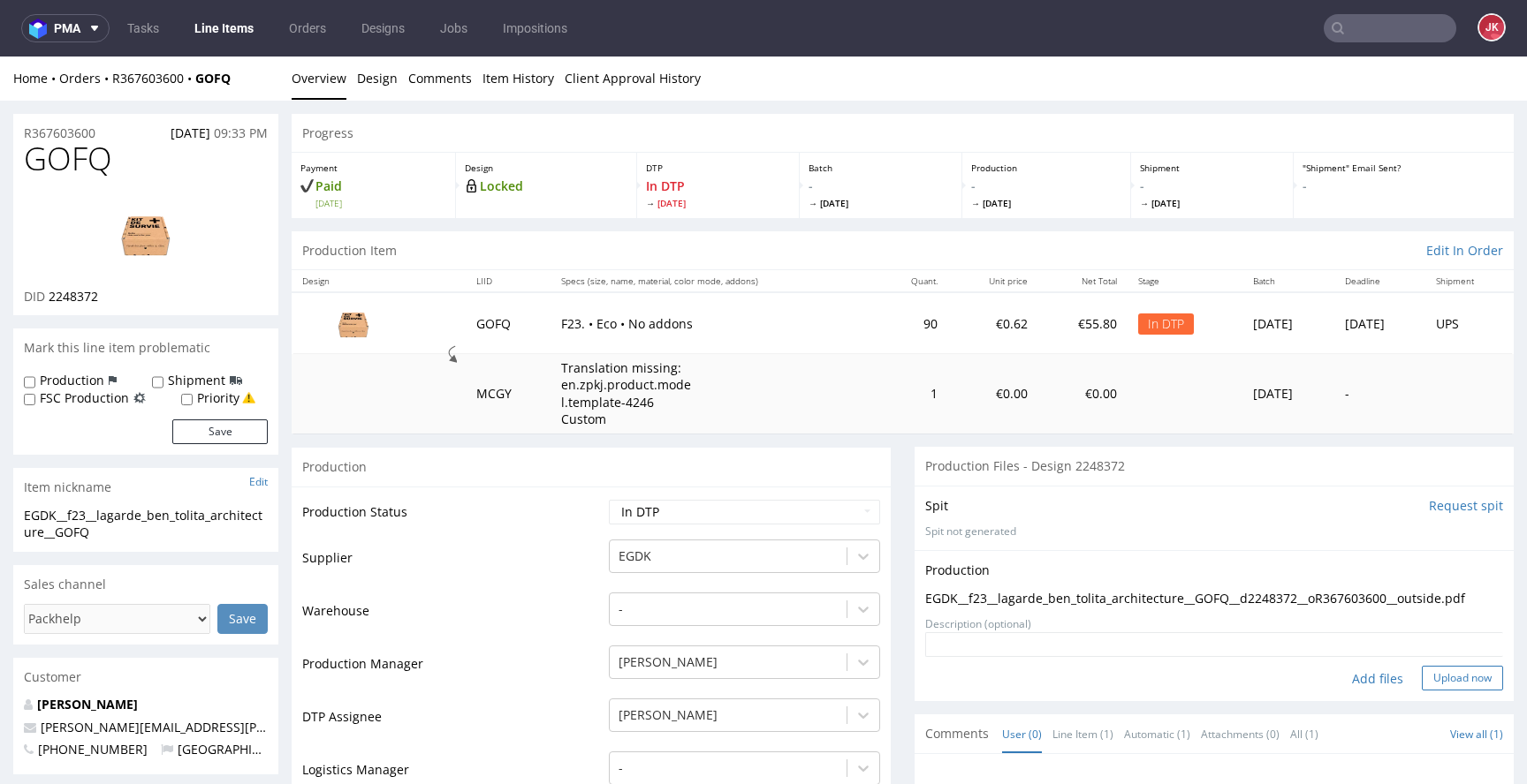
click at [1422, 675] on button "Upload now" at bounding box center [1463, 678] width 82 height 25
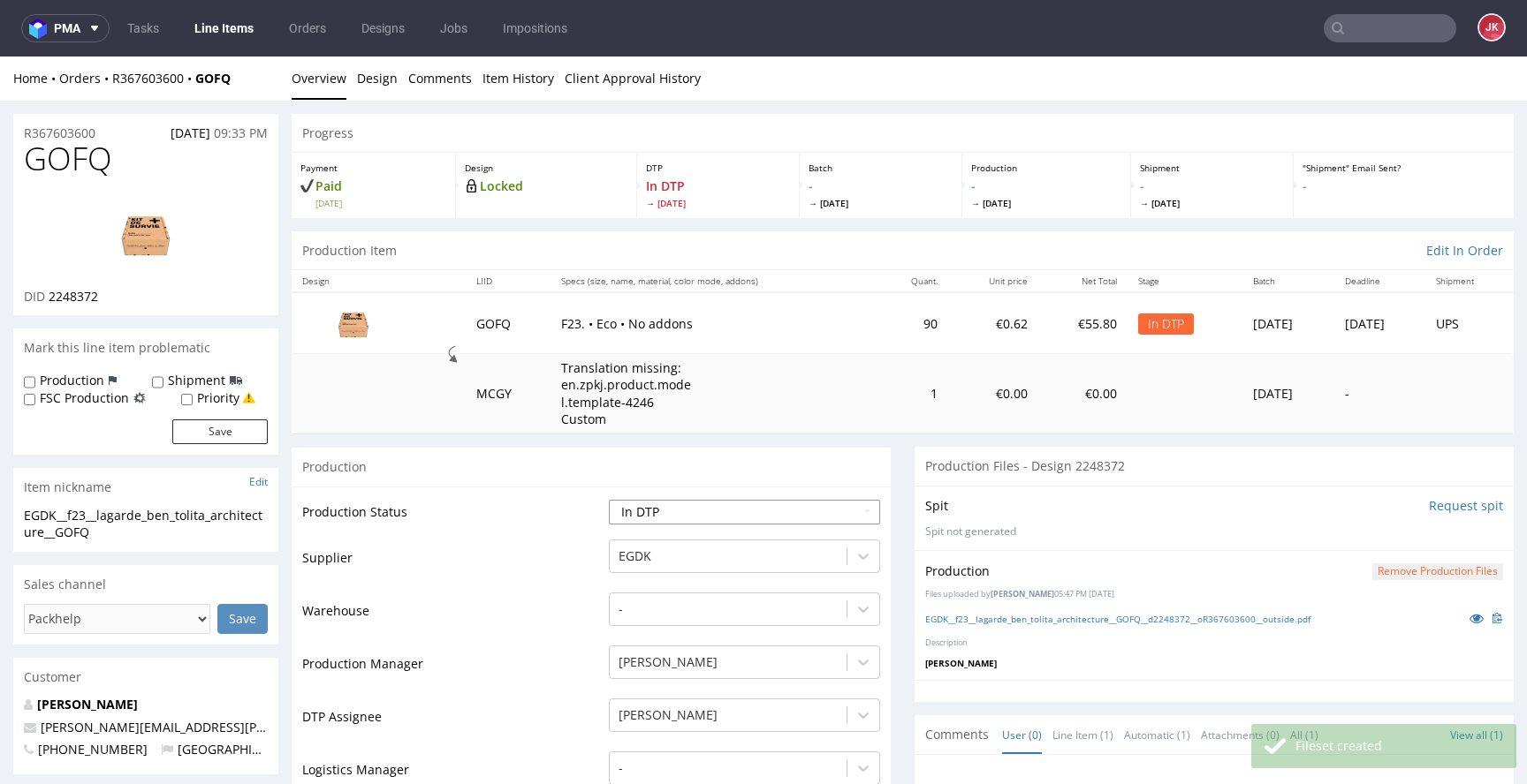
click at [850, 511] on select "Waiting for Artwork Waiting for Diecut Waiting for Mockup Waiting for DTP Waiti…" at bounding box center [745, 512] width 271 height 25
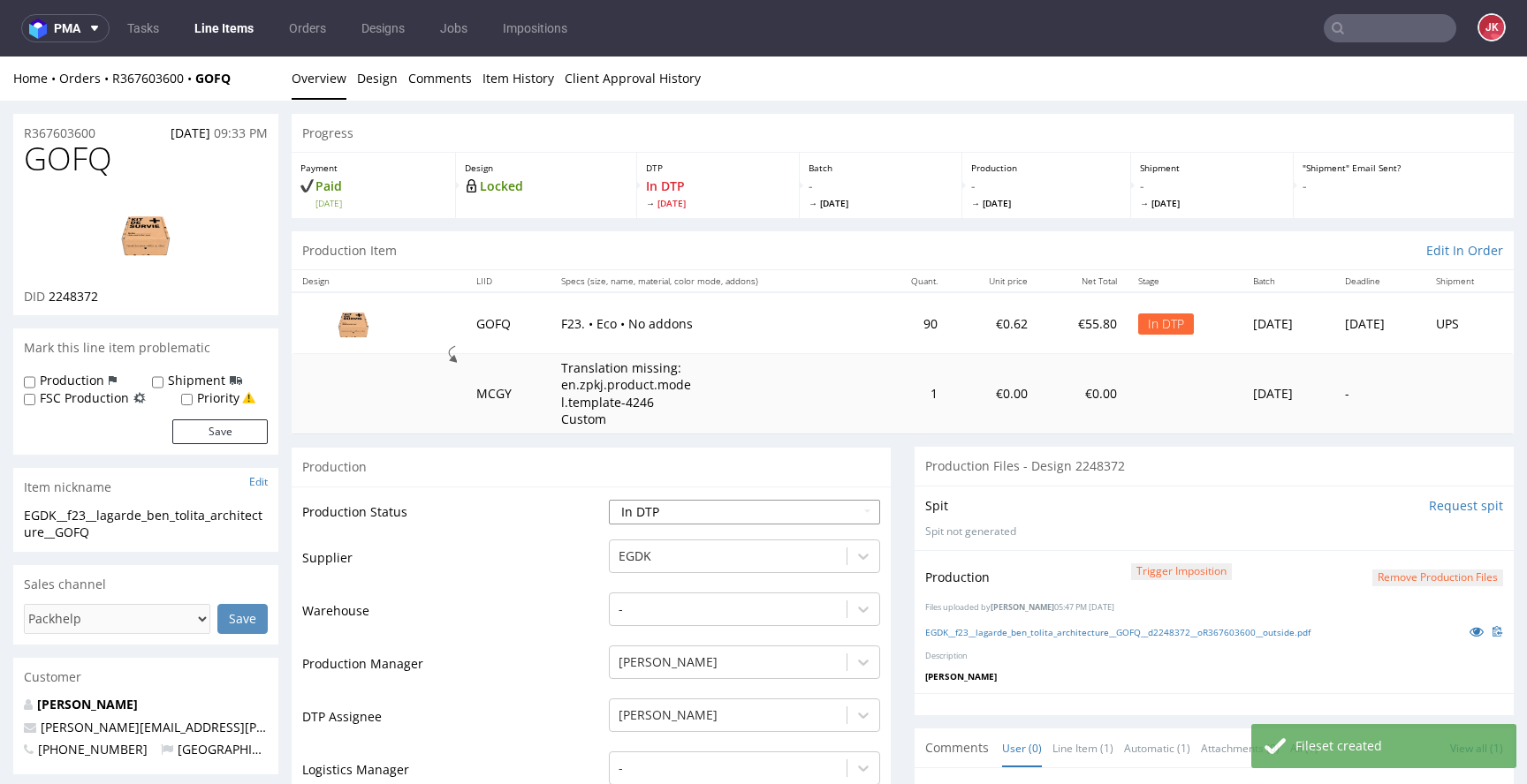
select select "dtp_production_ready"
click at [609, 500] on select "Waiting for Artwork Waiting for Diecut Waiting for Mockup Waiting for DTP Waiti…" at bounding box center [745, 512] width 271 height 25
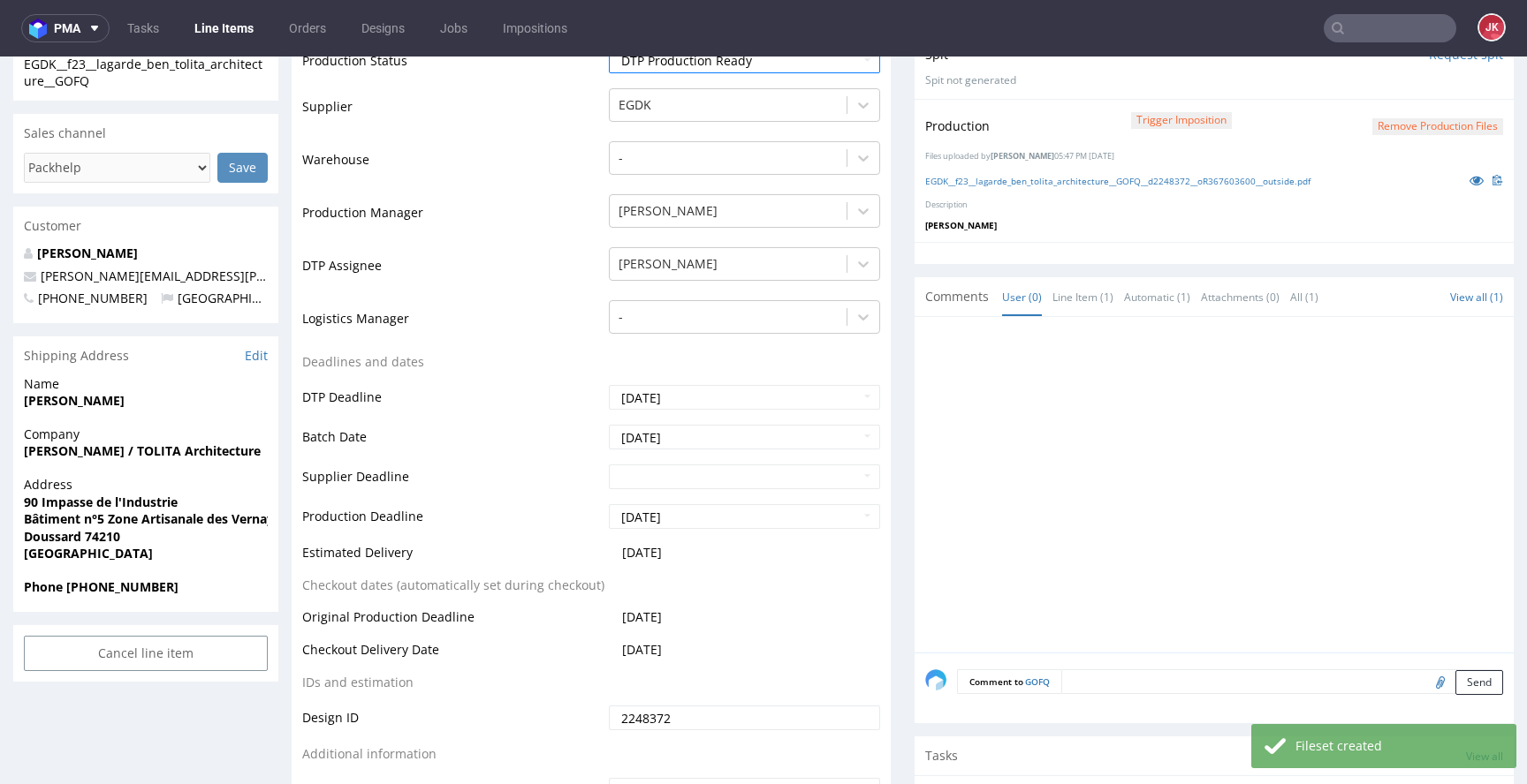
scroll to position [737, 0]
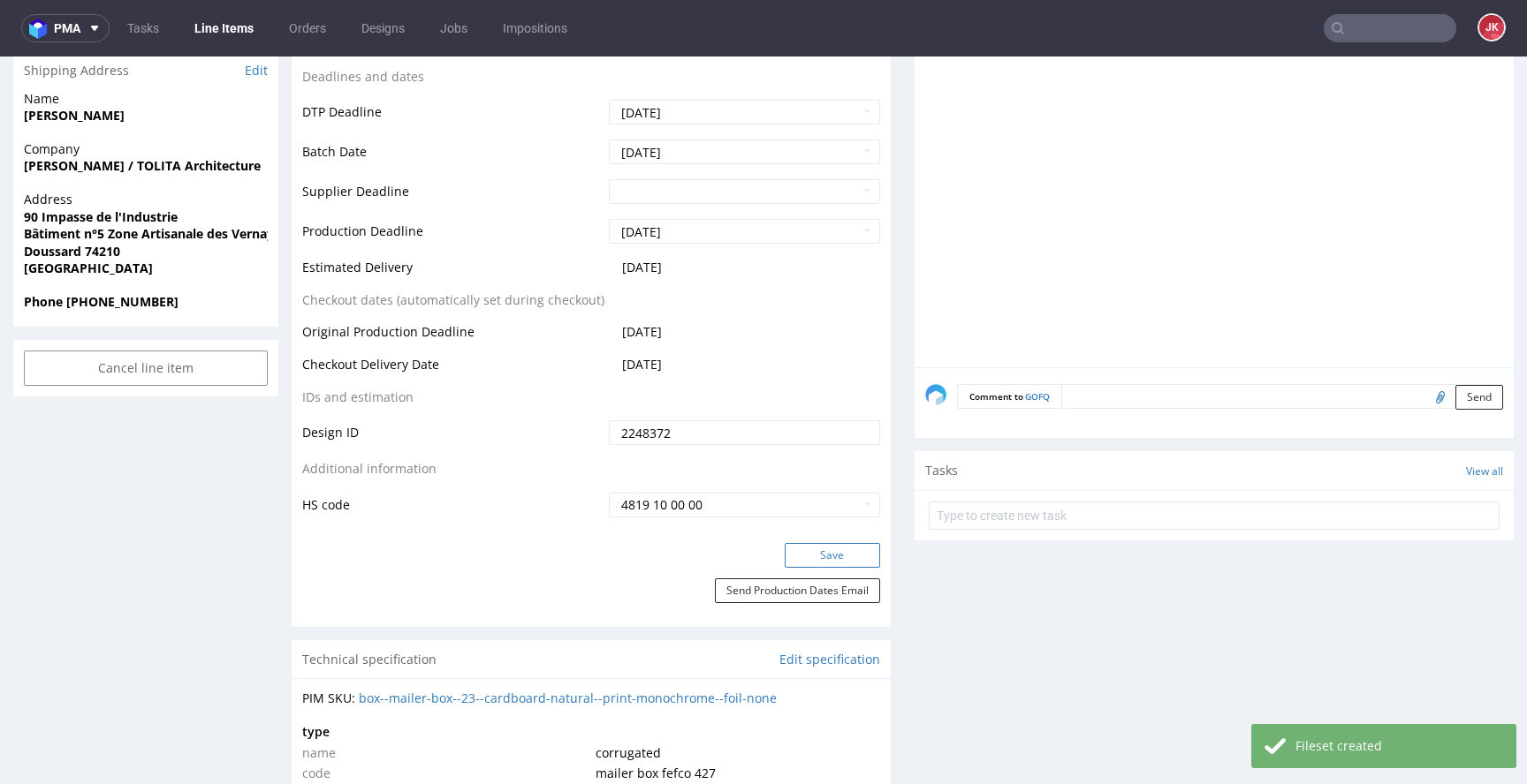
click at [848, 548] on button "Save" at bounding box center [832, 556] width 96 height 25
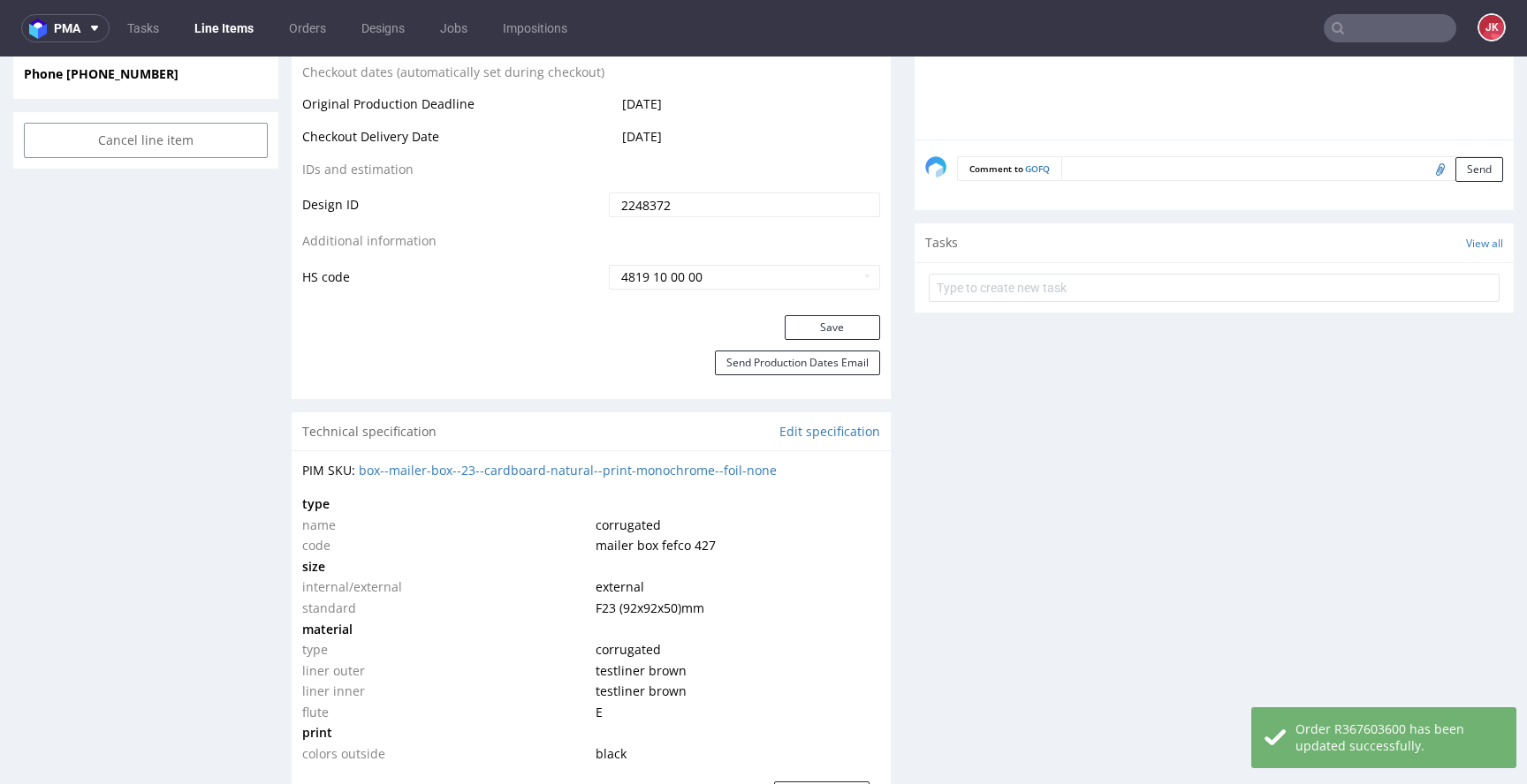
scroll to position [0, 0]
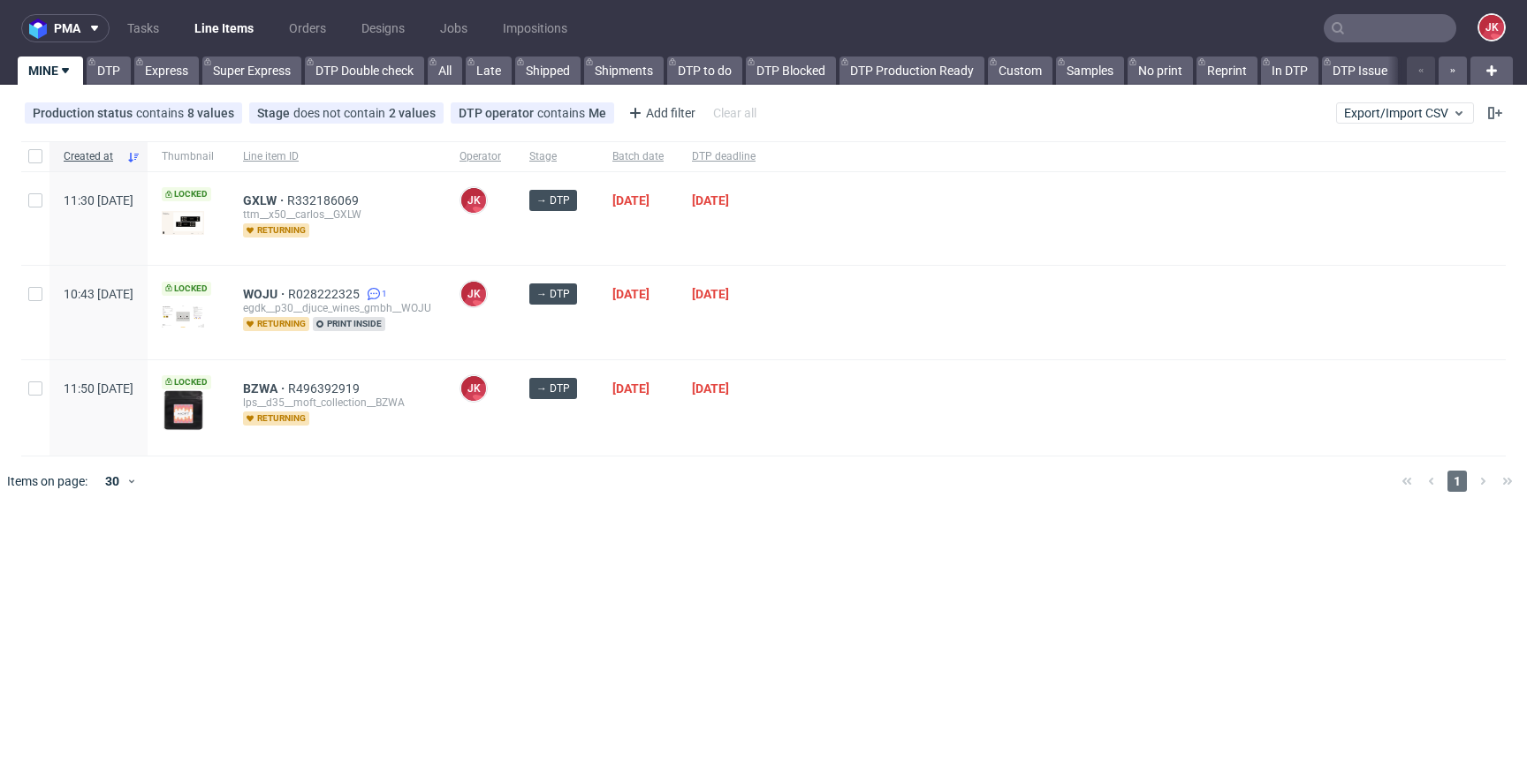
click at [979, 538] on div "pma Tasks Line Items Orders Designs Jobs Impositions JK MINE DTP Express Super …" at bounding box center [764, 392] width 1527 height 784
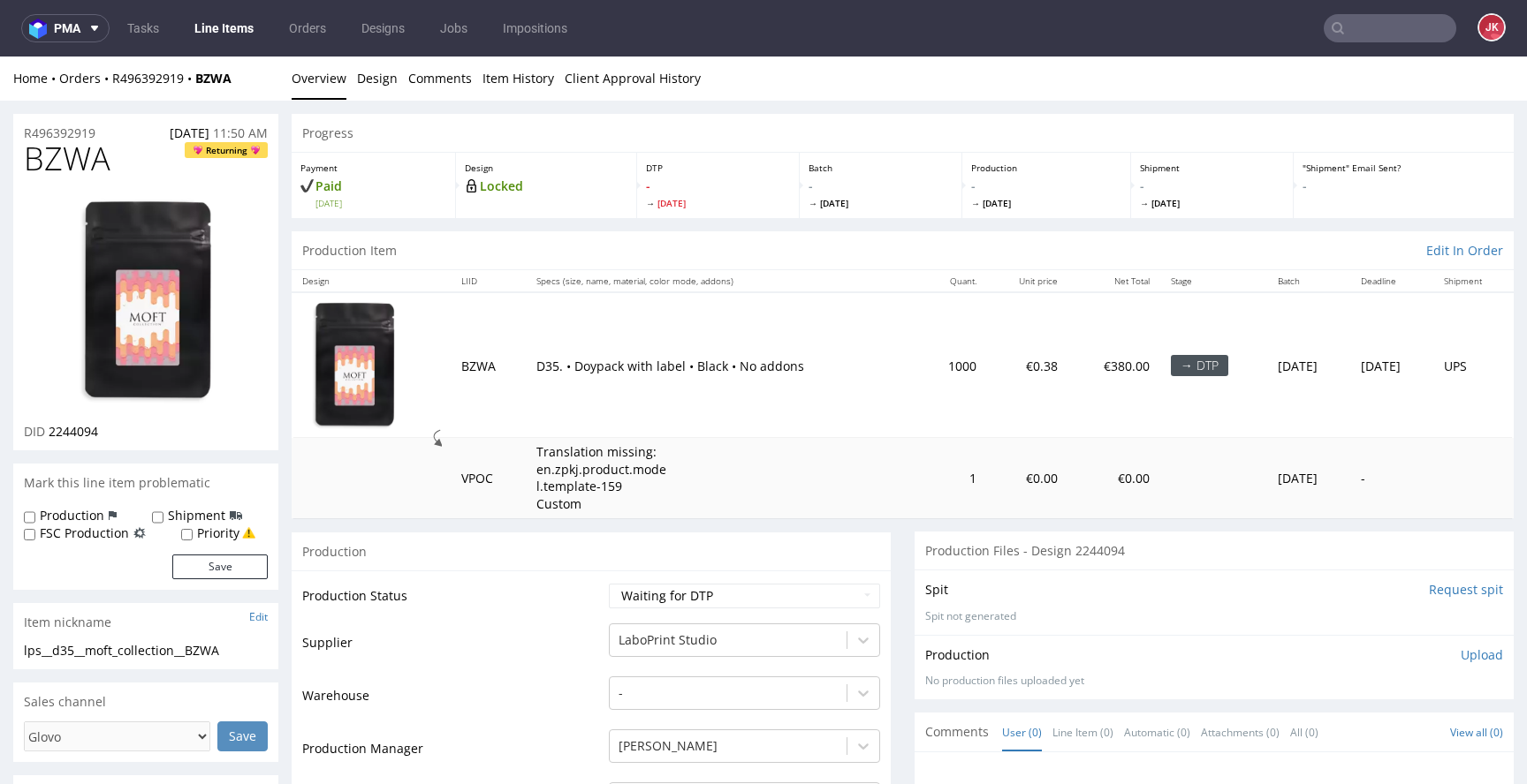
click at [1428, 588] on input "Request spit" at bounding box center [1465, 590] width 74 height 18
click at [71, 155] on span "BZWA" at bounding box center [66, 158] width 86 height 35
copy span "BZWA"
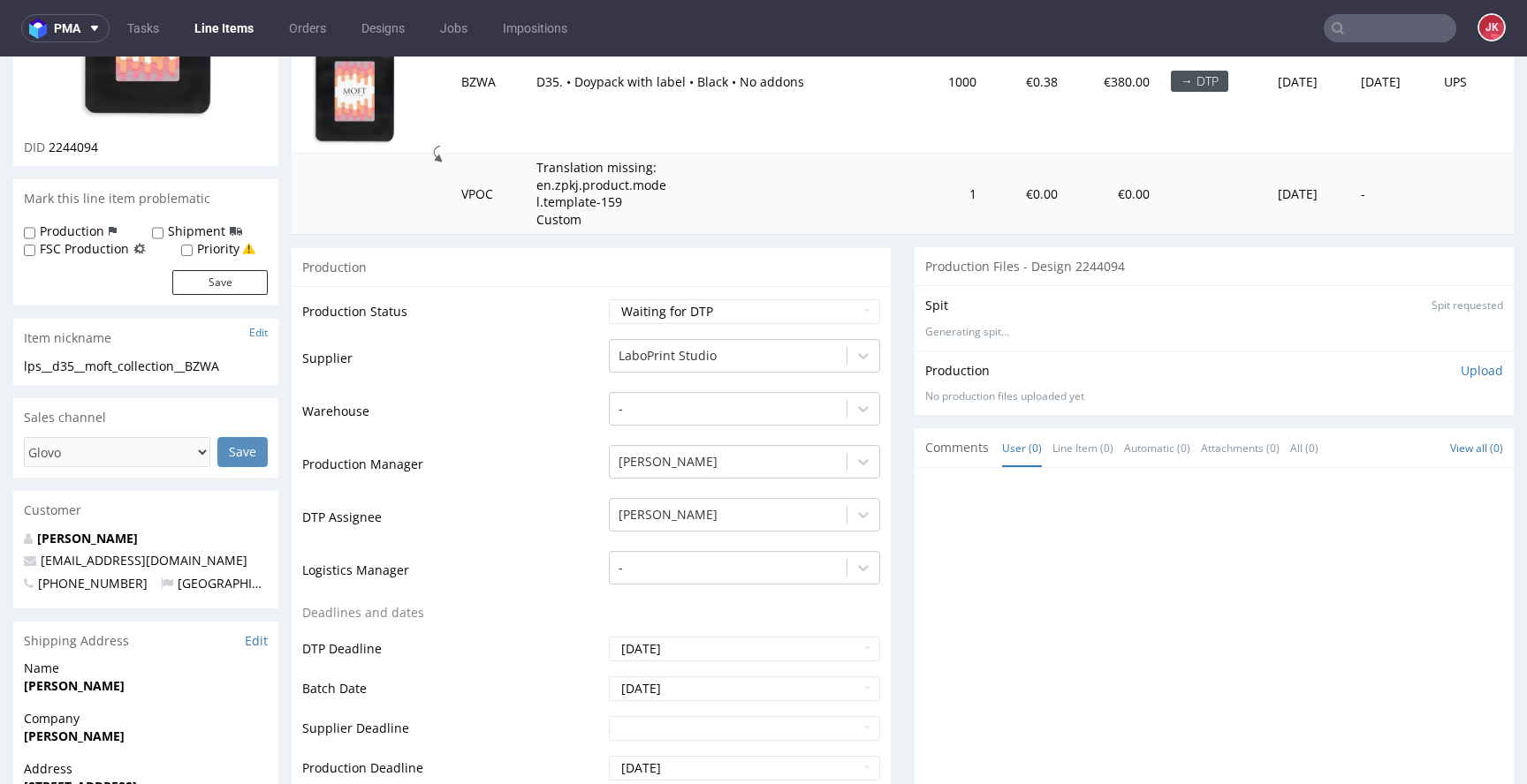
scroll to position [288, 0]
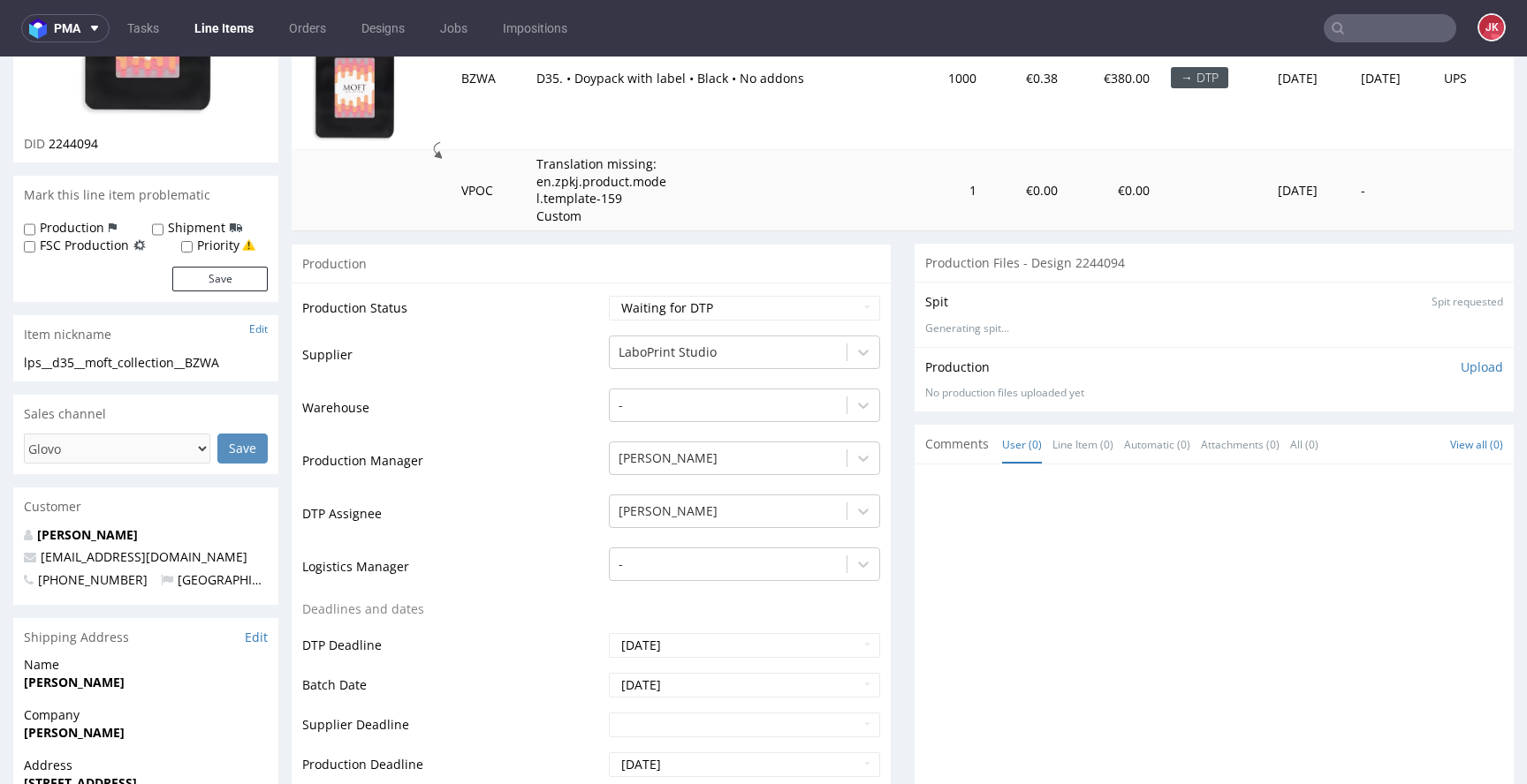
click at [211, 531] on p "Alina Varanik" at bounding box center [145, 535] width 244 height 18
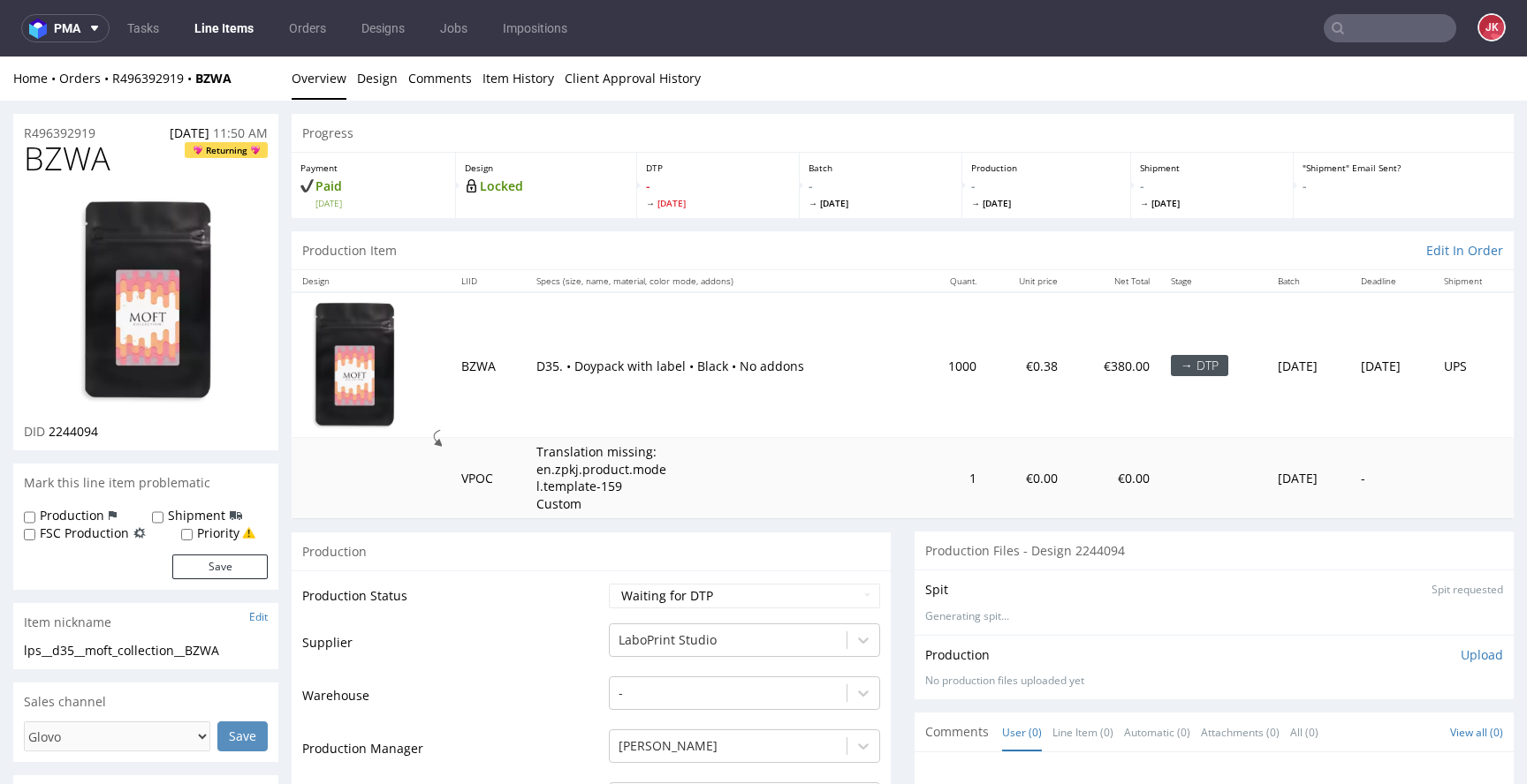
click at [522, 584] on td "Production Status" at bounding box center [453, 602] width 303 height 40
click at [679, 585] on select "Waiting for Artwork Waiting for Diecut Waiting for Mockup Waiting for DTP Waiti…" at bounding box center [745, 596] width 271 height 25
select select "dtp_in_process"
click at [609, 584] on select "Waiting for Artwork Waiting for Diecut Waiting for Mockup Waiting for DTP Waiti…" at bounding box center [745, 596] width 271 height 25
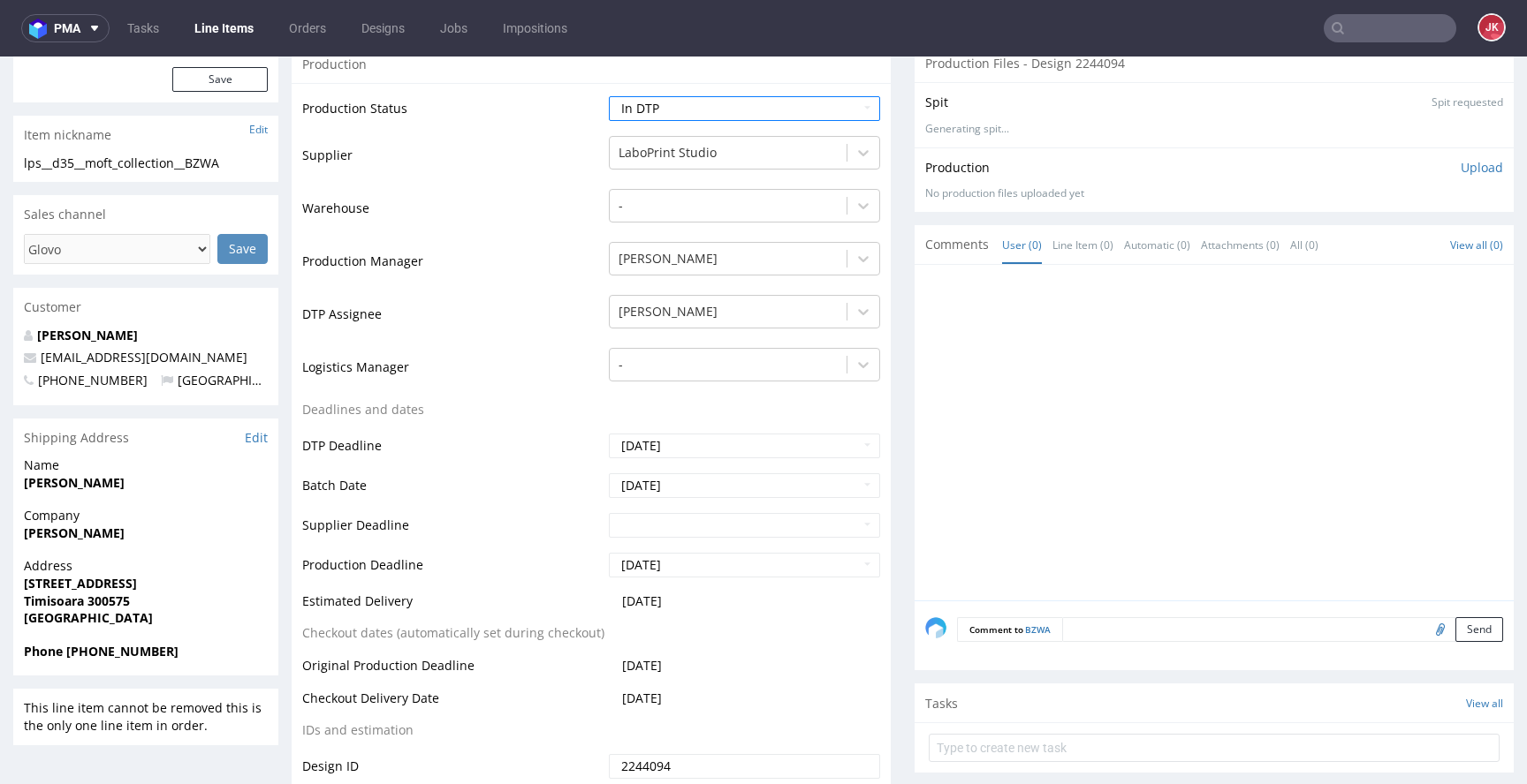
scroll to position [735, 0]
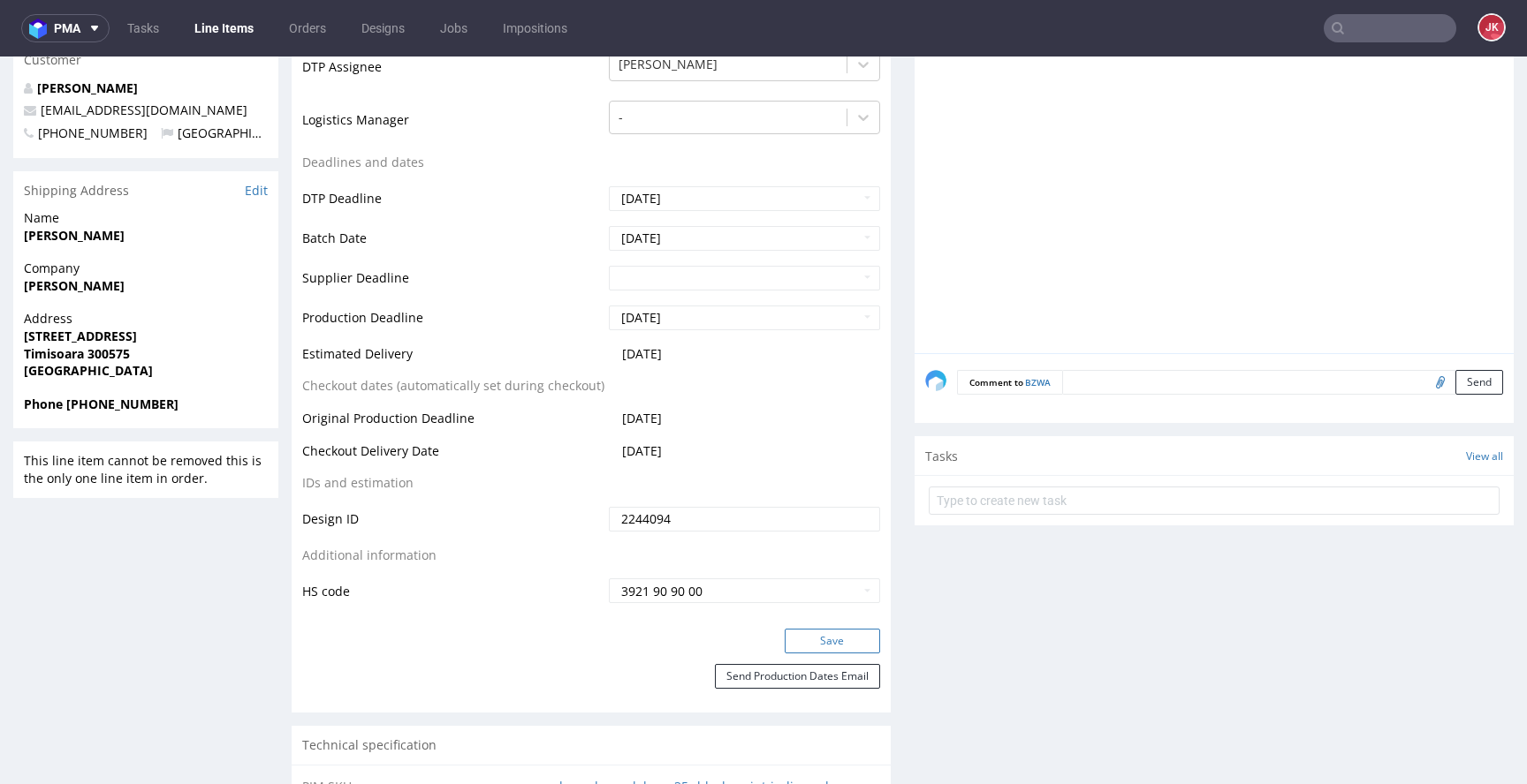
click at [819, 642] on button "Save" at bounding box center [832, 641] width 96 height 25
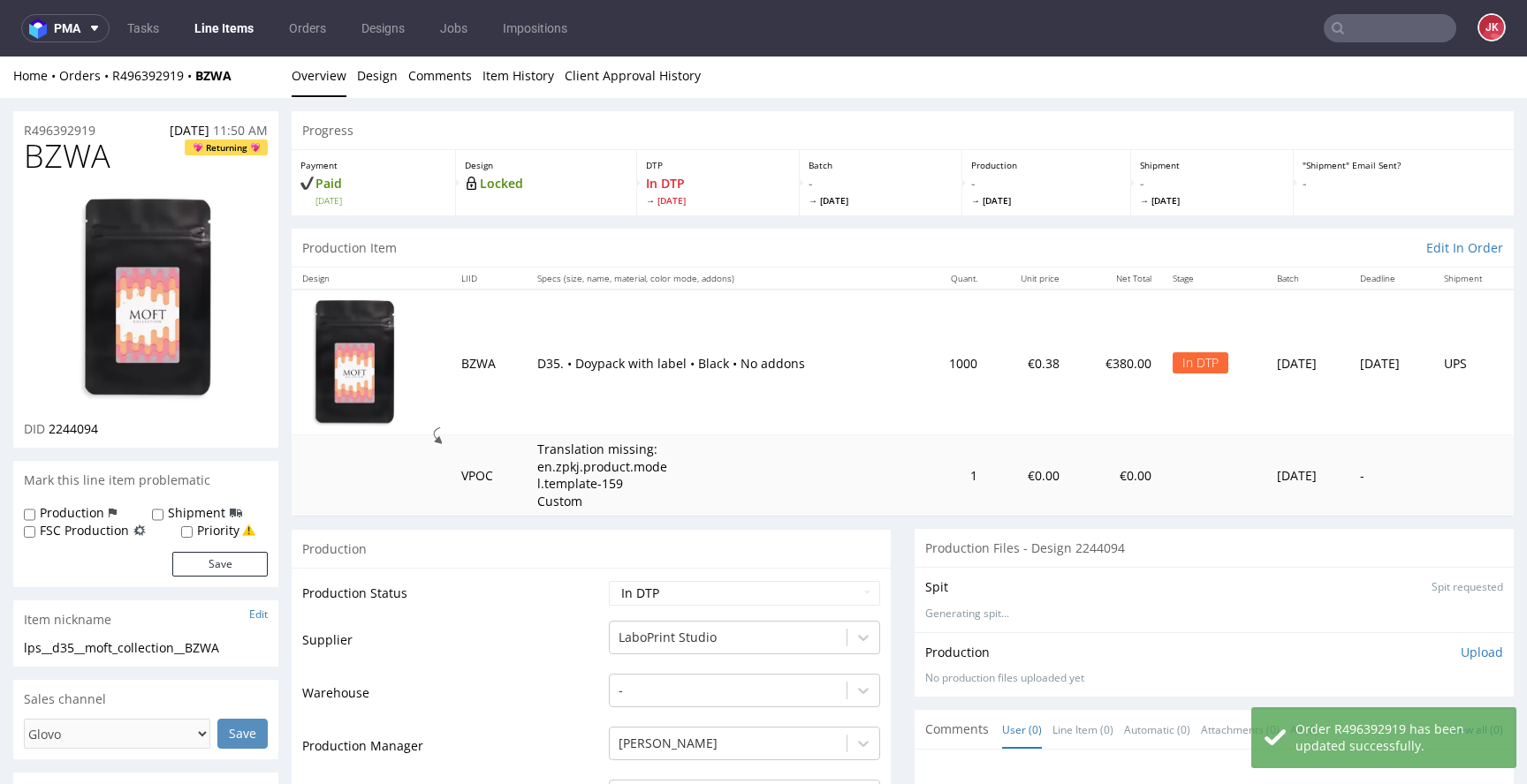
scroll to position [0, 0]
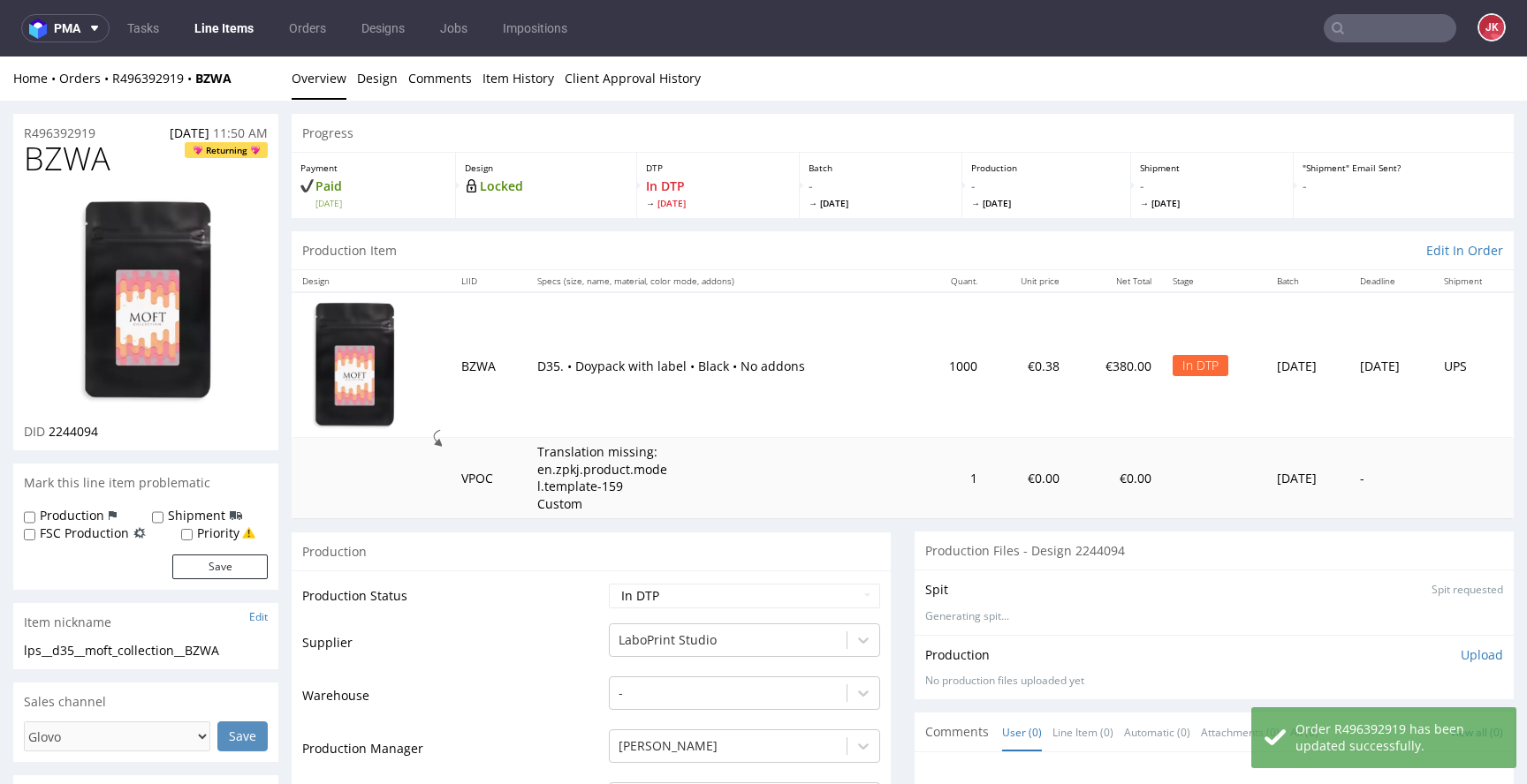
click at [174, 316] on img at bounding box center [145, 301] width 141 height 214
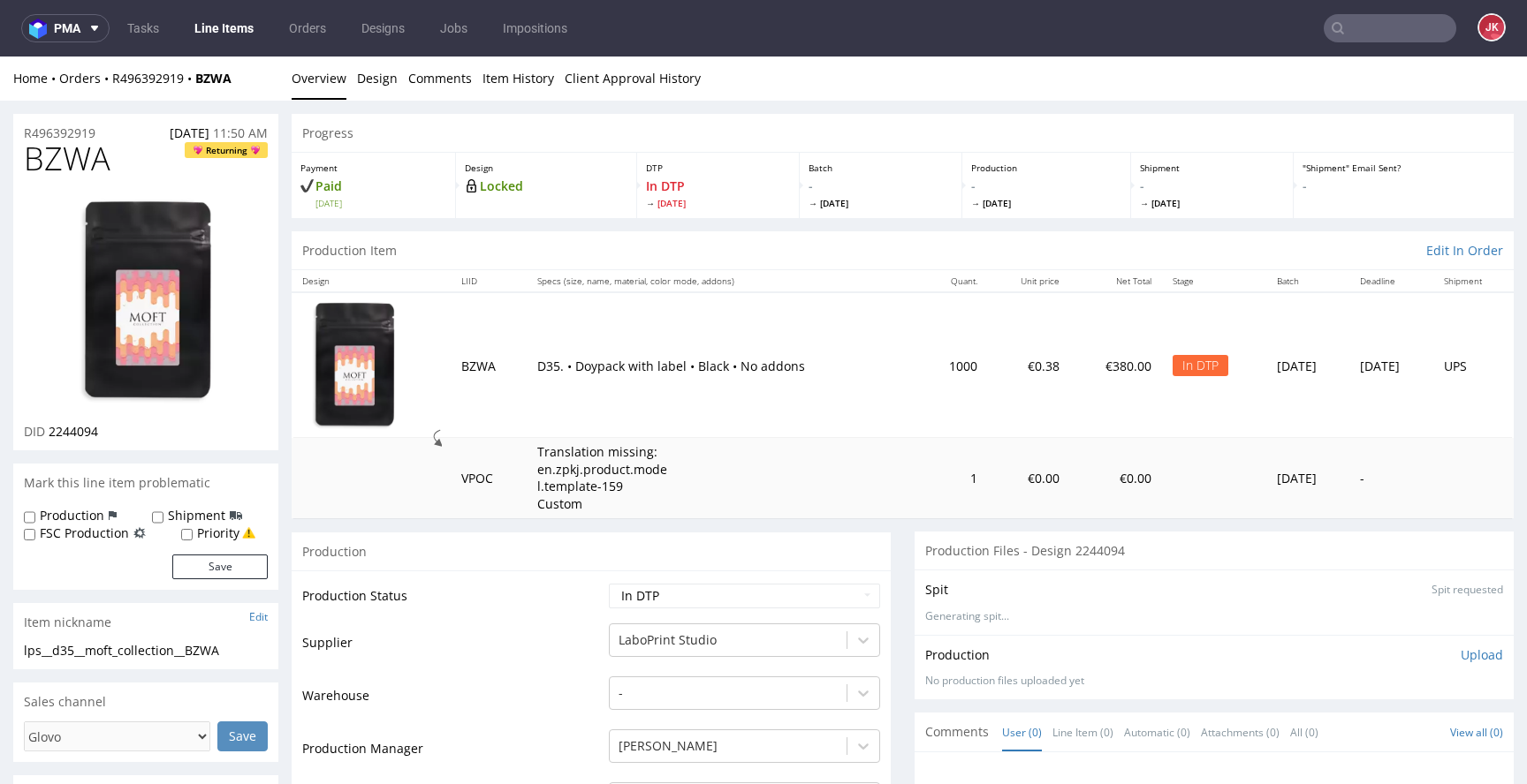
click at [538, 605] on td "Production Status" at bounding box center [453, 602] width 303 height 40
click at [502, 562] on div "Production" at bounding box center [591, 552] width 599 height 40
click at [162, 289] on img at bounding box center [145, 301] width 141 height 214
click at [495, 631] on td "Supplier" at bounding box center [453, 648] width 303 height 53
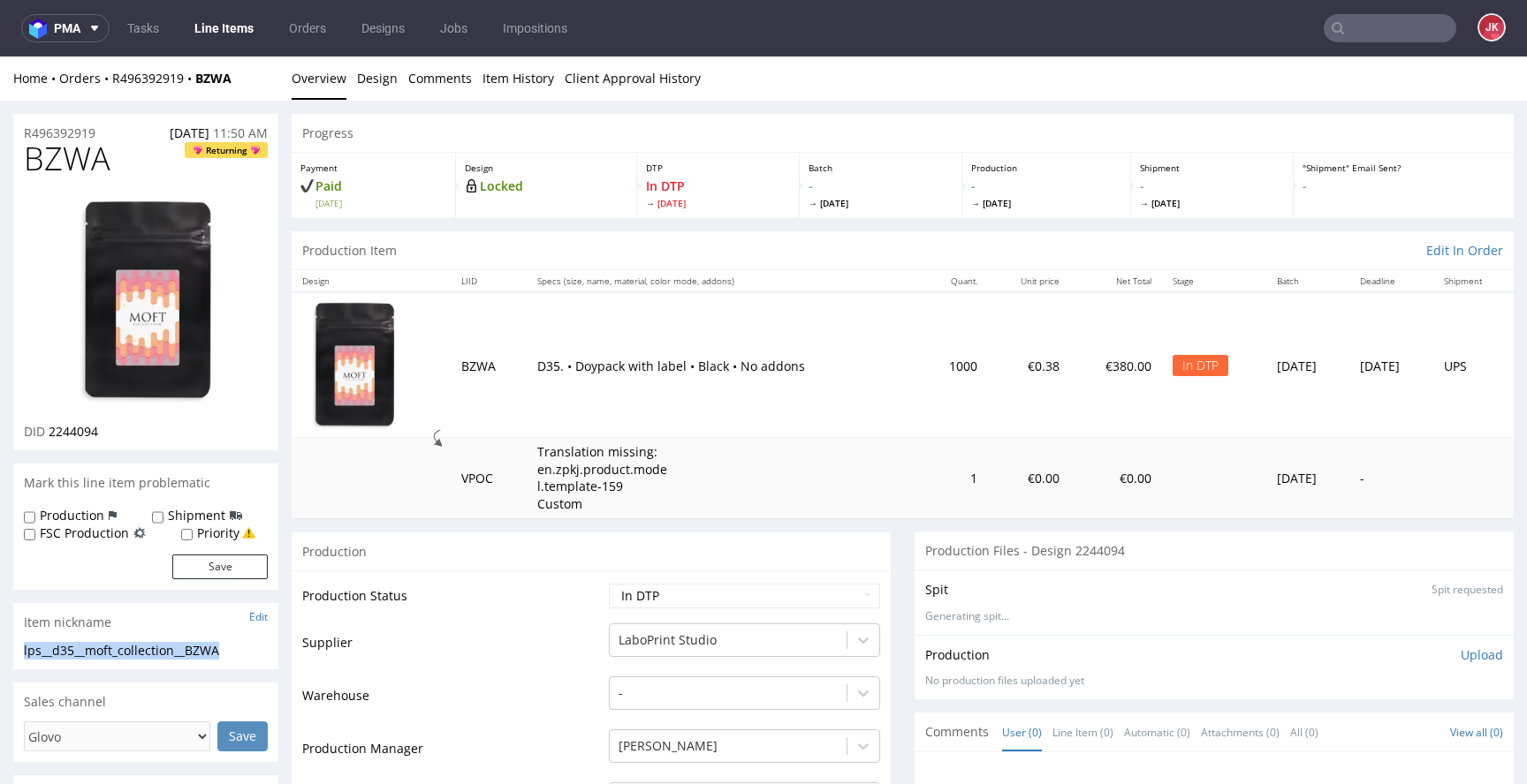
drag, startPoint x: 207, startPoint y: 650, endPoint x: 0, endPoint y: 654, distance: 207.0
copy div "lps__d35__moft_collection__BZWA"
drag, startPoint x: 0, startPoint y: 132, endPoint x: 17, endPoint y: 143, distance: 20.2
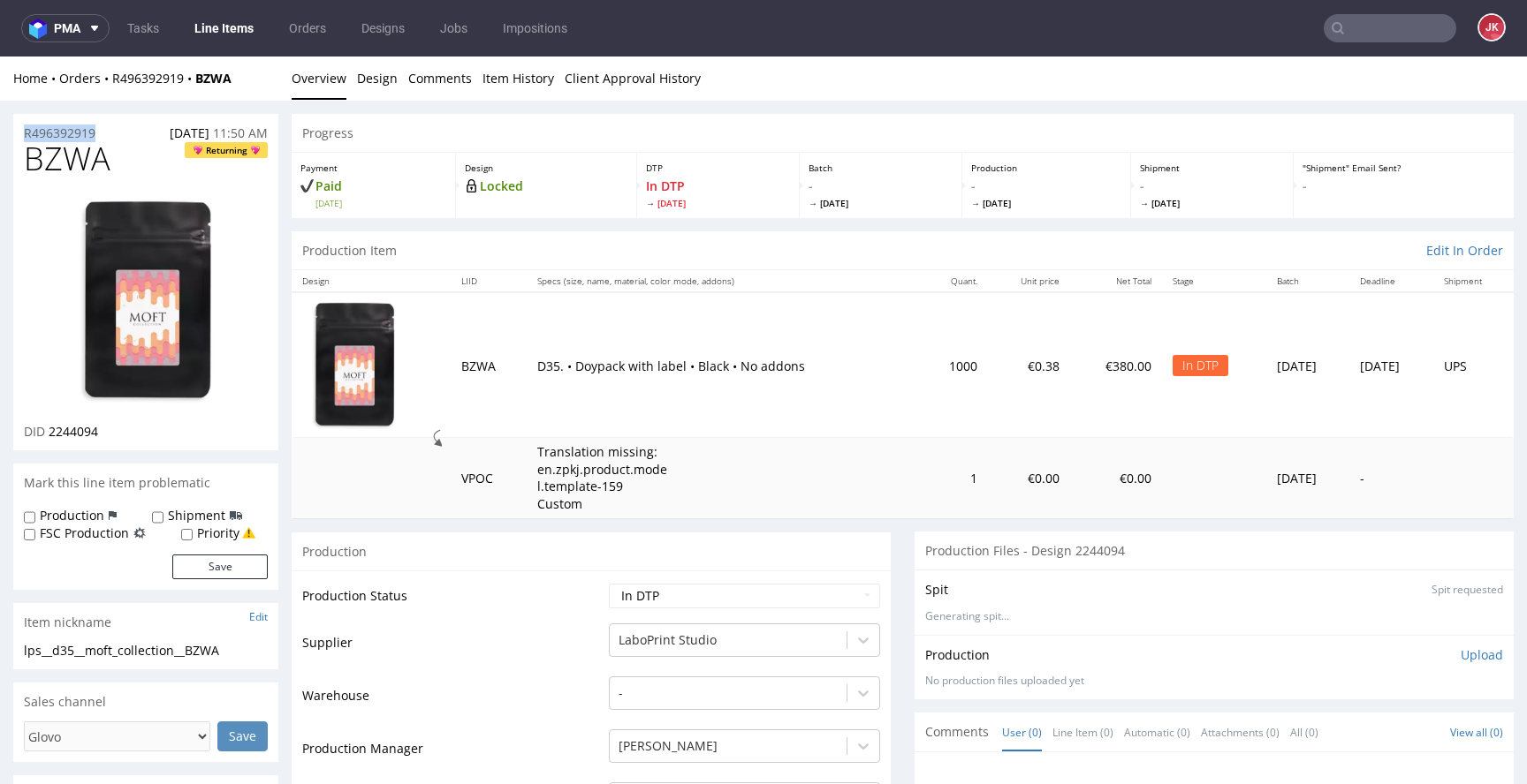
copy p "R496392919"
drag, startPoint x: 48, startPoint y: 433, endPoint x: 113, endPoint y: 432, distance: 65.0
click at [113, 432] on div "DID 2244094" at bounding box center [145, 431] width 244 height 18
copy span "2244094"
click at [1461, 654] on p "Upload" at bounding box center [1481, 655] width 43 height 18
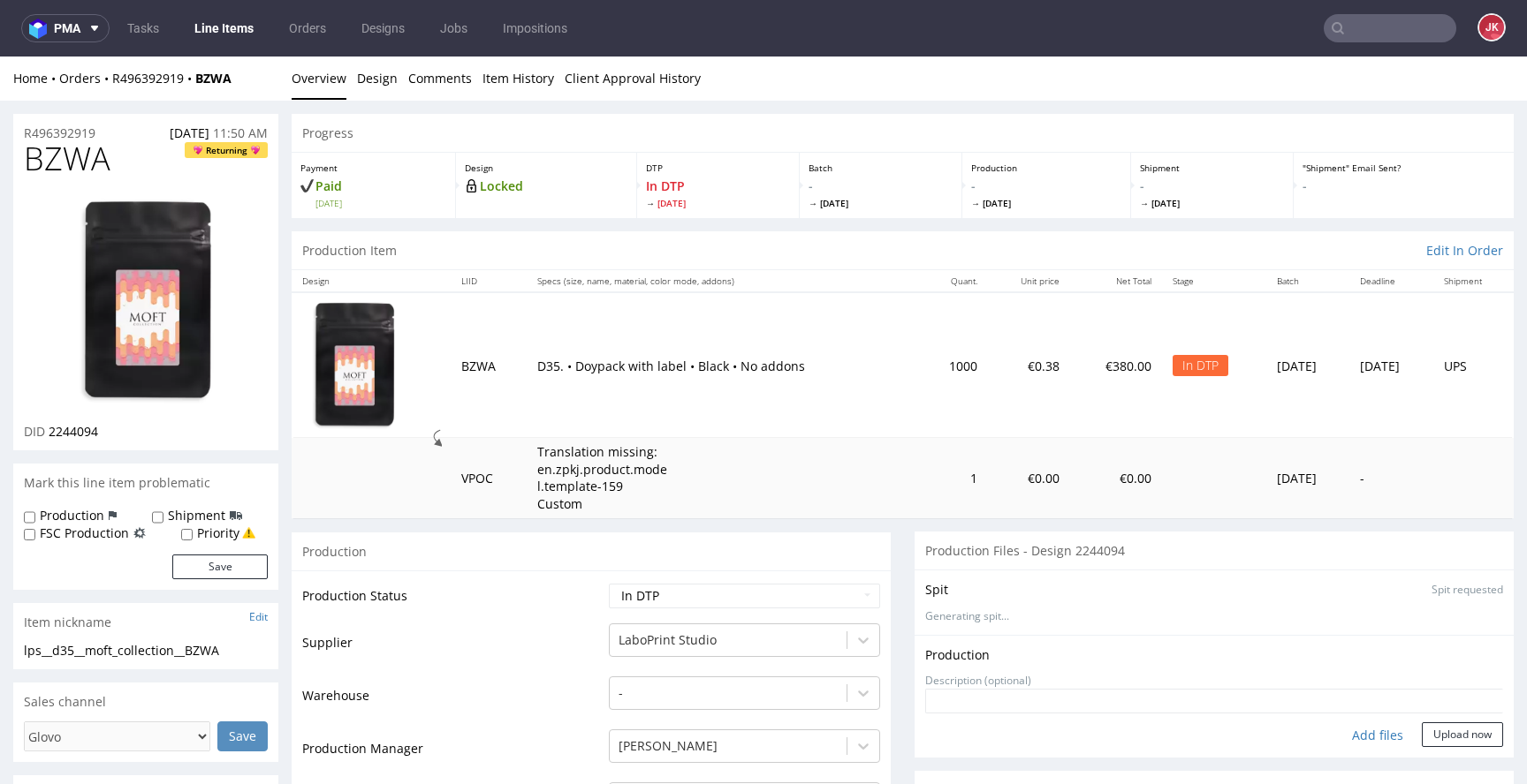
click at [1351, 734] on div "Add files" at bounding box center [1377, 736] width 88 height 27
type input "C:\fakepath\lps__d35__moft_collection__BZWA__d2244094__oR496392919.pdf"
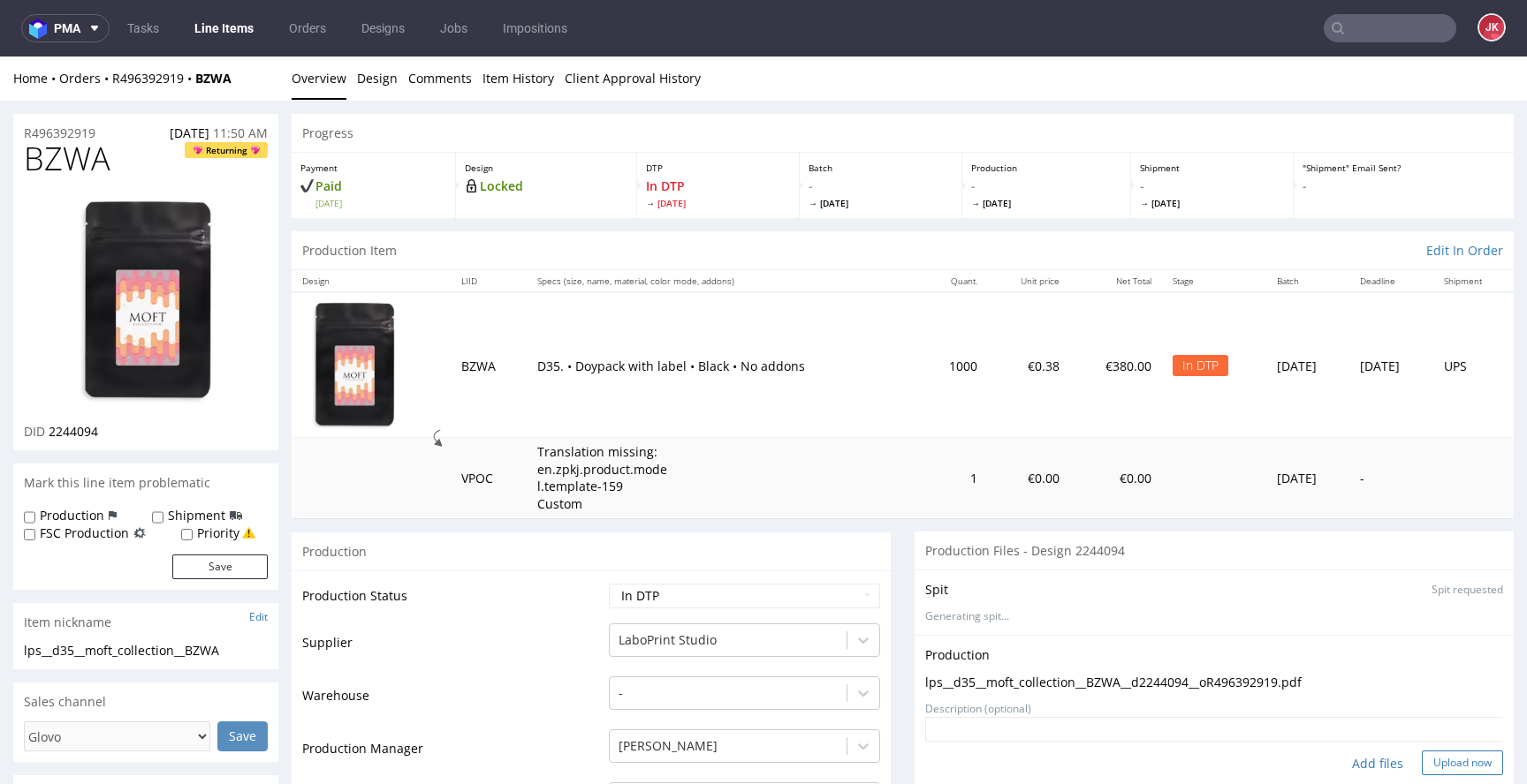
click at [1422, 768] on button "Upload now" at bounding box center [1463, 763] width 82 height 25
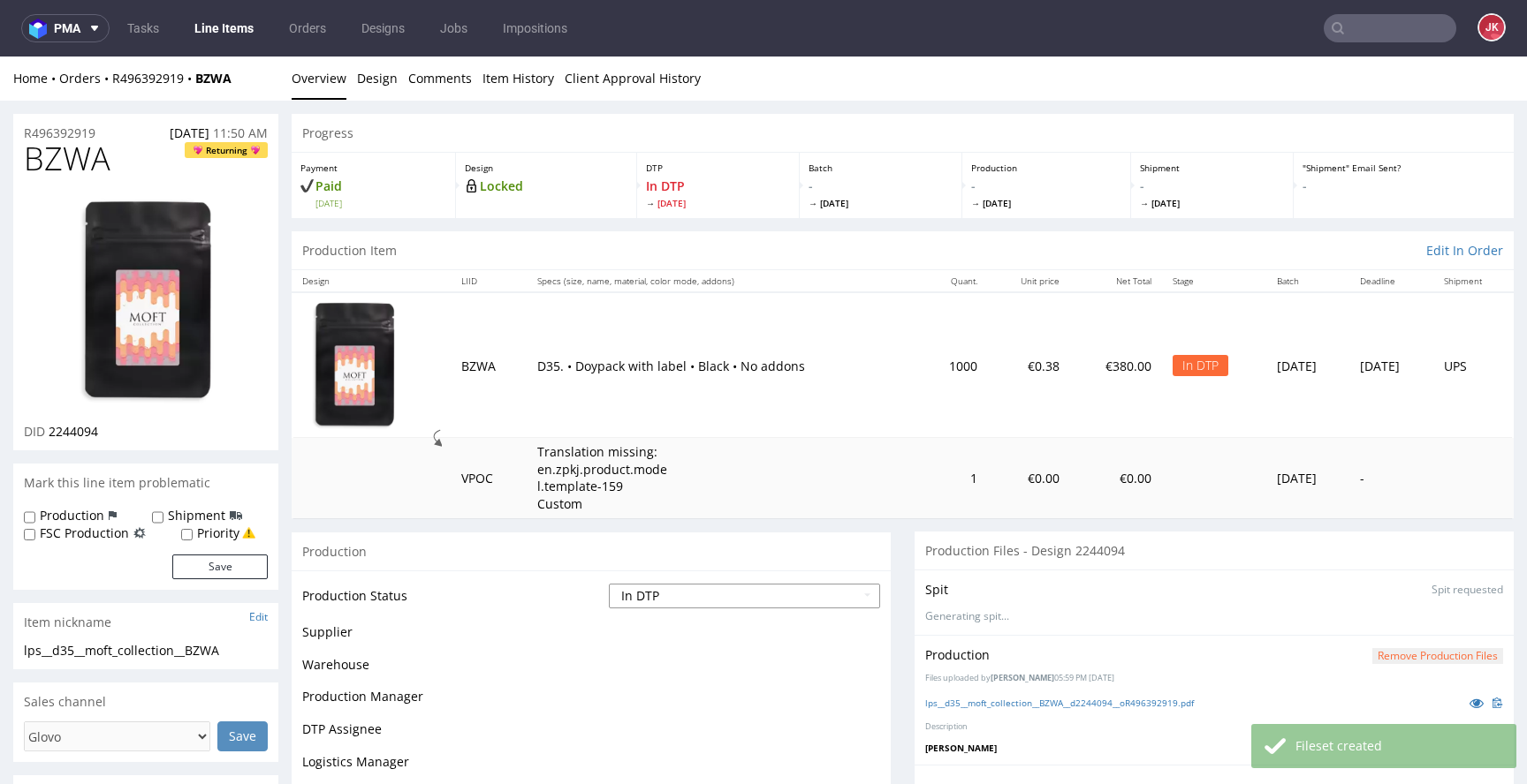
click at [756, 587] on select "Waiting for Artwork Waiting for Diecut Waiting for Mockup Waiting for DTP Waiti…" at bounding box center [745, 596] width 271 height 25
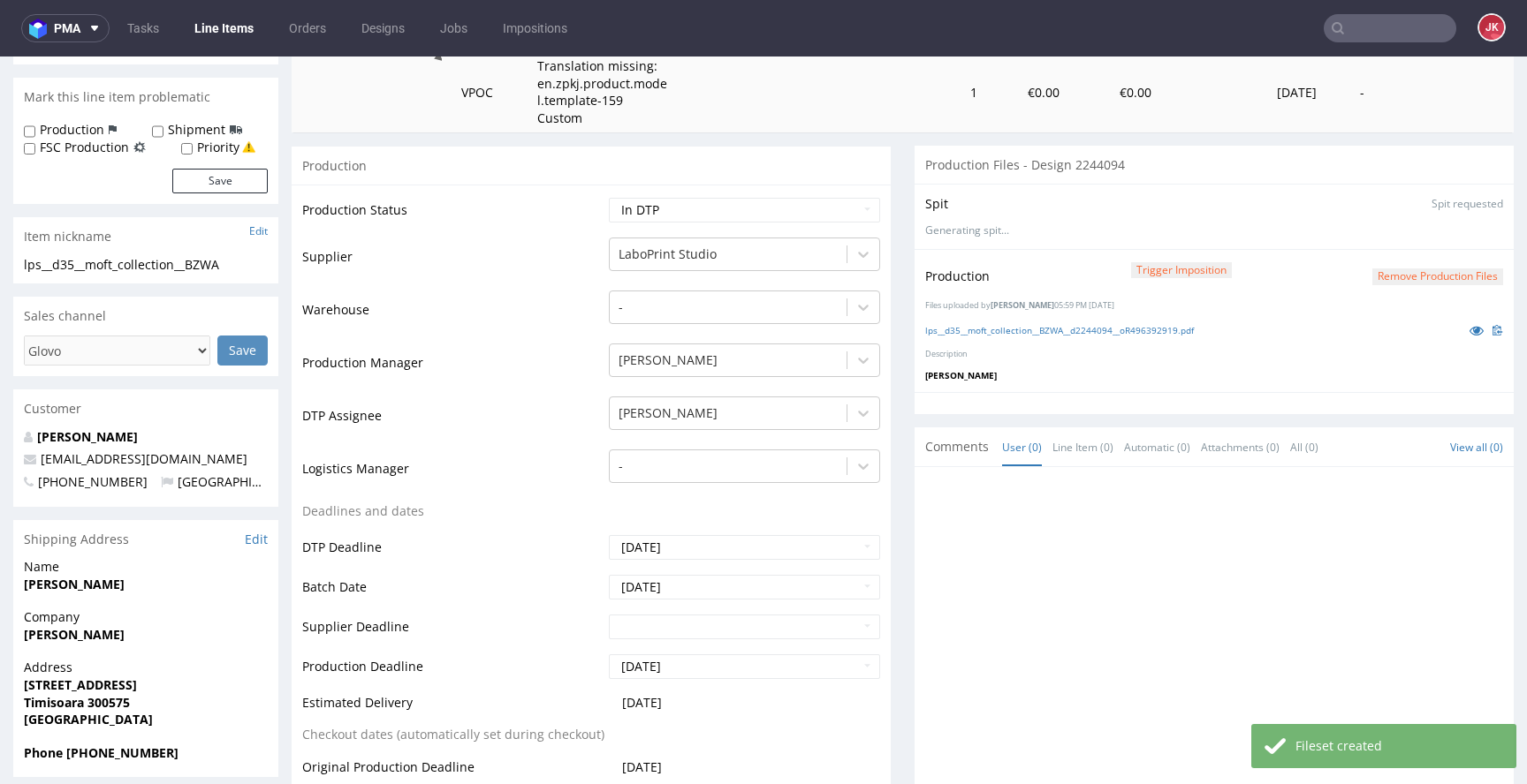
scroll to position [420, 0]
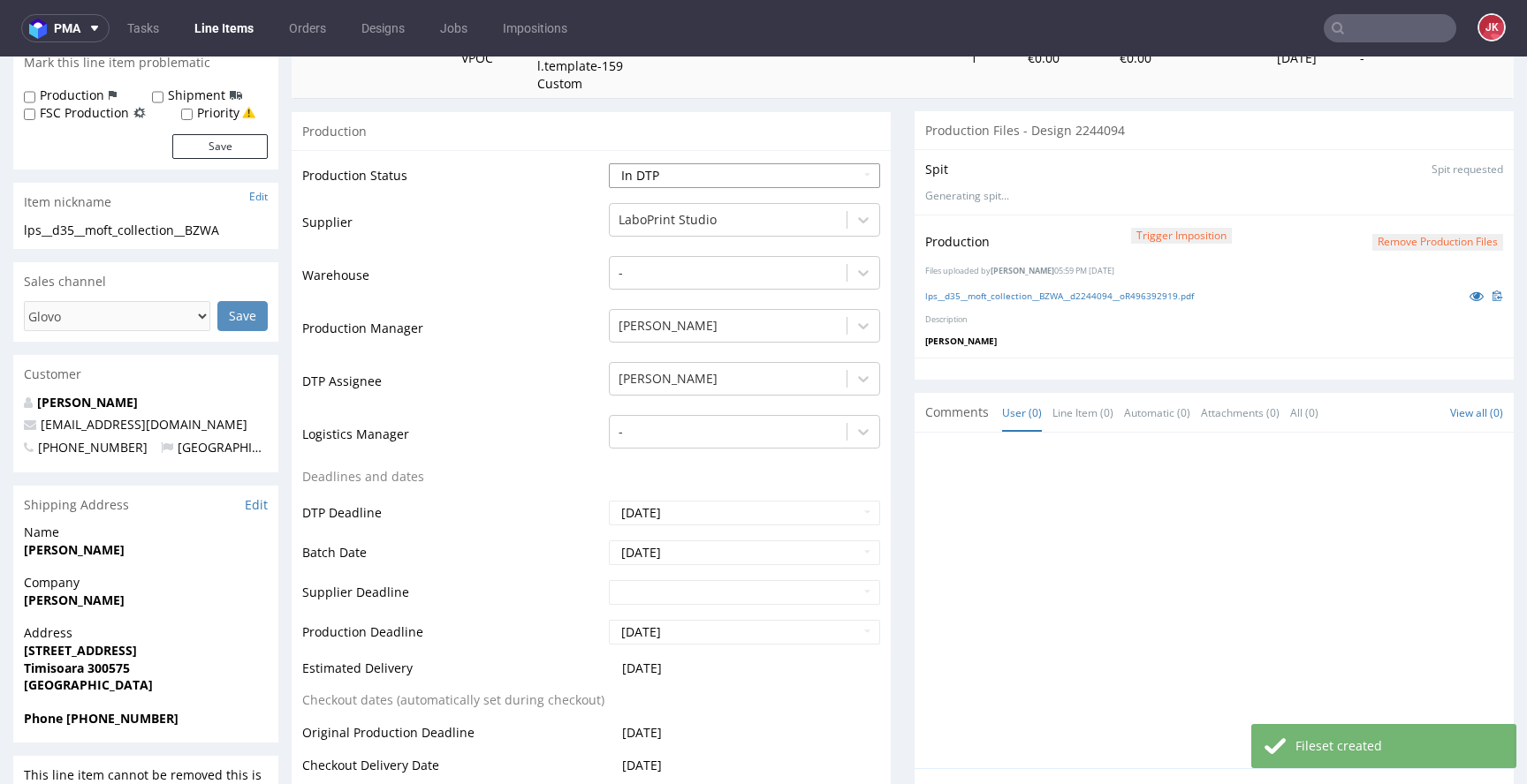
click at [743, 183] on select "Waiting for Artwork Waiting for Diecut Waiting for Mockup Waiting for DTP Waiti…" at bounding box center [745, 175] width 271 height 25
select select "dtp_production_ready"
click at [609, 163] on select "Waiting for Artwork Waiting for Diecut Waiting for Mockup Waiting for DTP Waiti…" at bounding box center [745, 175] width 271 height 25
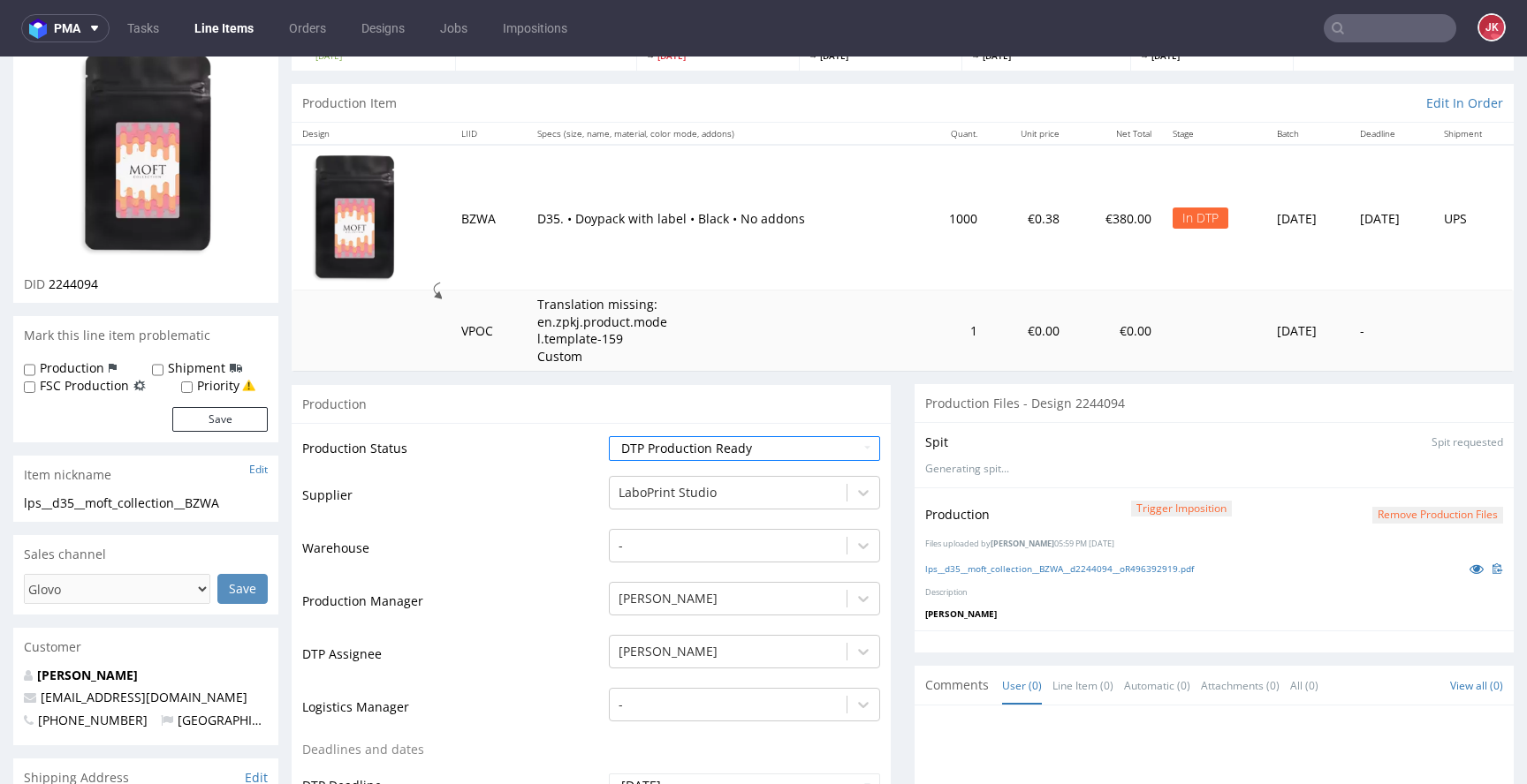
scroll to position [134, 0]
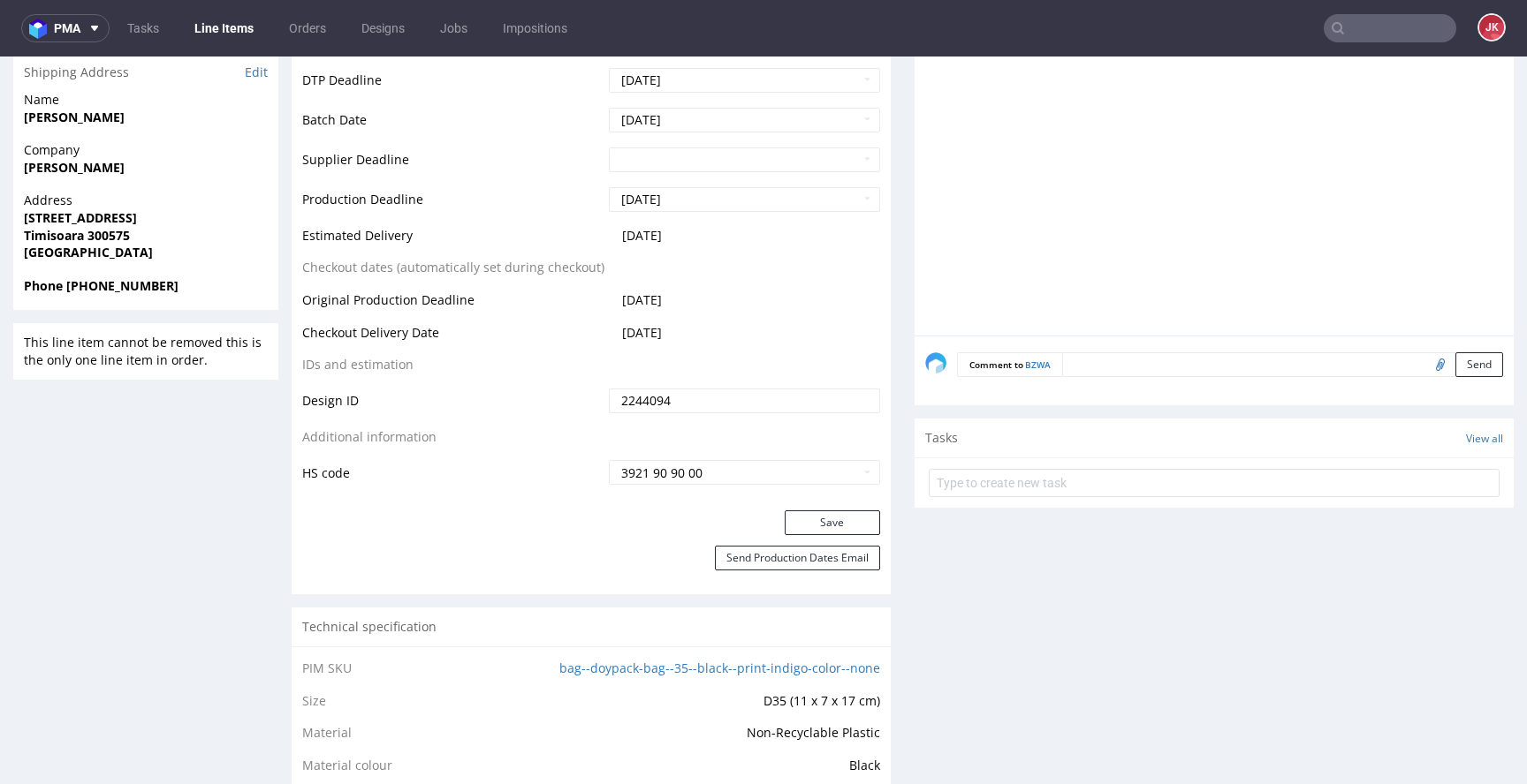
scroll to position [896, 0]
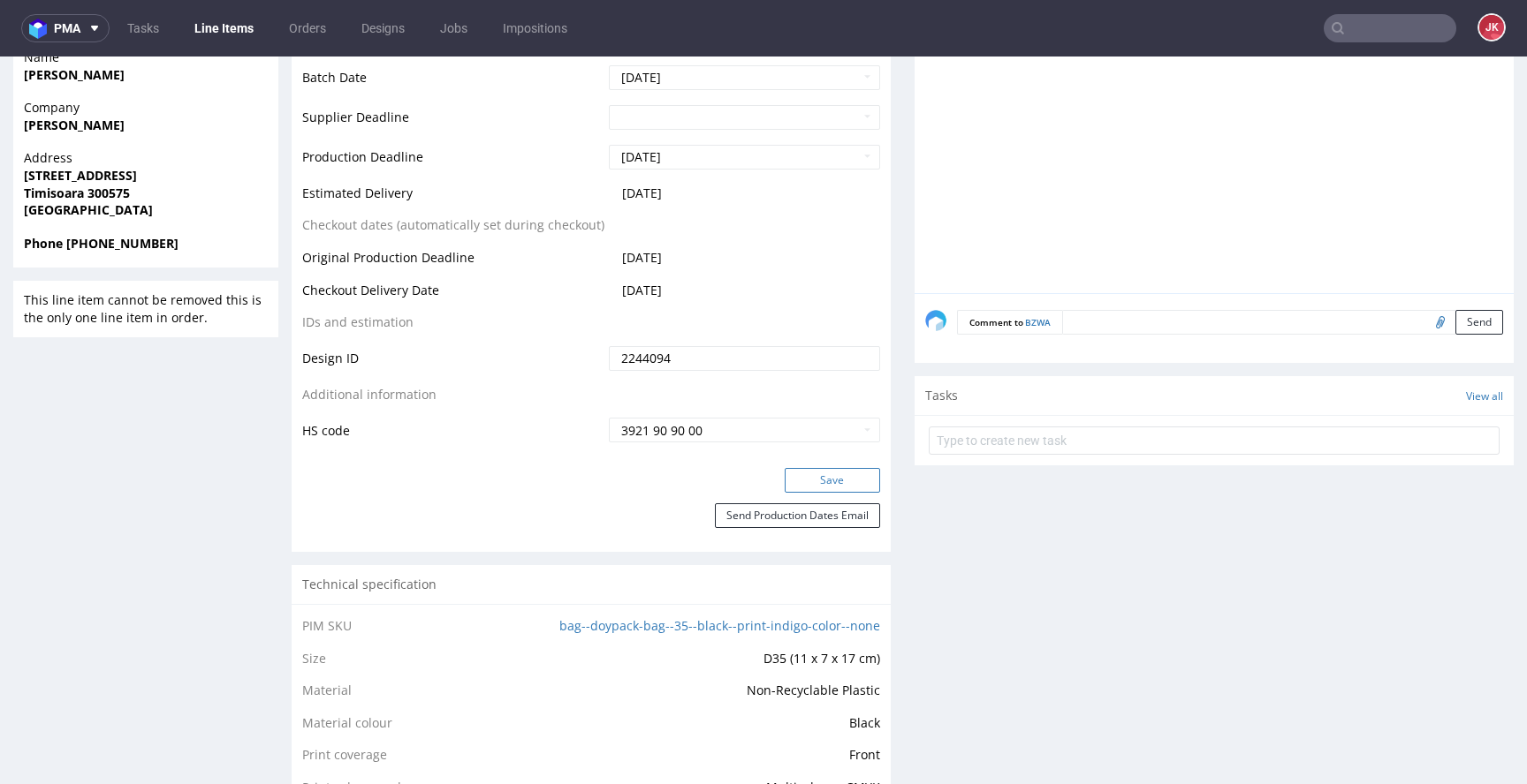
click at [818, 489] on button "Save" at bounding box center [832, 481] width 96 height 25
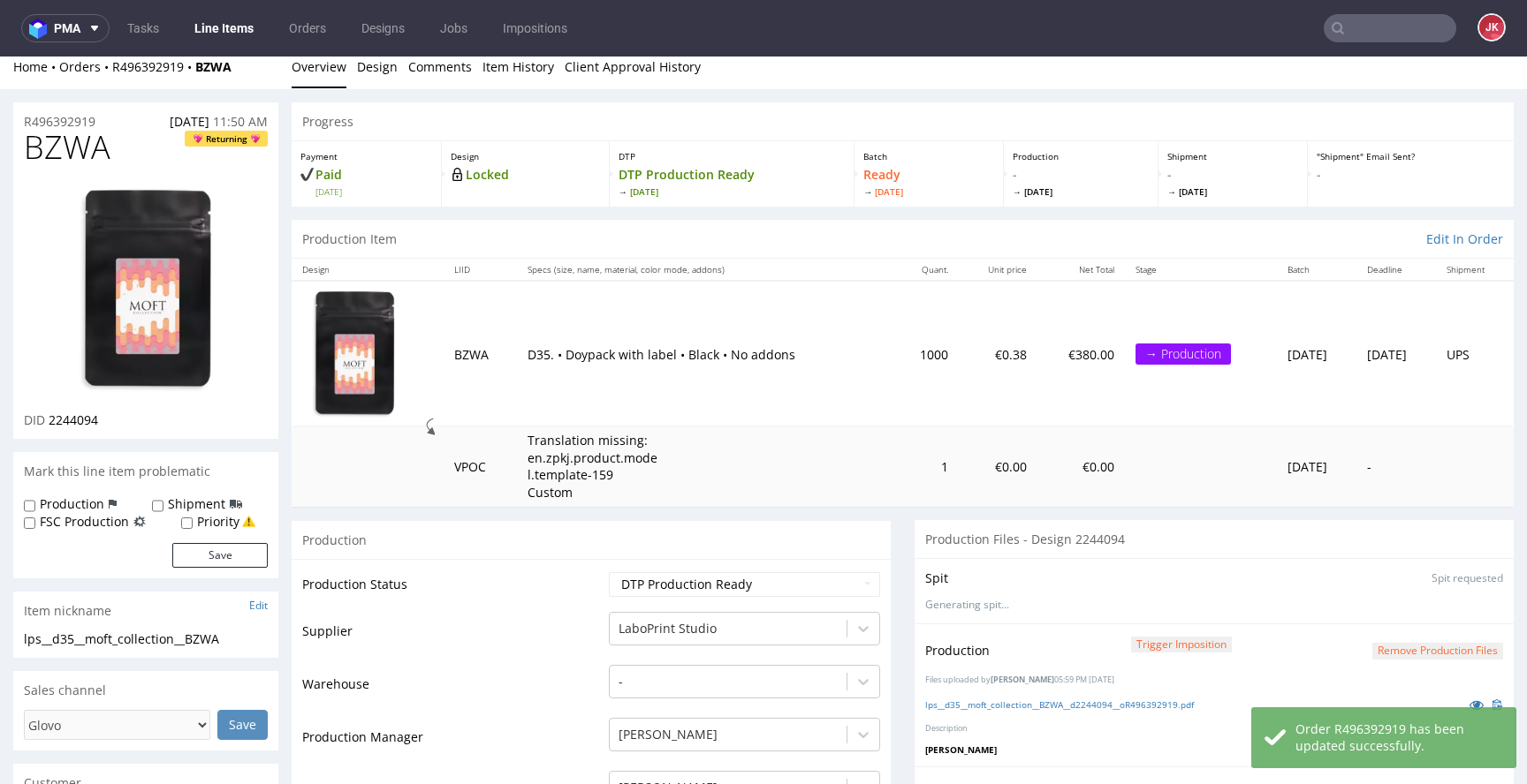
scroll to position [0, 0]
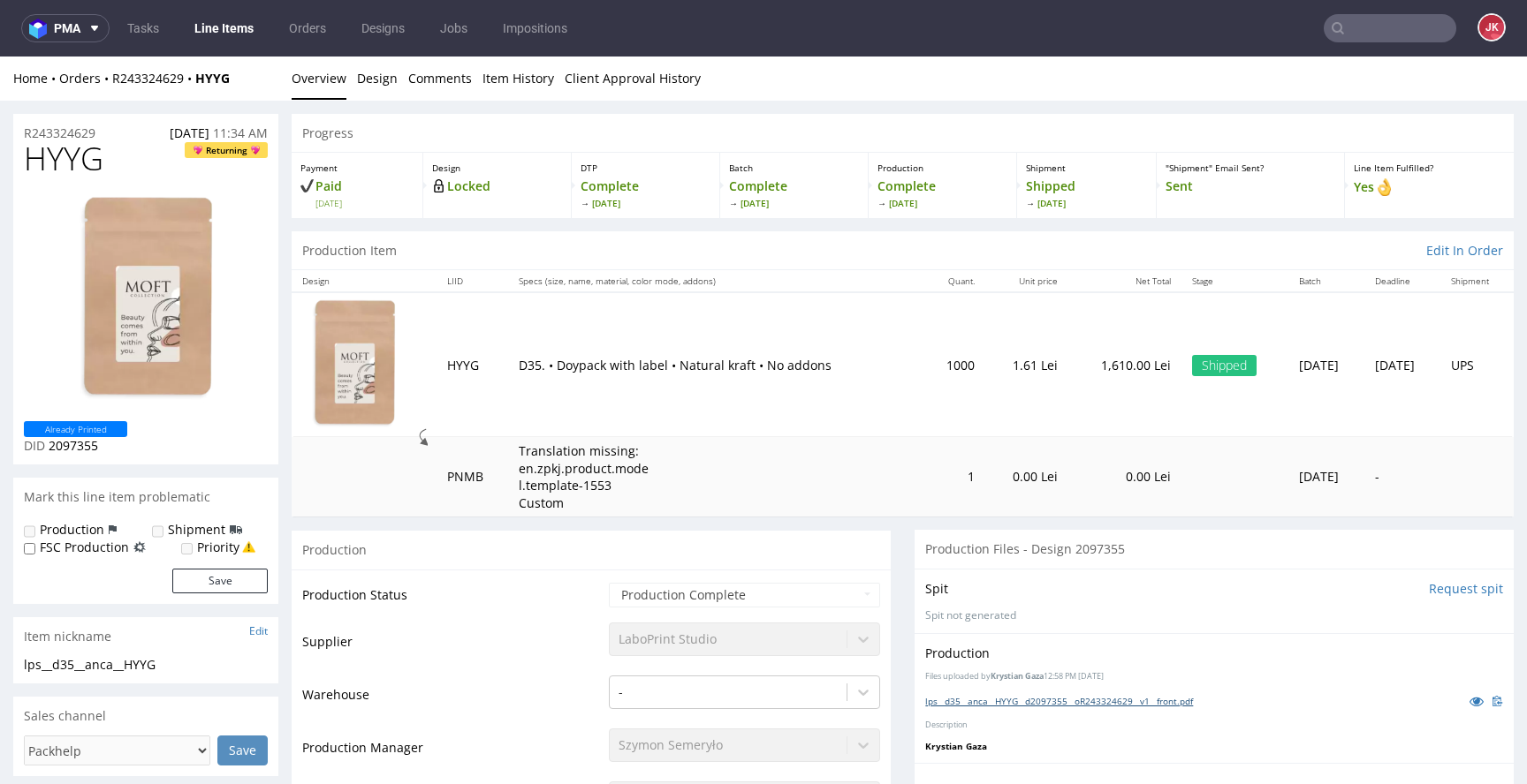
click at [1161, 702] on link "lps__d35__anca__HYYG__d2097355__oR243324629__v1__front.pdf" at bounding box center [1058, 701] width 267 height 12
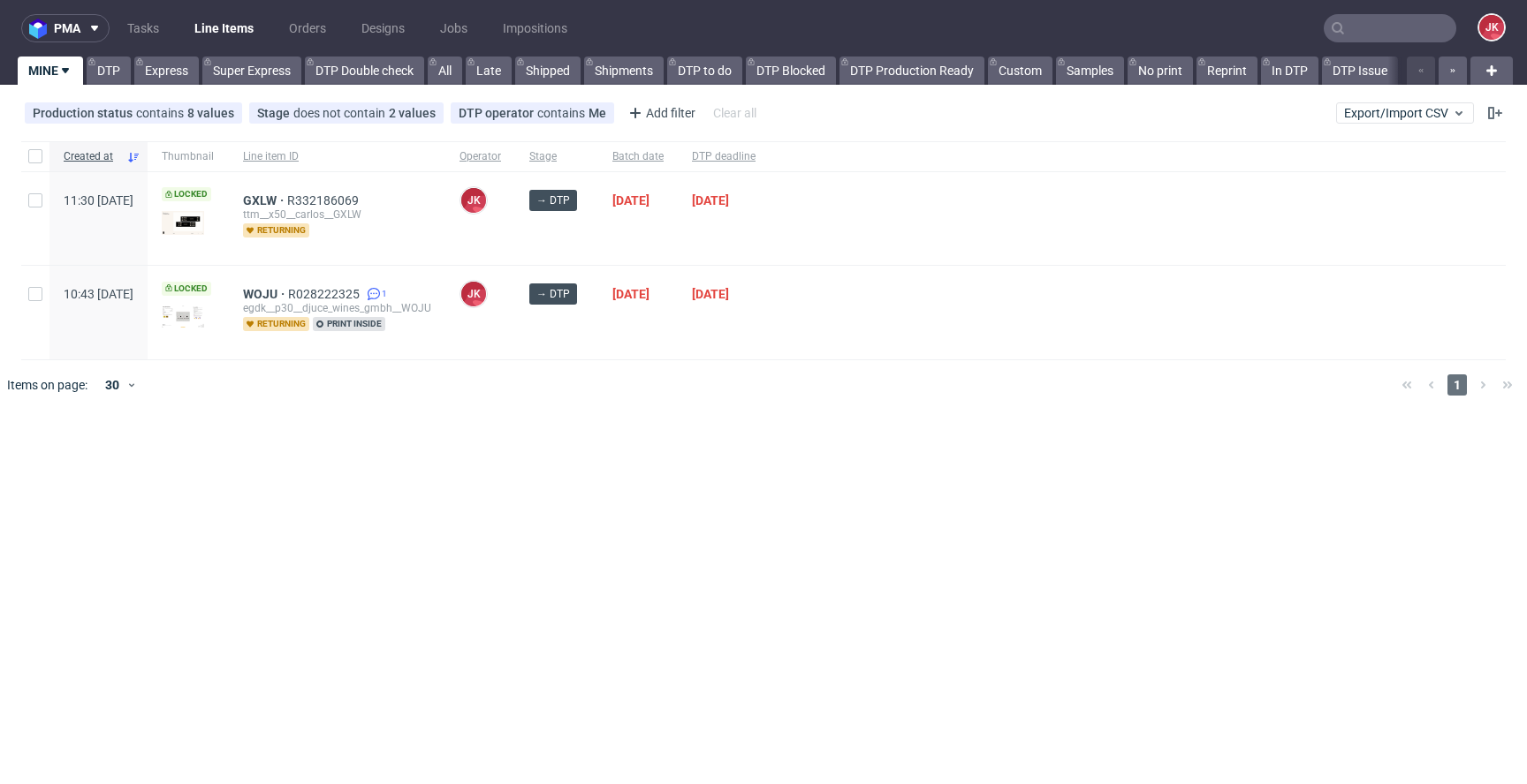
click at [679, 465] on div "pma Tasks Line Items Orders Designs Jobs Impositions JK MINE DTP Express Super …" at bounding box center [764, 392] width 1527 height 784
